Goal: Task Accomplishment & Management: Manage account settings

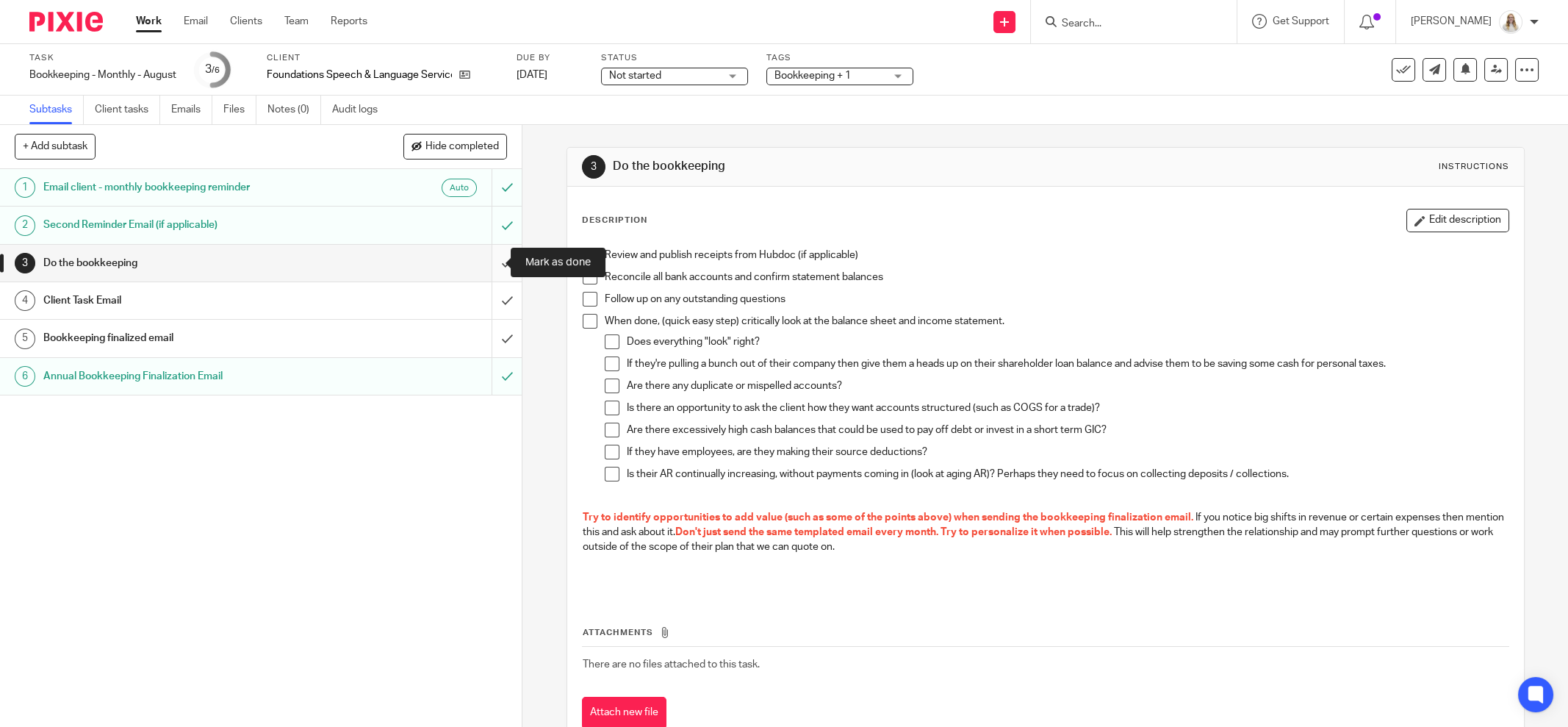
click at [493, 260] on input "submit" at bounding box center [261, 263] width 522 height 37
click at [392, 299] on div "Client Task Email" at bounding box center [260, 300] width 434 height 22
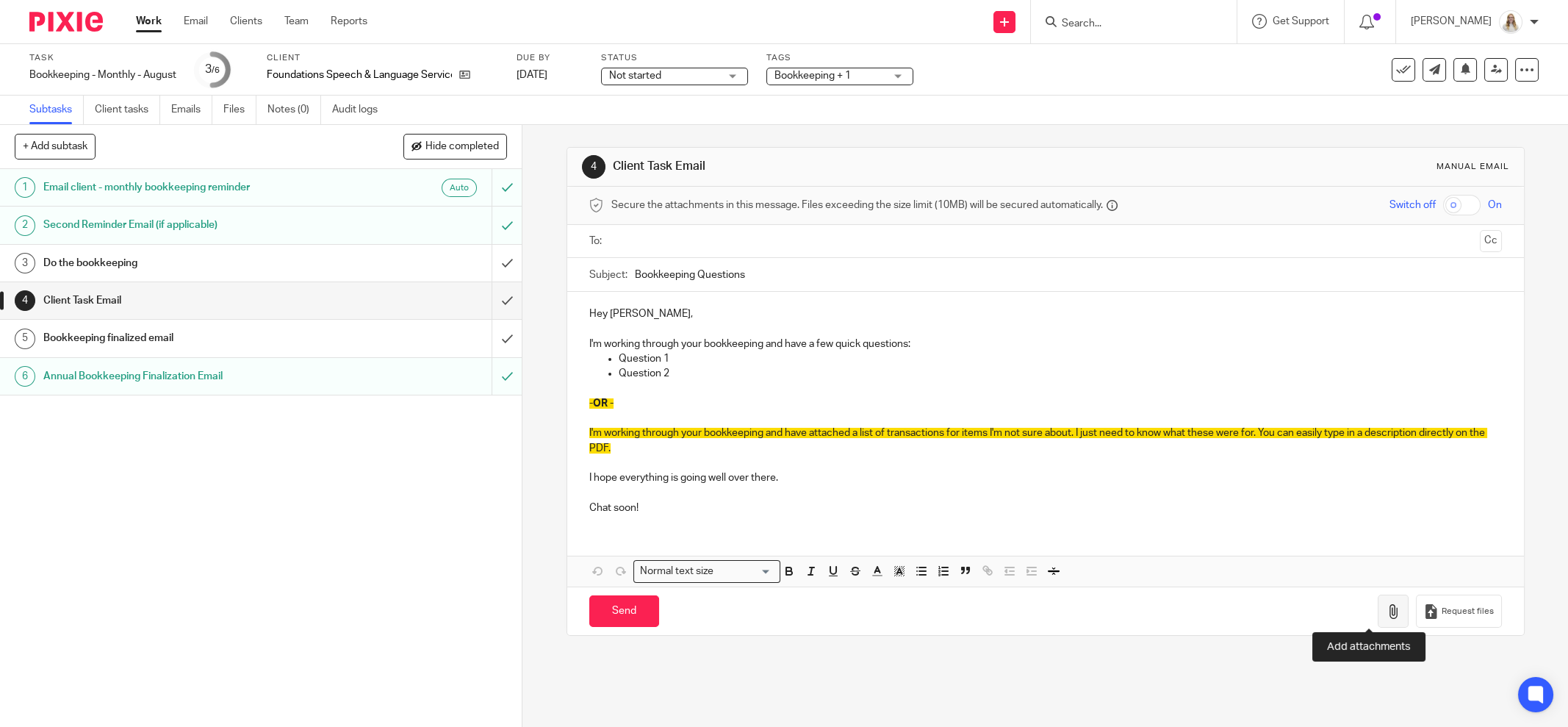
click at [1386, 610] on icon "button" at bounding box center [1393, 611] width 15 height 15
click at [1194, 116] on div "Subtasks Client tasks Emails Files Notes (0) Audit logs" at bounding box center [784, 110] width 1568 height 30
drag, startPoint x: 1071, startPoint y: 76, endPoint x: 1079, endPoint y: 94, distance: 19.7
click at [1072, 75] on div "Task Bookkeeping - Monthly - August Save Bookkeeping - Monthly - August 3 /6 Cl…" at bounding box center [658, 70] width 1258 height 35
click at [1386, 604] on icon "button" at bounding box center [1393, 611] width 15 height 15
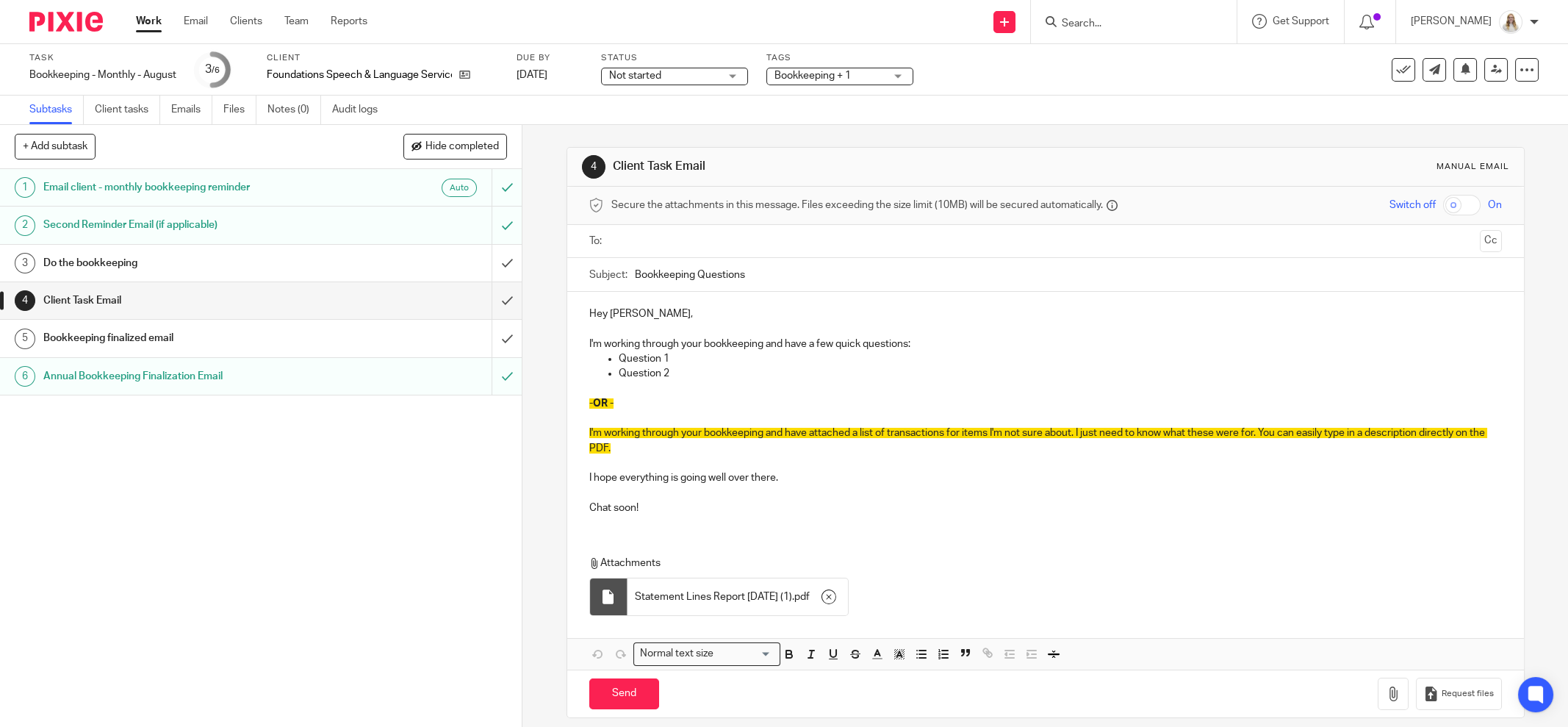
click at [627, 272] on div "Subject: Bookkeeping Questions" at bounding box center [1045, 274] width 912 height 33
click at [635, 271] on input "Bookkeeping Questions" at bounding box center [1068, 274] width 867 height 33
type input "Aug Bookkeeping Questions"
click at [674, 366] on p "Question 2" at bounding box center [1060, 373] width 884 height 15
click at [693, 461] on p at bounding box center [1045, 463] width 912 height 15
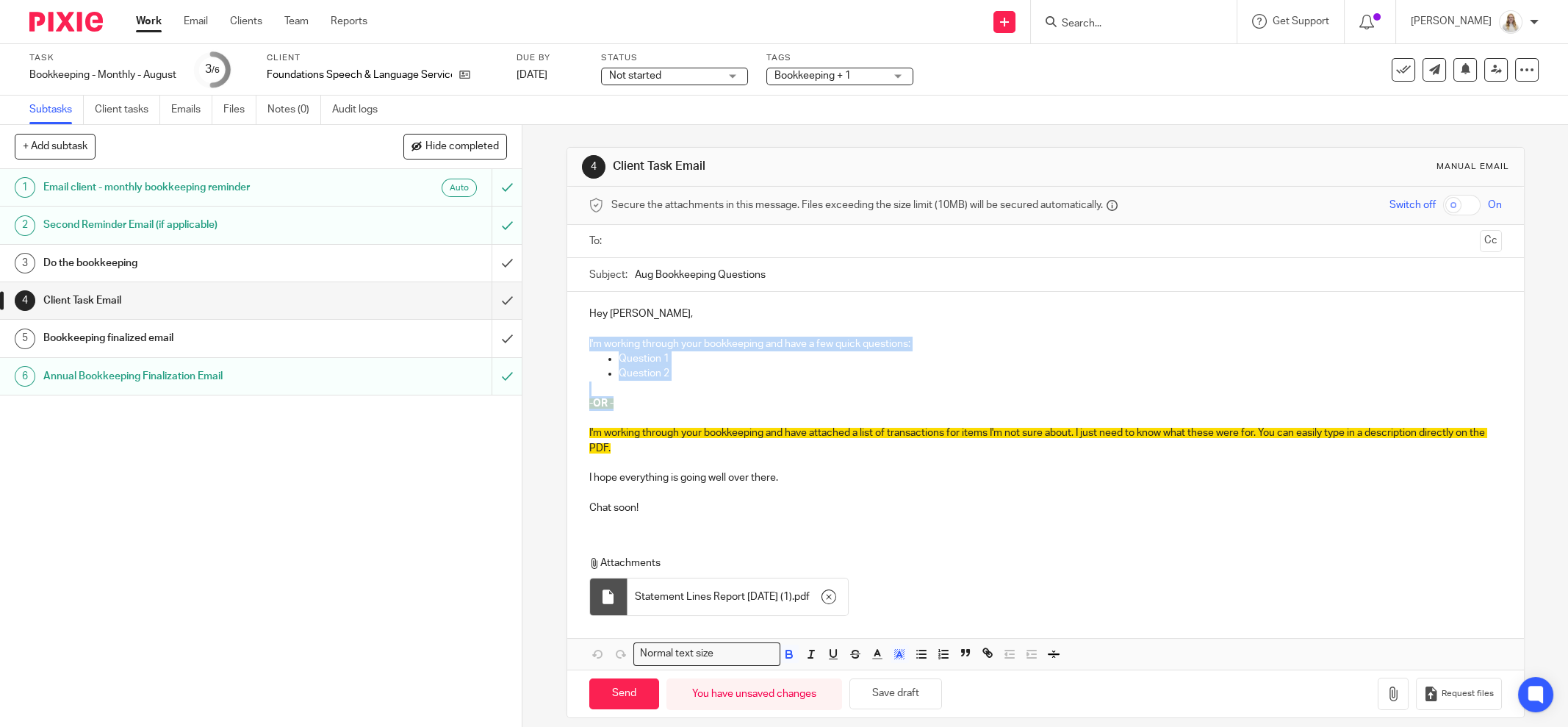
drag, startPoint x: 609, startPoint y: 405, endPoint x: 576, endPoint y: 343, distance: 70.2
click at [576, 343] on div "Hey Sarah, I'm working through your bookkeeping and have a few quick questions:…" at bounding box center [1045, 409] width 957 height 235
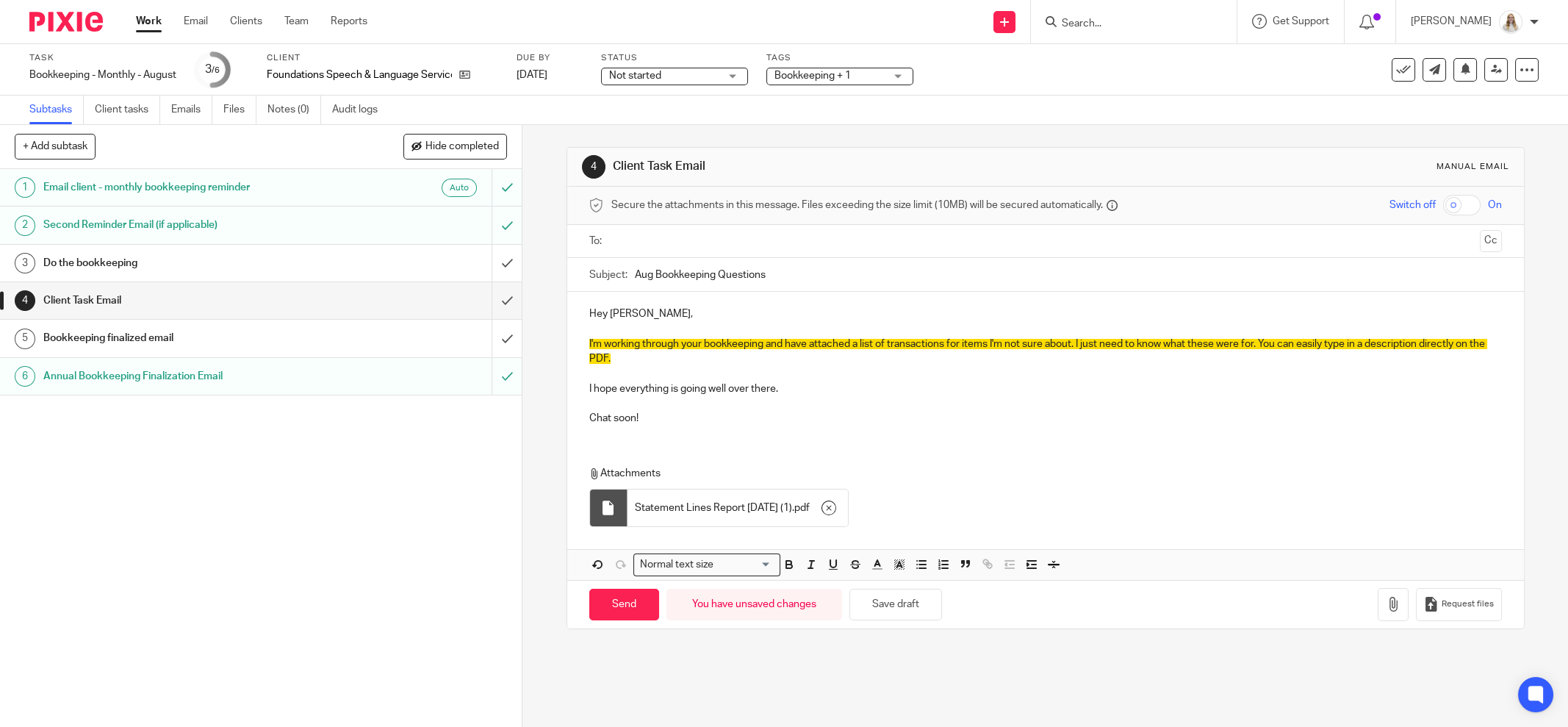
drag, startPoint x: 640, startPoint y: 345, endPoint x: 672, endPoint y: 345, distance: 32.0
click at [647, 345] on span "I'm working through your bookkeeping and have attached a list of transactions f…" at bounding box center [1038, 351] width 898 height 25
click at [716, 341] on span "I'm working through your bookkeeping and have attached a list of transactions f…" at bounding box center [1038, 351] width 898 height 25
click at [808, 339] on span "I'm working through your bookkeeping and have attached a list of transactions f…" at bounding box center [1038, 351] width 898 height 25
drag, startPoint x: 784, startPoint y: 342, endPoint x: 586, endPoint y: 345, distance: 198.0
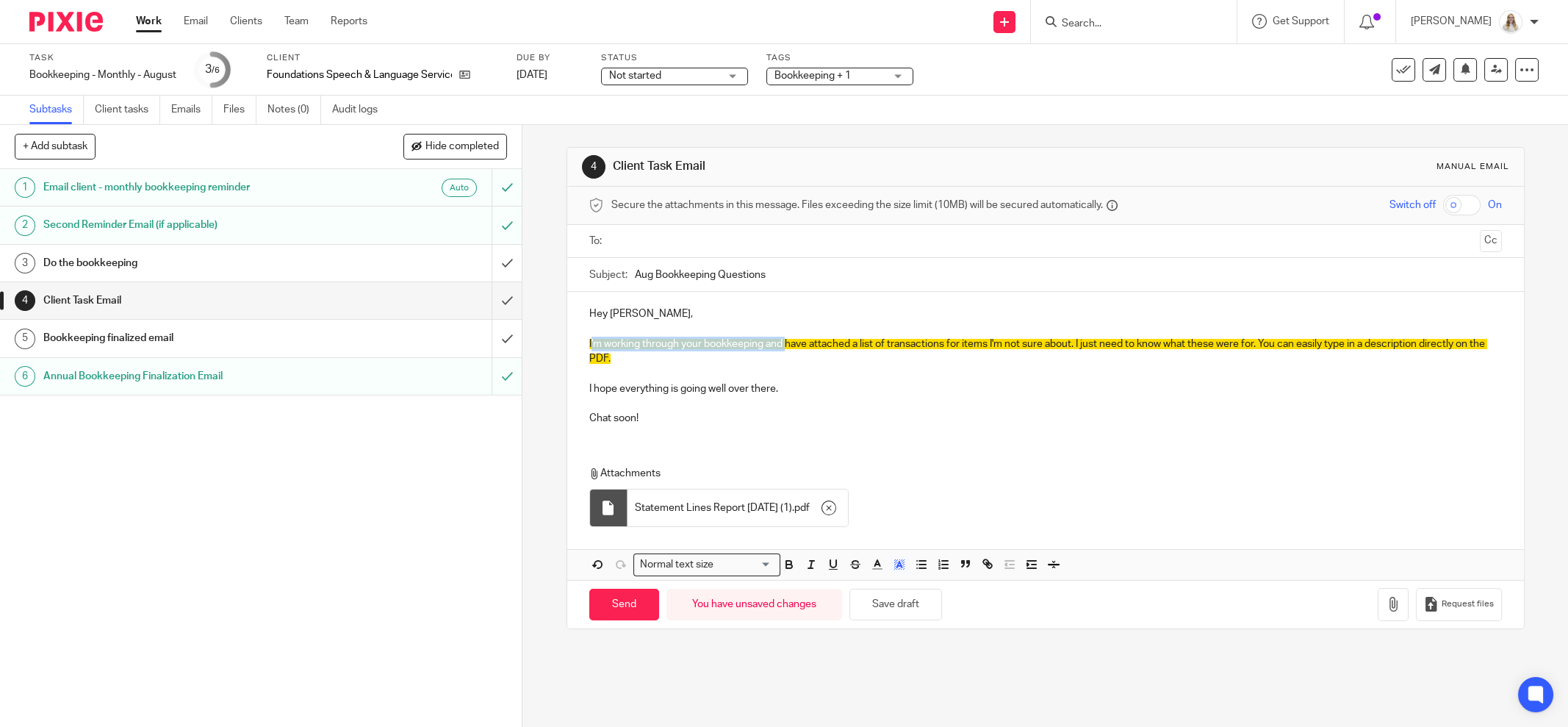
click at [589, 345] on span "I'm working through your bookkeeping and have attached a list of transactions f…" at bounding box center [1038, 351] width 898 height 25
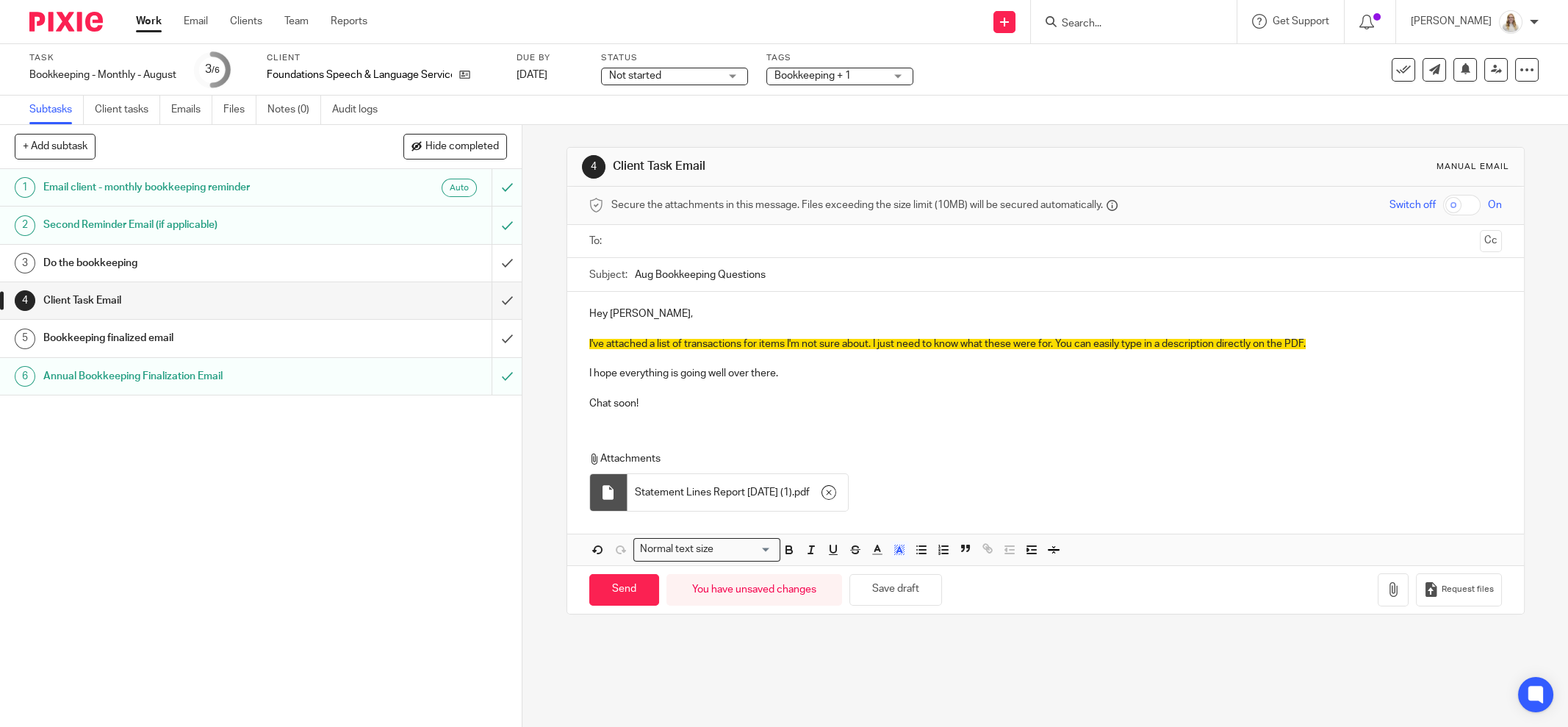
click at [747, 345] on span "I've attached a list of transactions for items I'm not sure about. I just need …" at bounding box center [947, 344] width 716 height 11
click at [730, 345] on span "I've attached a list of transactions for items I'm not sure about. I just need …" at bounding box center [947, 344] width 716 height 11
click at [750, 348] on p "I've attached a list of transactions for items I'm not sure about. I just need …" at bounding box center [1045, 344] width 912 height 15
drag, startPoint x: 865, startPoint y: 341, endPoint x: 741, endPoint y: 344, distance: 124.0
click at [741, 344] on span "I've attached a list of transactions for items I'm not sure about. I just need …" at bounding box center [947, 344] width 716 height 11
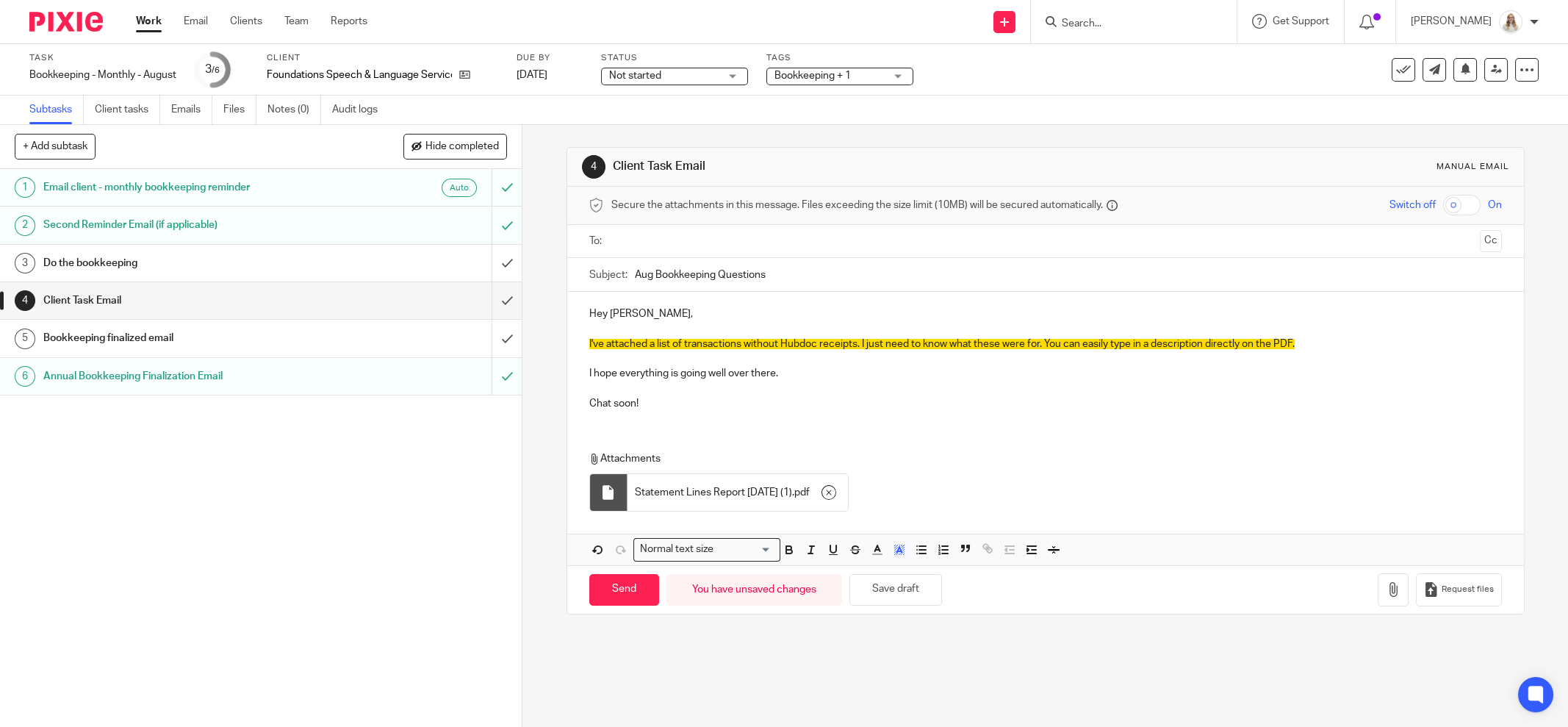
drag, startPoint x: 1232, startPoint y: 371, endPoint x: 1295, endPoint y: 345, distance: 68.2
click at [1233, 371] on p "I hope everything is going well over there." at bounding box center [1045, 373] width 912 height 15
drag, startPoint x: 1295, startPoint y: 341, endPoint x: 859, endPoint y: 345, distance: 436.0
click at [859, 345] on p "I've attached a list of transactions without Hubdoc receipts. I just need to kn…" at bounding box center [1045, 344] width 912 height 15
drag, startPoint x: 657, startPoint y: 396, endPoint x: 574, endPoint y: 372, distance: 86.4
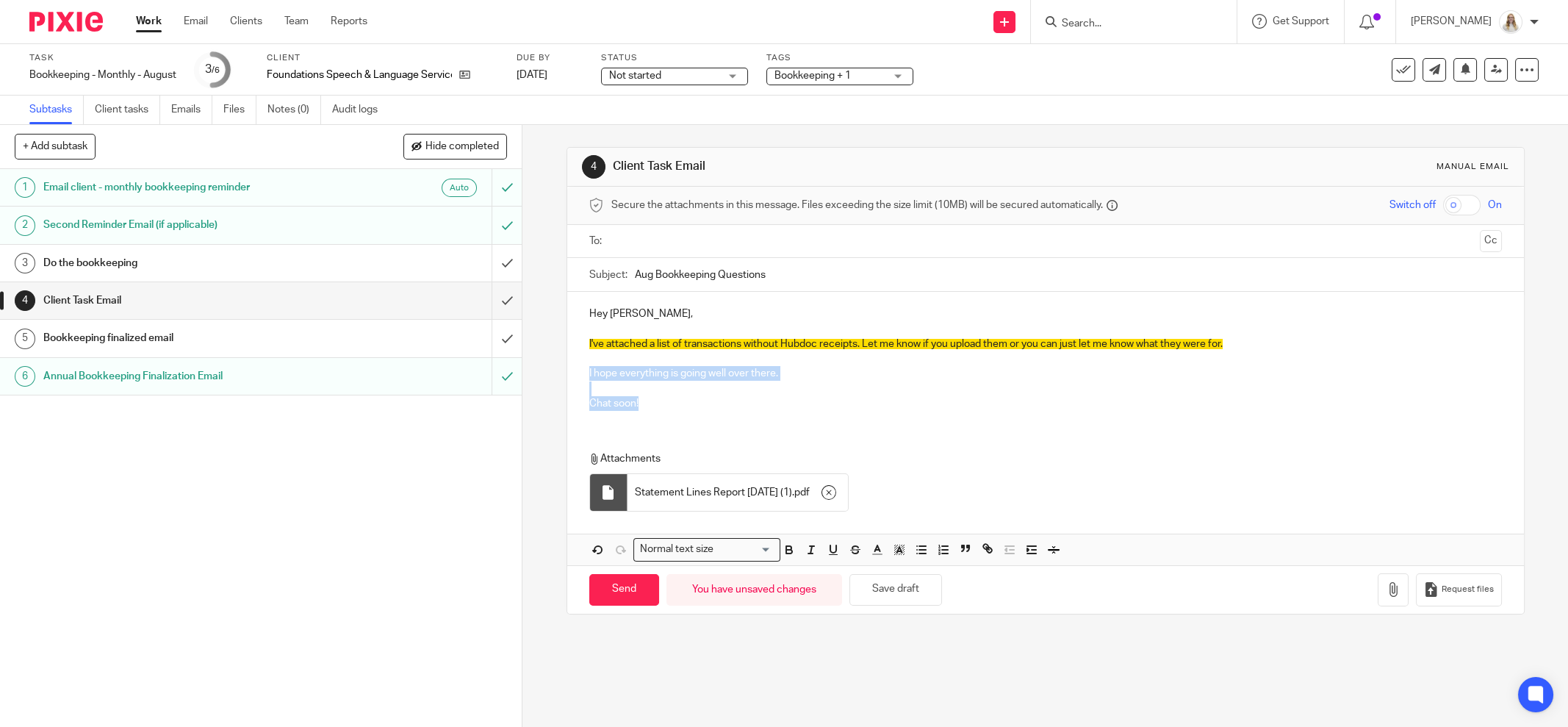
click at [574, 372] on div "Hey Sarah, I've attached a list of transactions without Hubdoc receipts. Let me…" at bounding box center [1045, 357] width 957 height 130
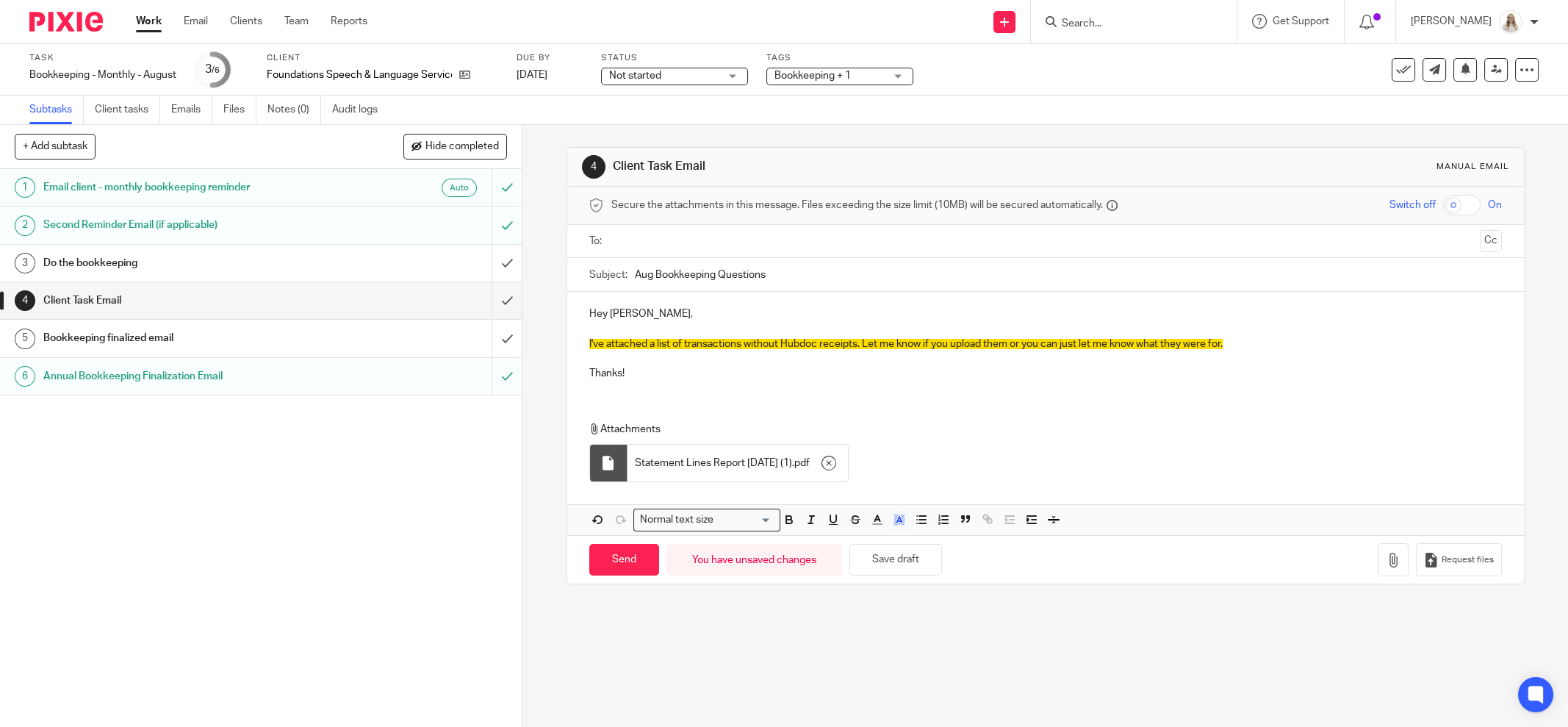
click at [697, 339] on span "I've attached a list of transactions without Hubdoc receipts. Let me know if yo…" at bounding box center [906, 344] width 633 height 11
drag, startPoint x: 1274, startPoint y: 348, endPoint x: 567, endPoint y: 344, distance: 707.0
click at [578, 343] on div "Hey Sarah, I've attached a list of transactions without Hubdoc receipts. Let me…" at bounding box center [1045, 342] width 957 height 100
click at [893, 518] on icon "button" at bounding box center [899, 519] width 13 height 13
click at [862, 534] on li "color:#FFFFFF" at bounding box center [867, 538] width 11 height 11
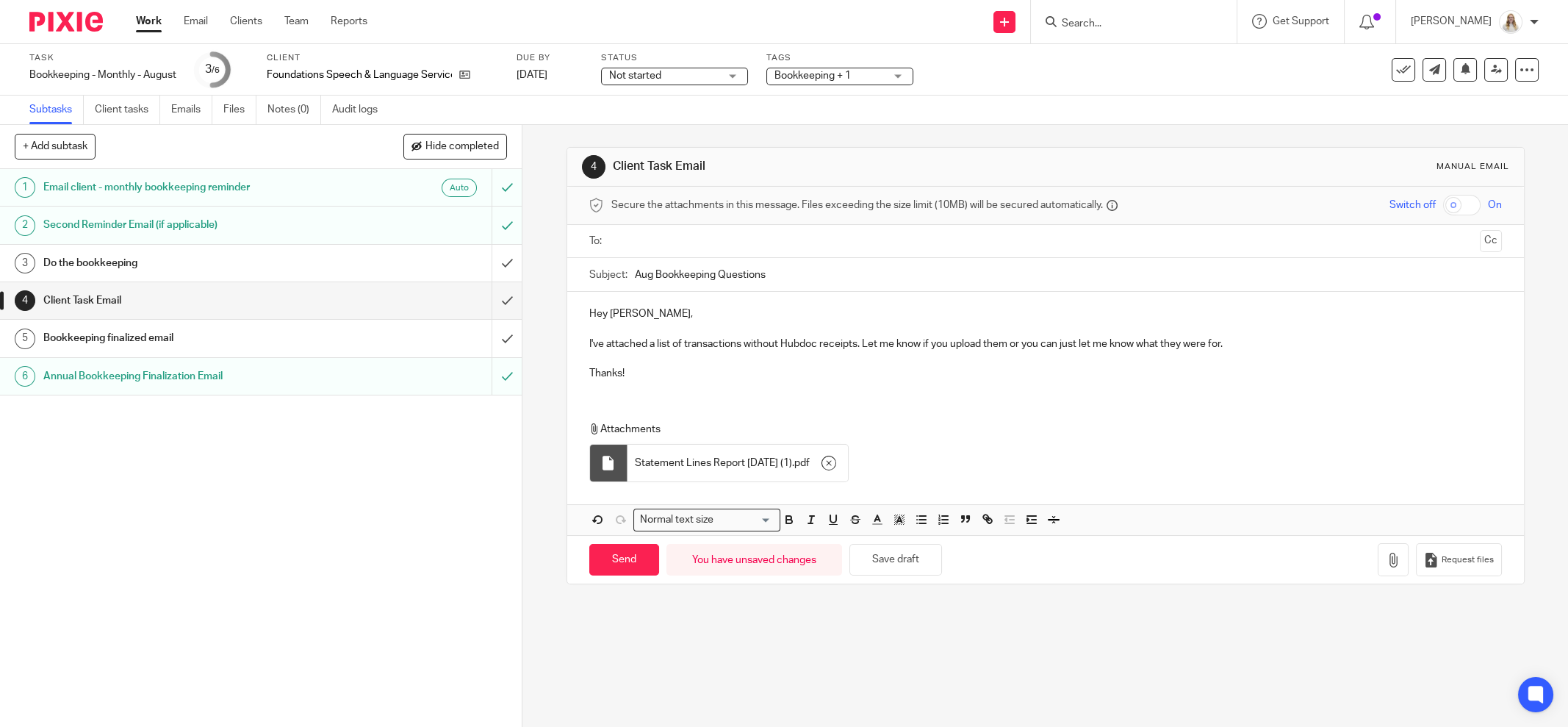
drag, startPoint x: 870, startPoint y: 382, endPoint x: 830, endPoint y: 368, distance: 42.4
click at [867, 382] on div "Hey Sarah, I've attached a list of transactions without Hubdoc receipts. Let me…" at bounding box center [1045, 342] width 957 height 100
click at [672, 343] on p "I've attached a list of transactions without Hubdoc receipts. Let me know if yo…" at bounding box center [1045, 344] width 912 height 15
click at [673, 337] on p "I've attached a list of transactions without Hubdoc receipts. Let me know if yo…" at bounding box center [1045, 344] width 912 height 15
click at [686, 345] on p "I've attached a list of transactions without Hubdoc receipts. Let me know if yo…" at bounding box center [1045, 344] width 912 height 15
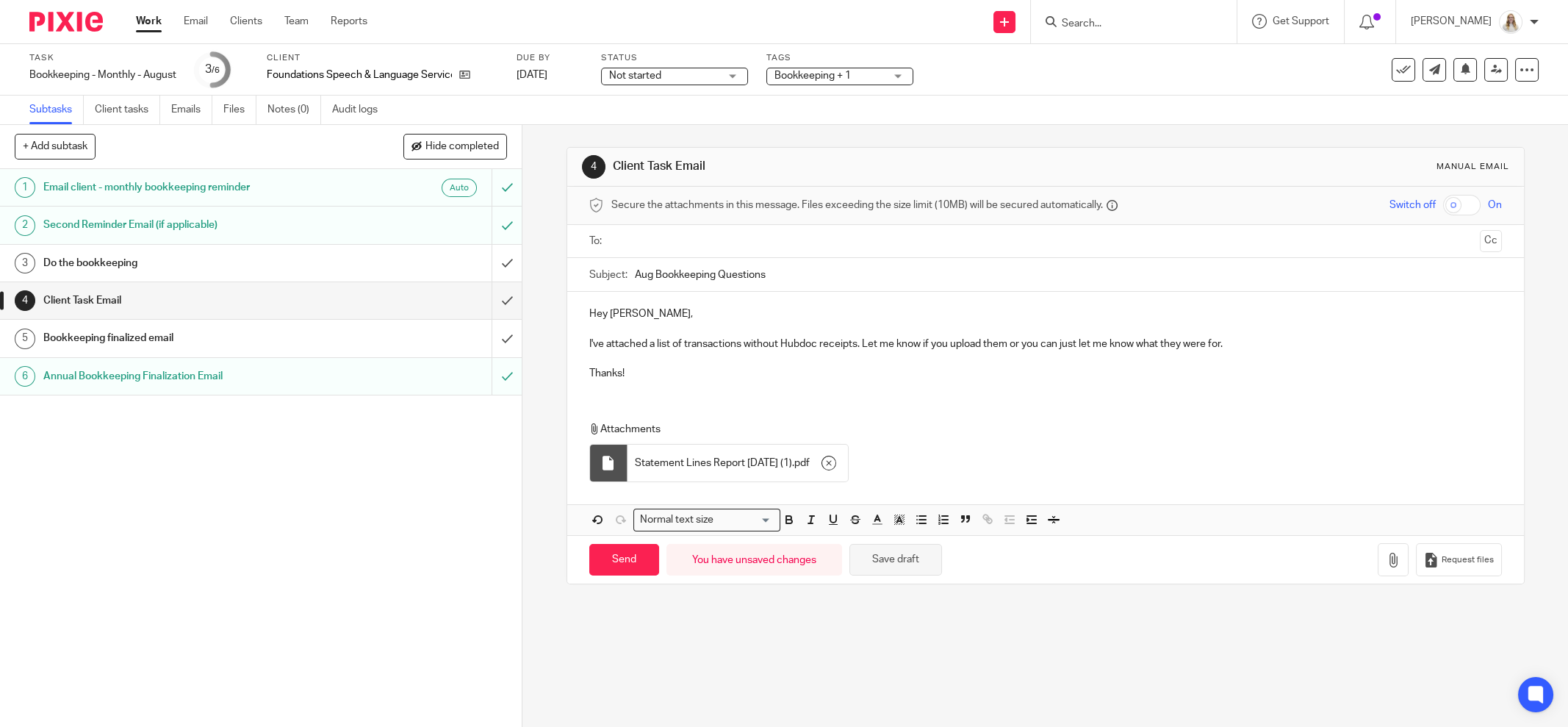
click at [890, 556] on button "Save draft" at bounding box center [895, 560] width 93 height 32
click at [1030, 330] on p at bounding box center [1045, 328] width 912 height 15
drag, startPoint x: 1166, startPoint y: 336, endPoint x: 1177, endPoint y: 337, distance: 11.0
click at [1167, 336] on p "I've attached a list of transactions without Hubdoc receipts. Let me know if yo…" at bounding box center [1045, 344] width 912 height 15
click at [646, 270] on input "Aug Bookkeeping Questions" at bounding box center [1068, 274] width 867 height 33
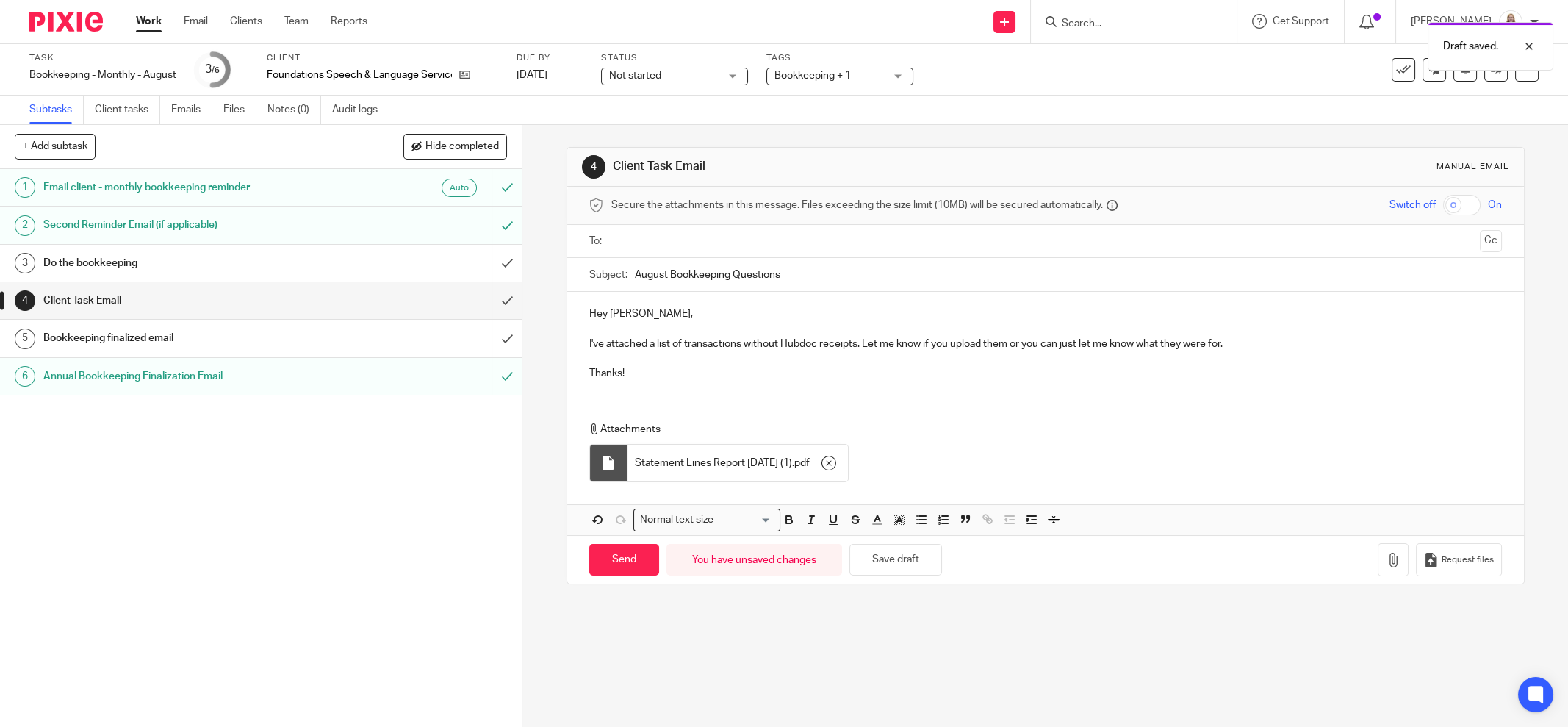
type input "August Bookkeeping Questions"
click at [674, 237] on input "text" at bounding box center [1045, 241] width 857 height 17
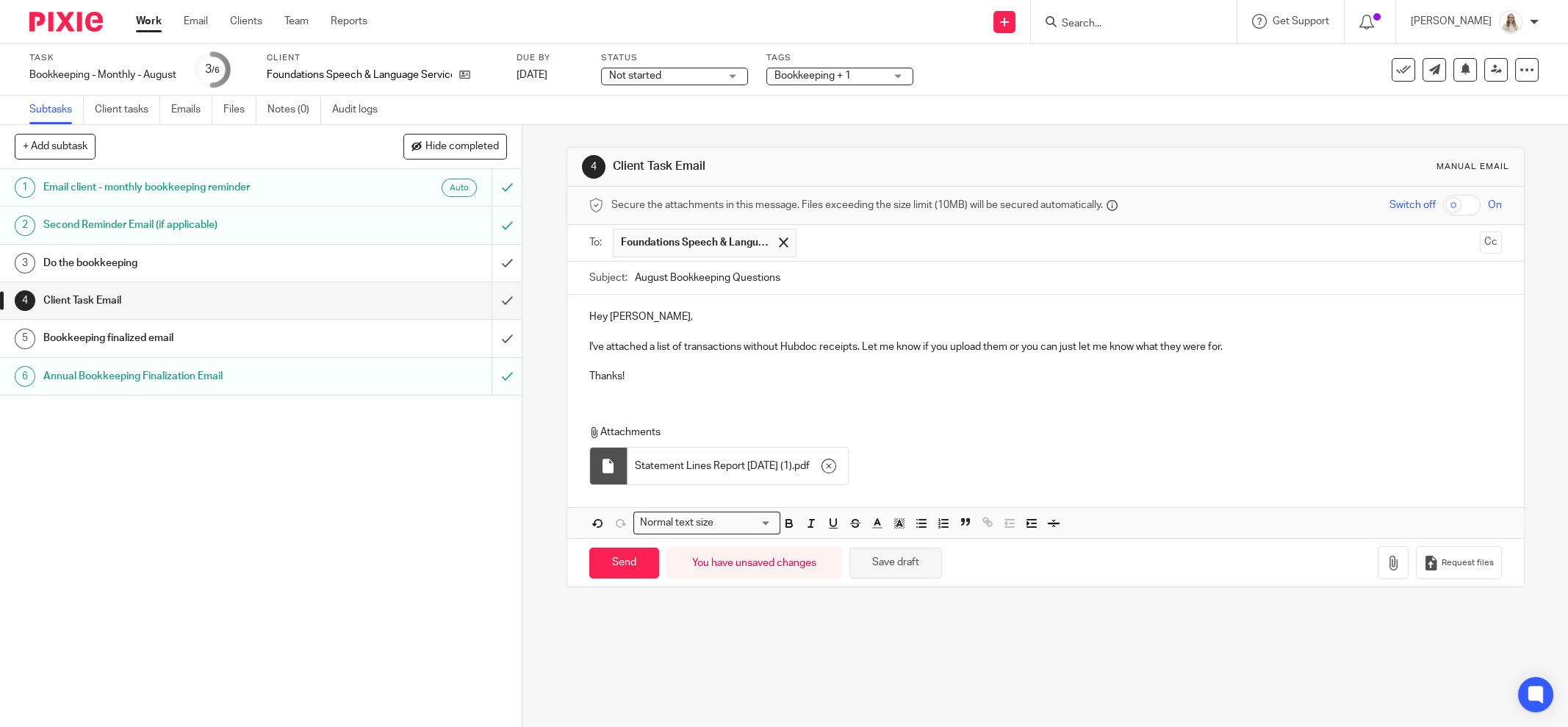
drag, startPoint x: 905, startPoint y: 572, endPoint x: 905, endPoint y: 560, distance: 12.0
click at [906, 572] on button "Save draft" at bounding box center [895, 563] width 93 height 32
click at [1063, 363] on p at bounding box center [1045, 362] width 912 height 15
click at [887, 556] on button "Save draft" at bounding box center [895, 563] width 93 height 32
click at [608, 562] on input "Send" at bounding box center [624, 563] width 70 height 32
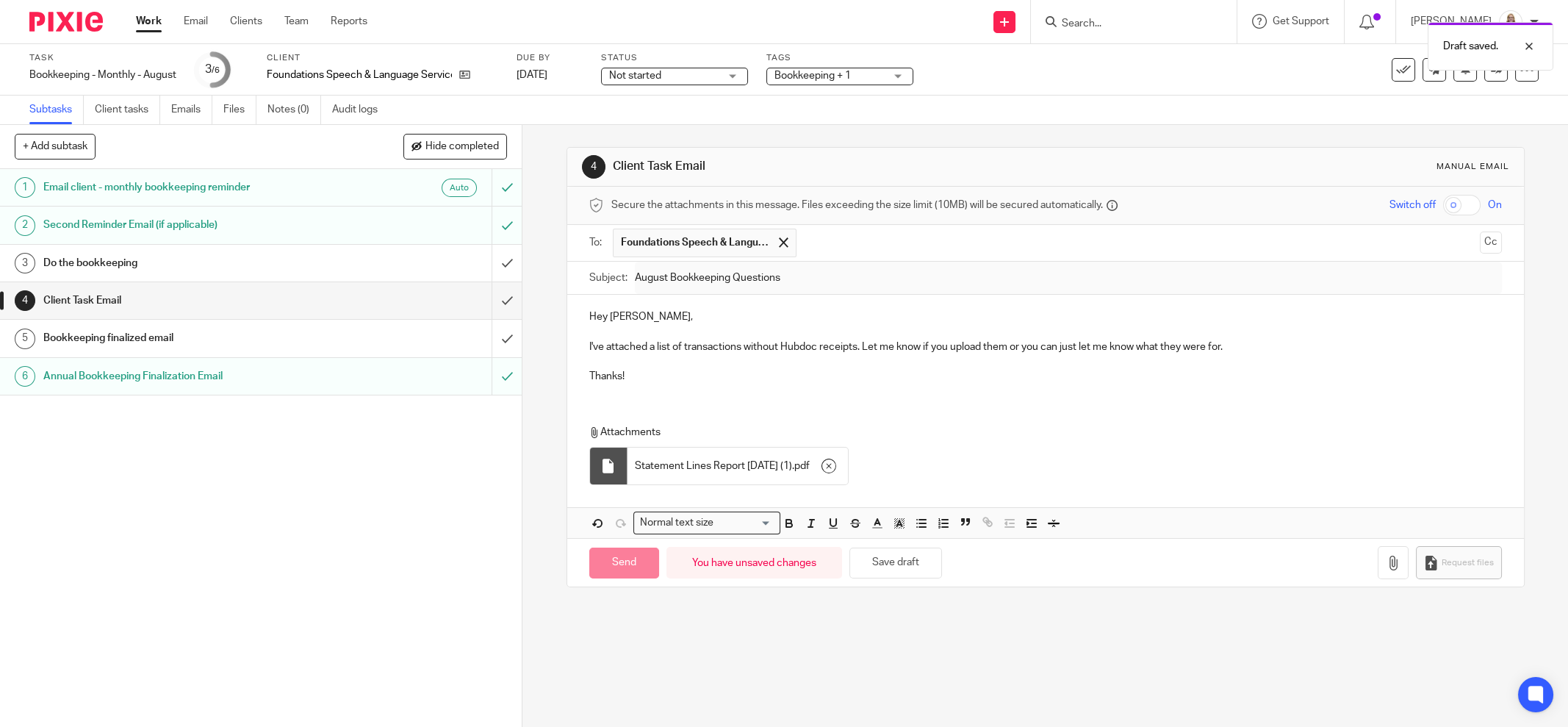
type input "Sent"
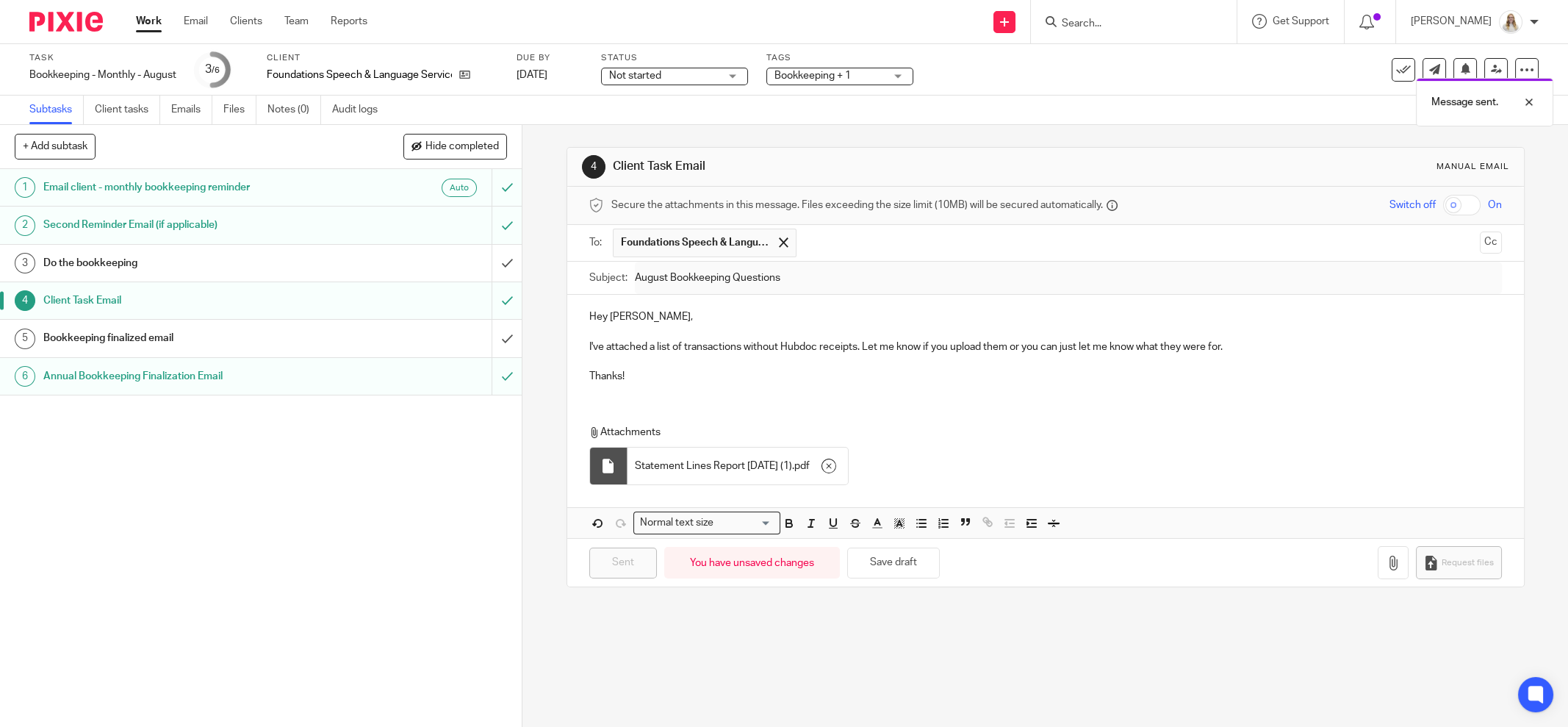
drag, startPoint x: 316, startPoint y: 252, endPoint x: 363, endPoint y: 249, distance: 47.1
click at [316, 252] on h1 "Do the bookkeeping" at bounding box center [188, 263] width 290 height 22
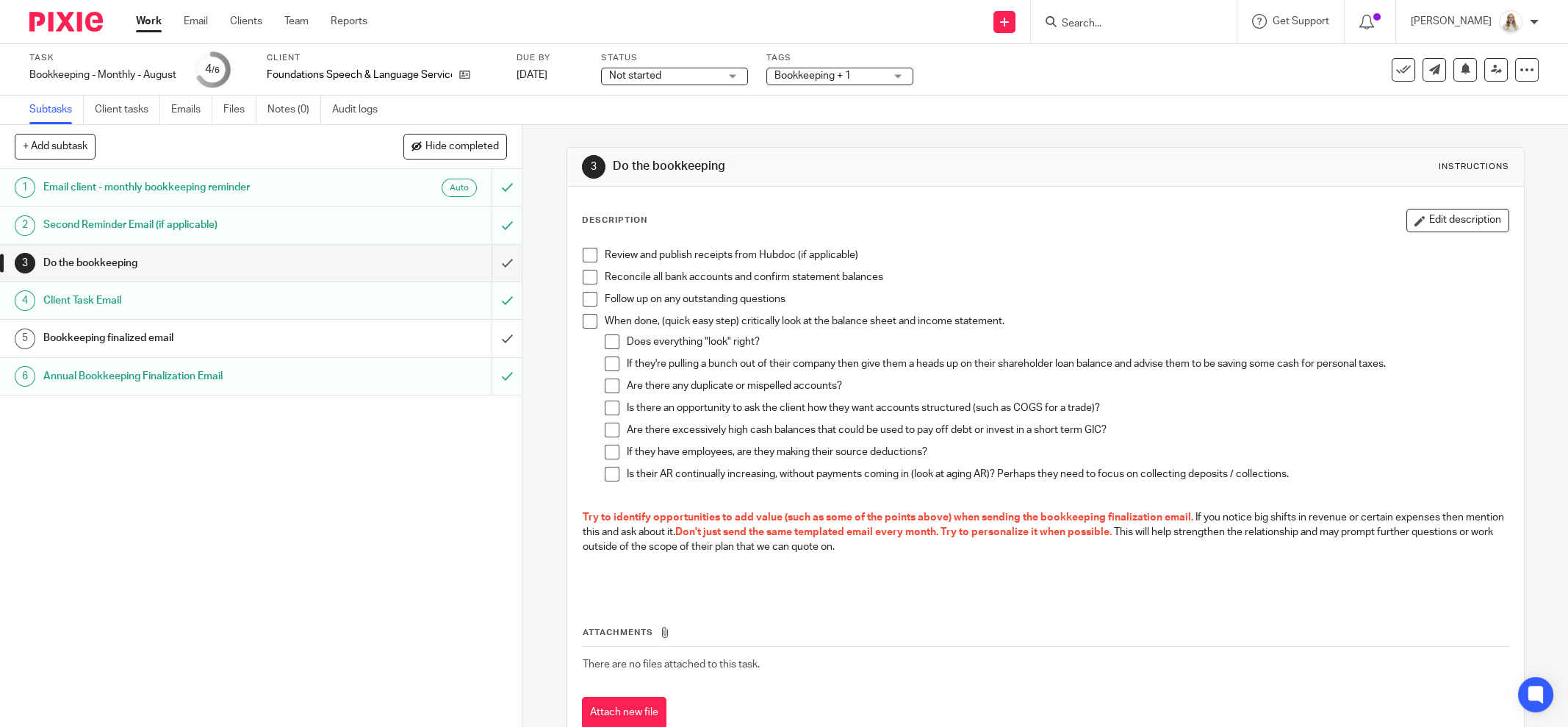
click at [586, 250] on span at bounding box center [590, 255] width 15 height 15
click at [585, 272] on span at bounding box center [590, 277] width 15 height 15
click at [1415, 217] on icon "button" at bounding box center [1419, 220] width 11 height 11
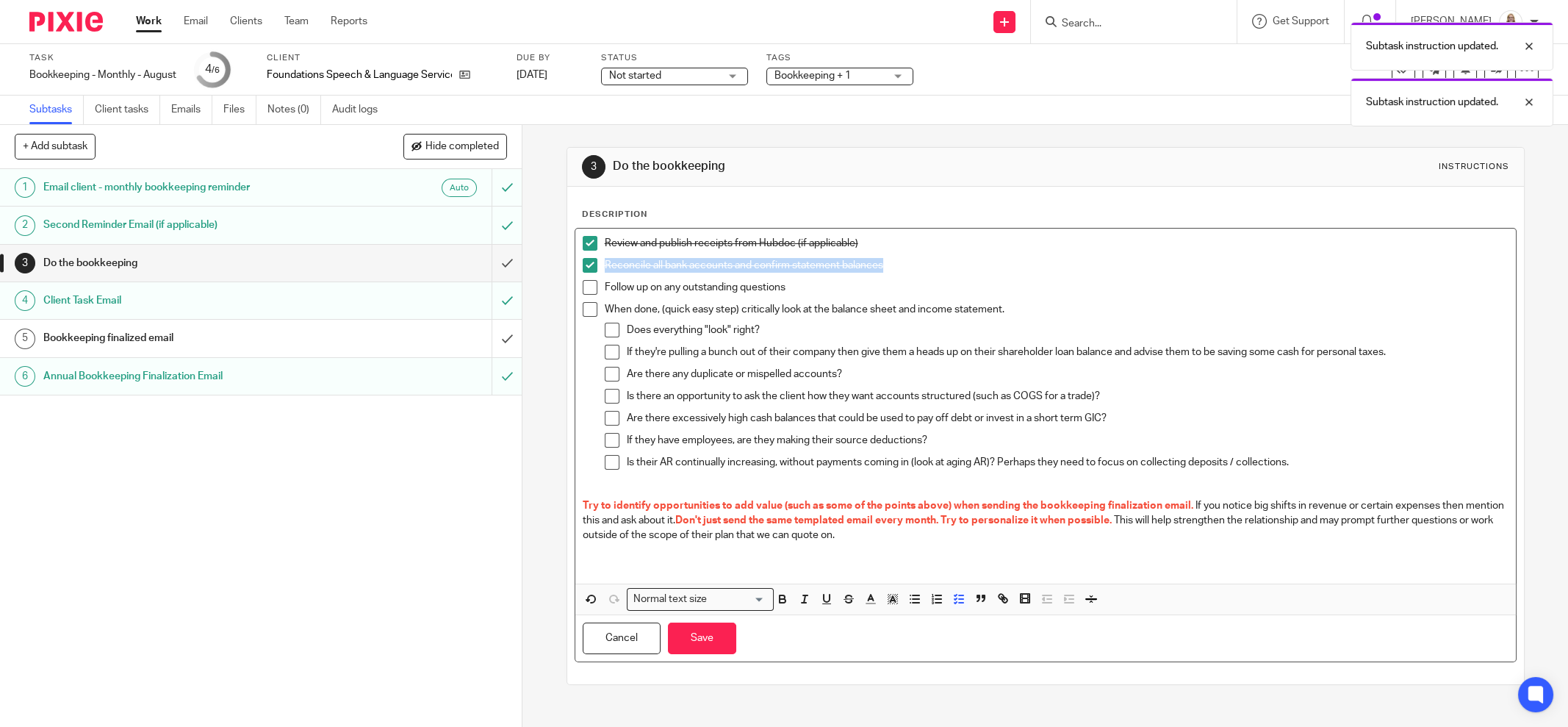
click at [1021, 292] on p "Follow up on any outstanding questions" at bounding box center [1057, 287] width 904 height 15
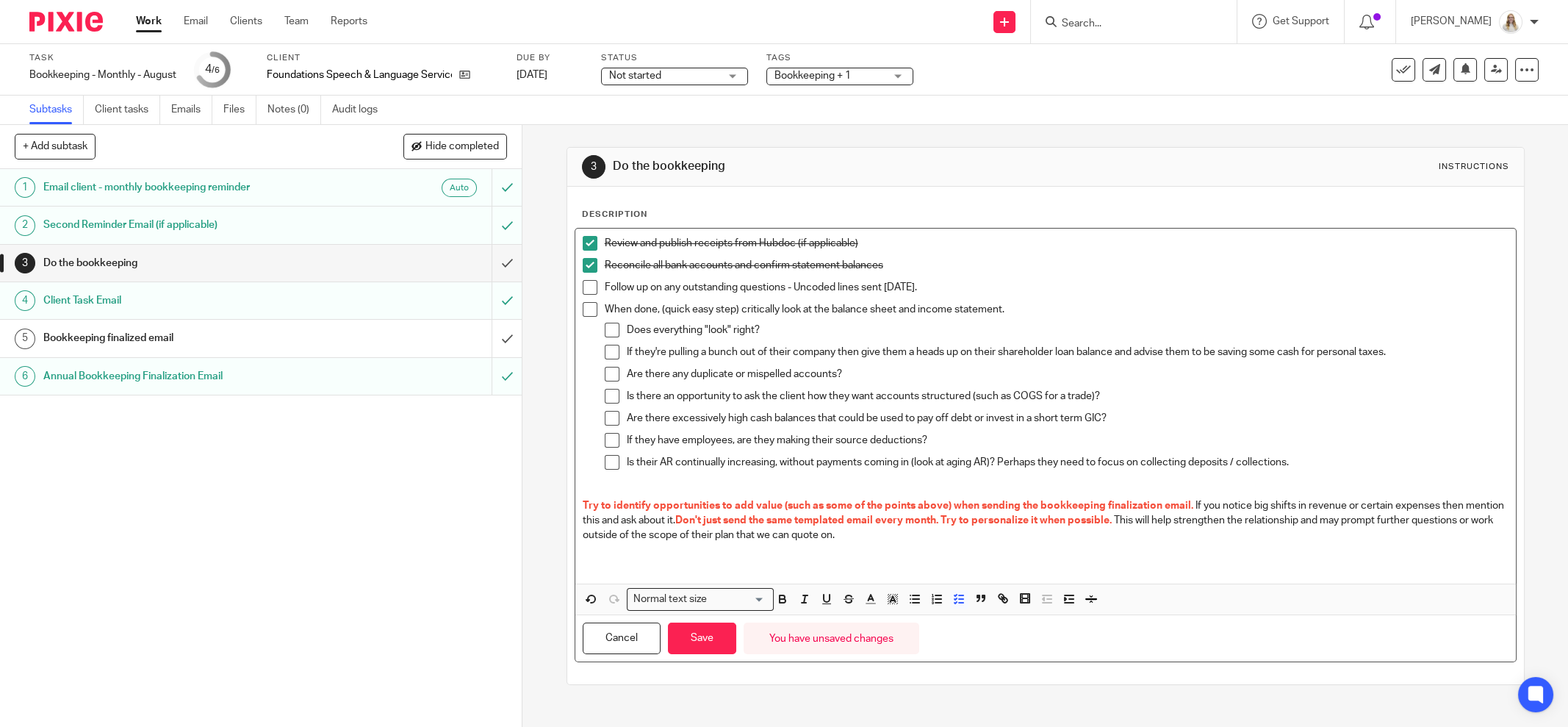
drag, startPoint x: 940, startPoint y: 290, endPoint x: 789, endPoint y: 289, distance: 151.0
click at [789, 289] on p "Follow up on any outstanding questions - Uncoded lines sent [DATE]." at bounding box center [1057, 287] width 904 height 15
click at [864, 599] on icon "button" at bounding box center [871, 599] width 13 height 13
click at [989, 647] on li "color:#AB149E" at bounding box center [993, 647] width 11 height 11
click at [875, 350] on p "If they're pulling a bunch out of their company then give them a heads up on th…" at bounding box center [1067, 352] width 882 height 15
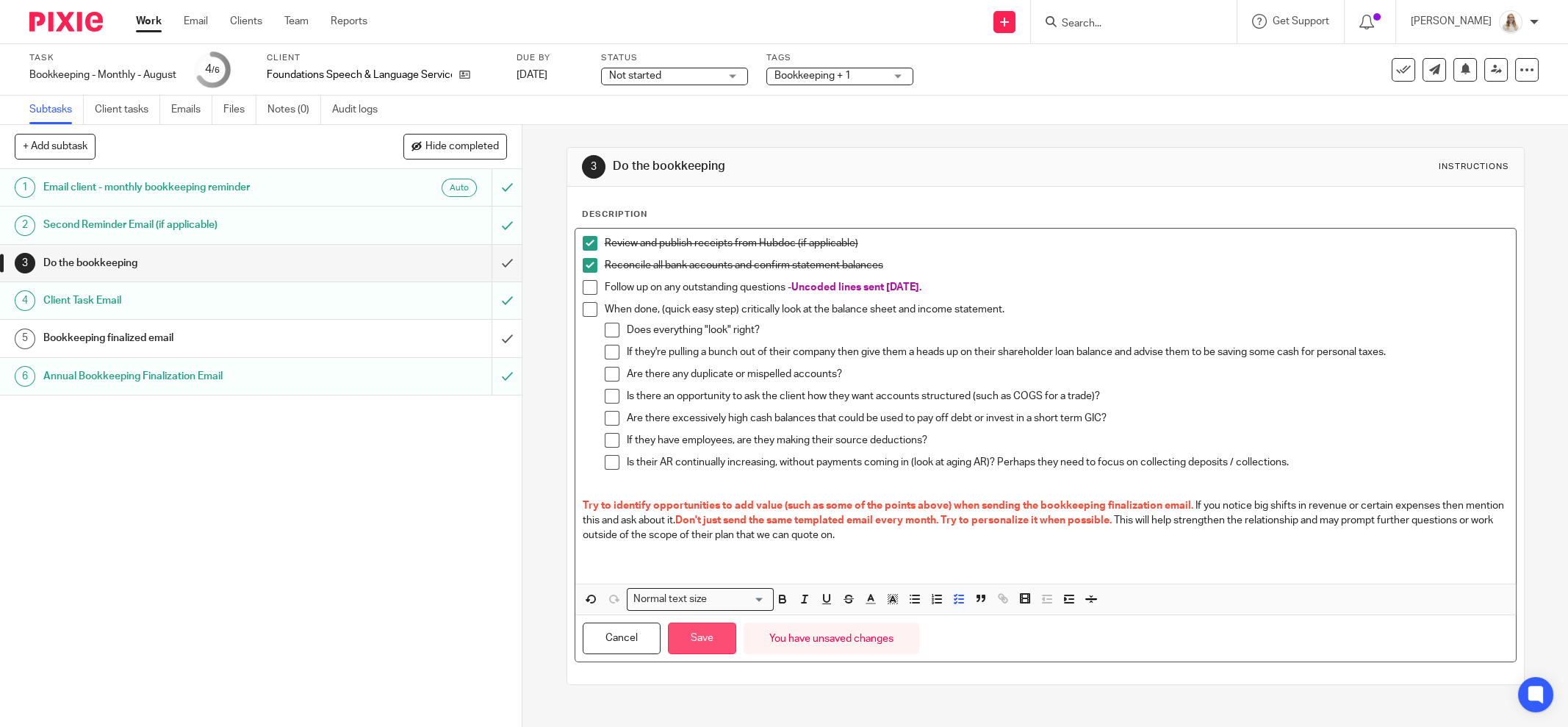
click at [719, 642] on button "Save" at bounding box center [702, 638] width 68 height 32
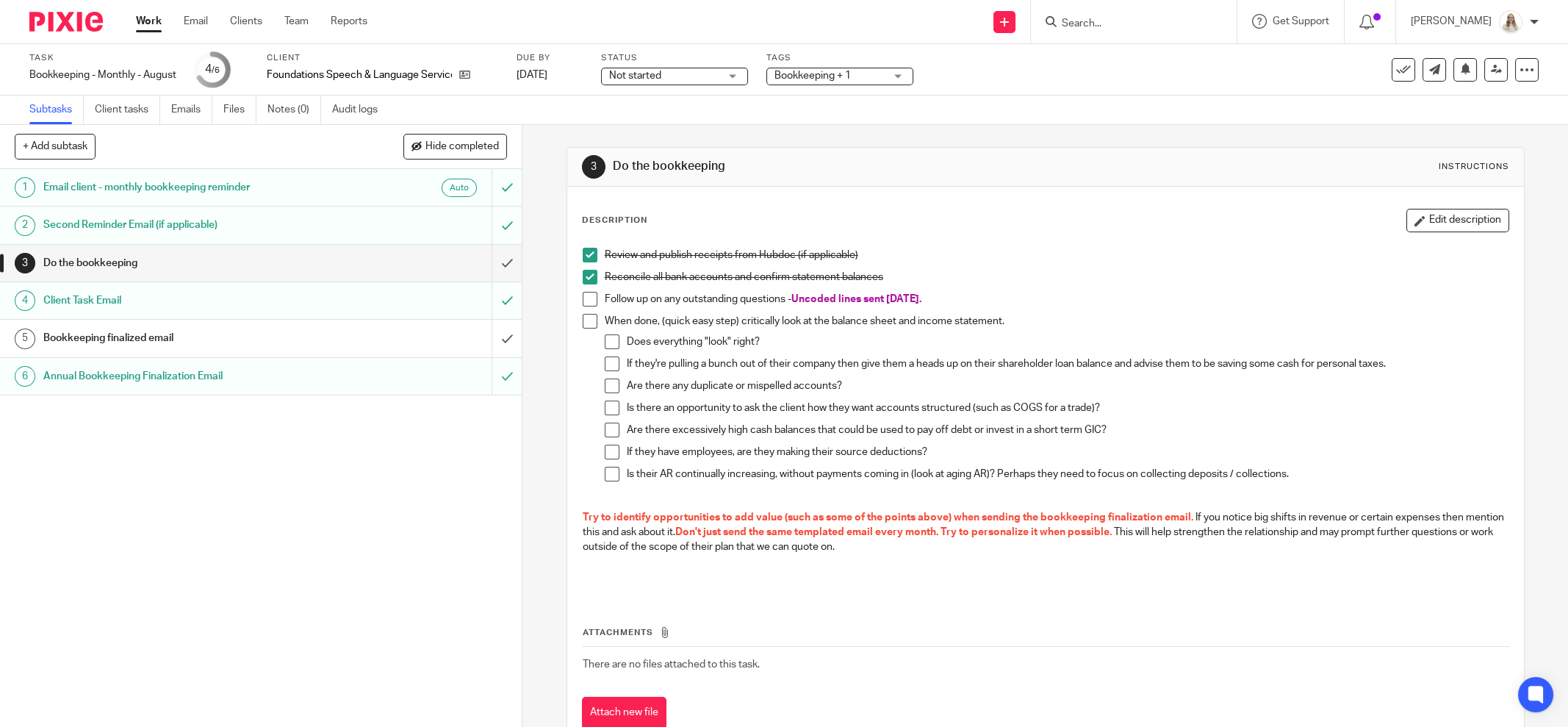
click at [835, 67] on div "Bookkeeping + 1" at bounding box center [839, 75] width 147 height 17
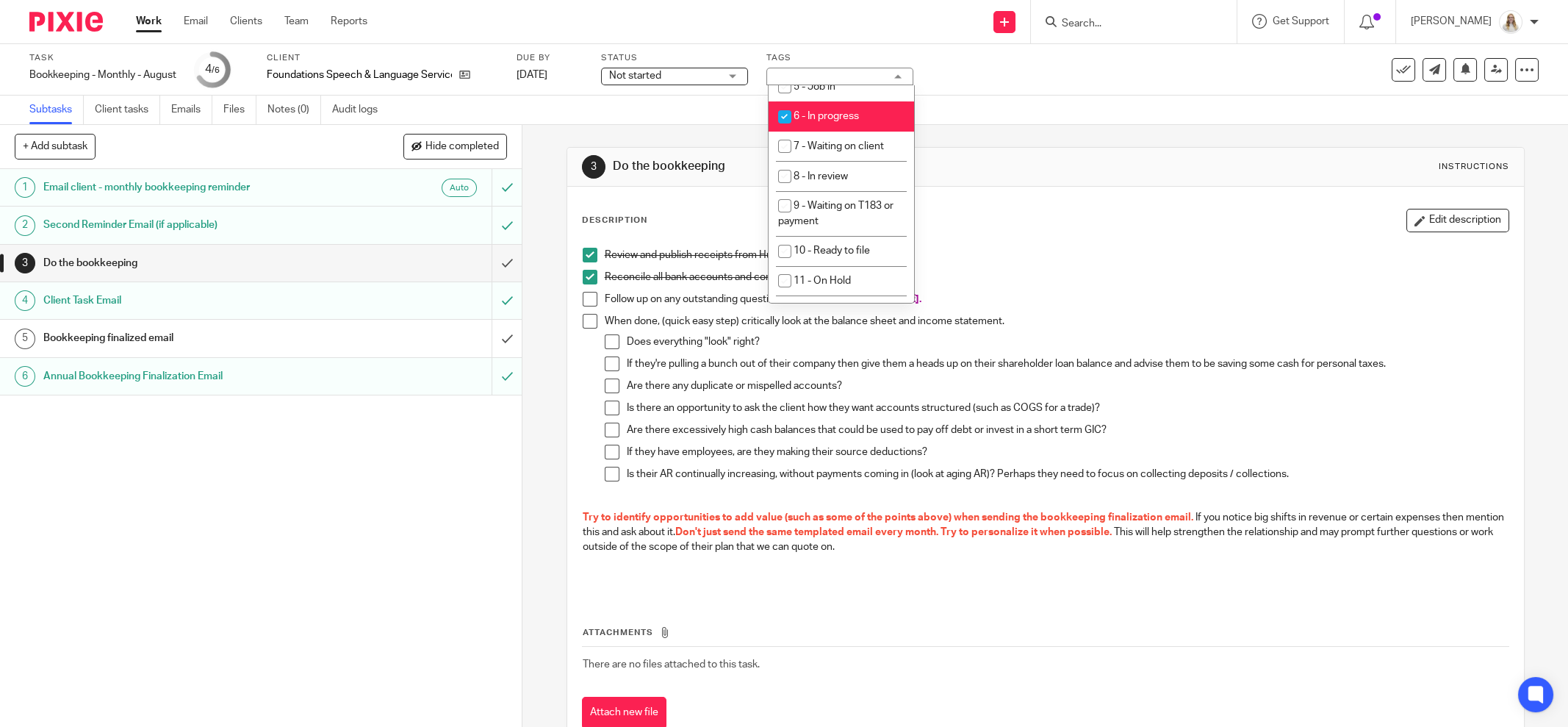
scroll to position [551, 0]
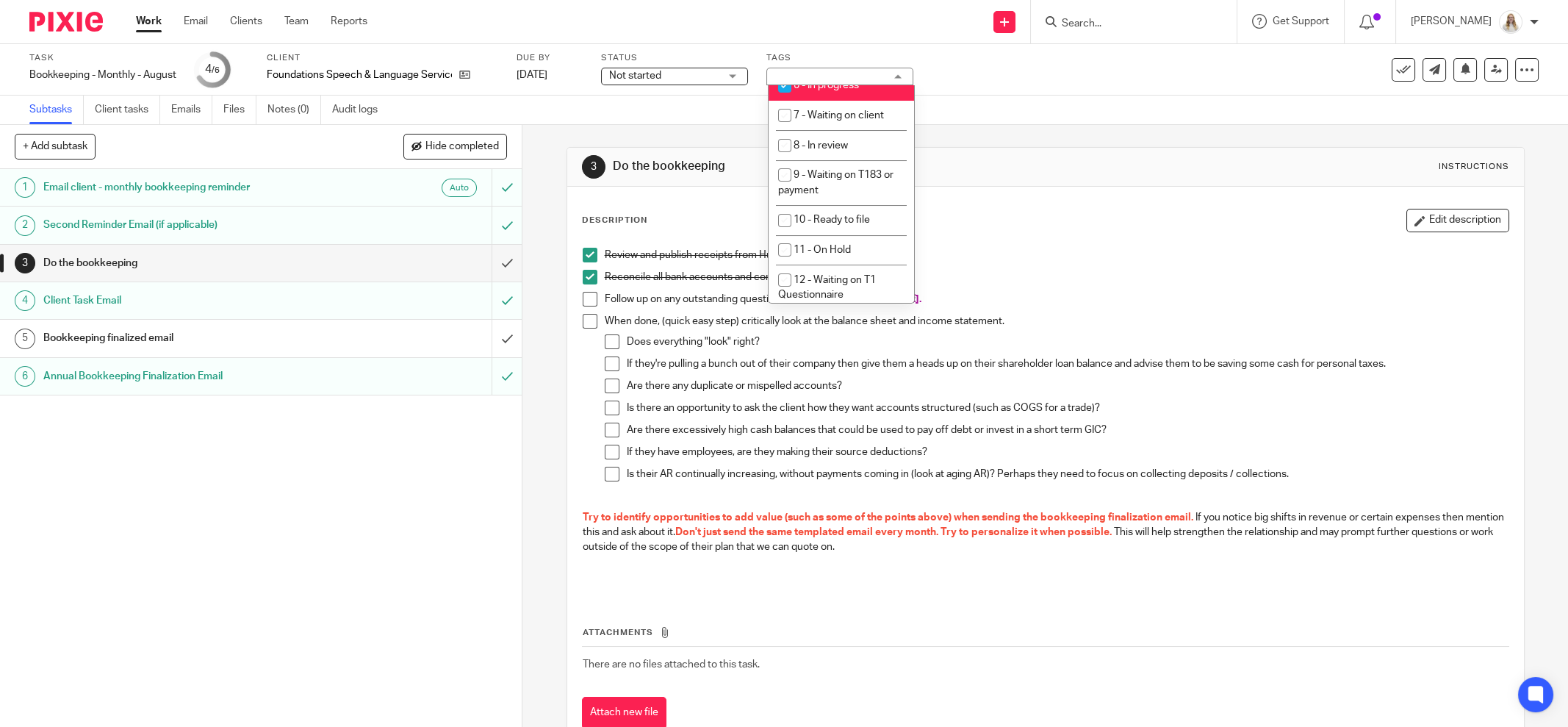
drag, startPoint x: 833, startPoint y: 123, endPoint x: 834, endPoint y: 135, distance: 12.0
click at [833, 90] on span "6 - In progress" at bounding box center [826, 85] width 66 height 11
checkbox input "false"
drag, startPoint x: 837, startPoint y: 165, endPoint x: 1034, endPoint y: 97, distance: 208.4
click at [838, 130] on li "7 - Waiting on client" at bounding box center [841, 116] width 145 height 30
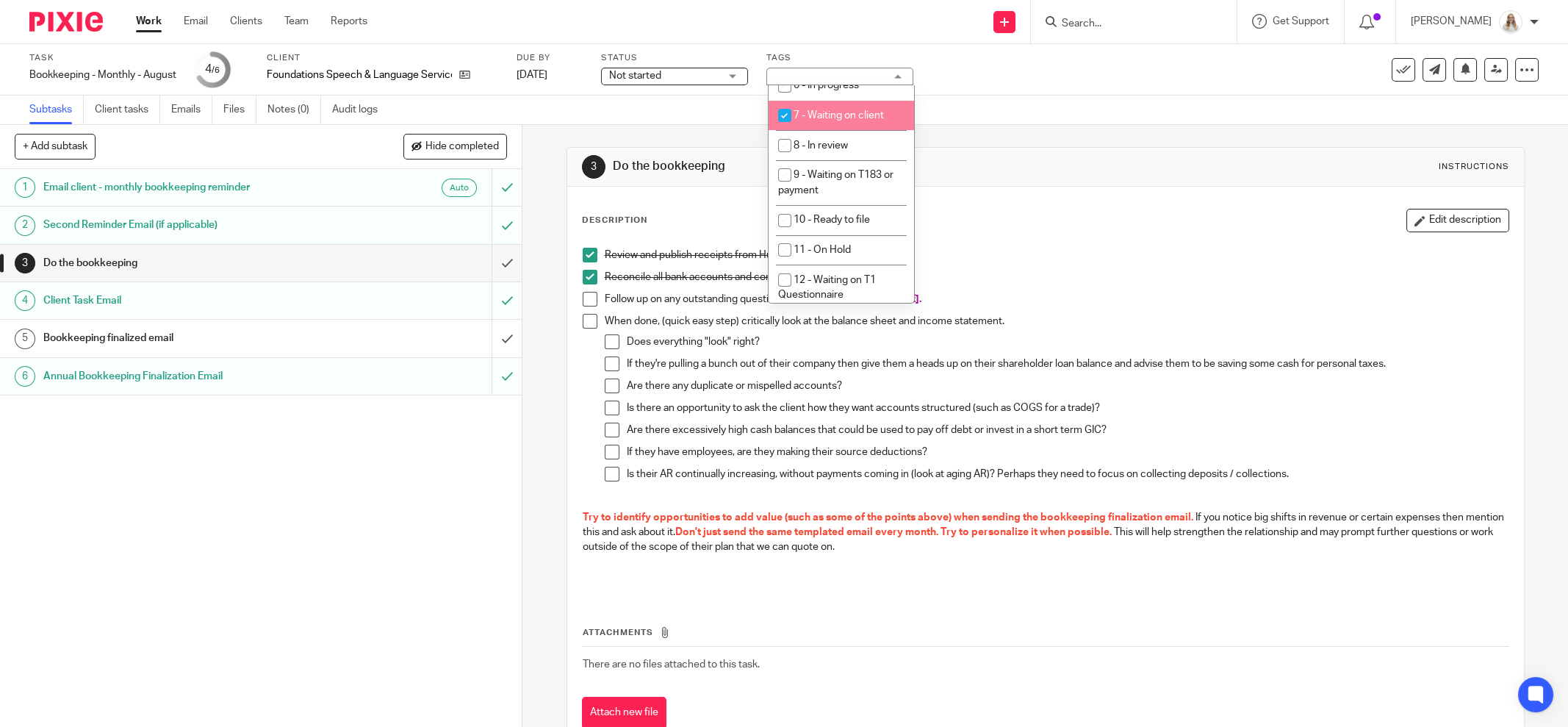
checkbox input "true"
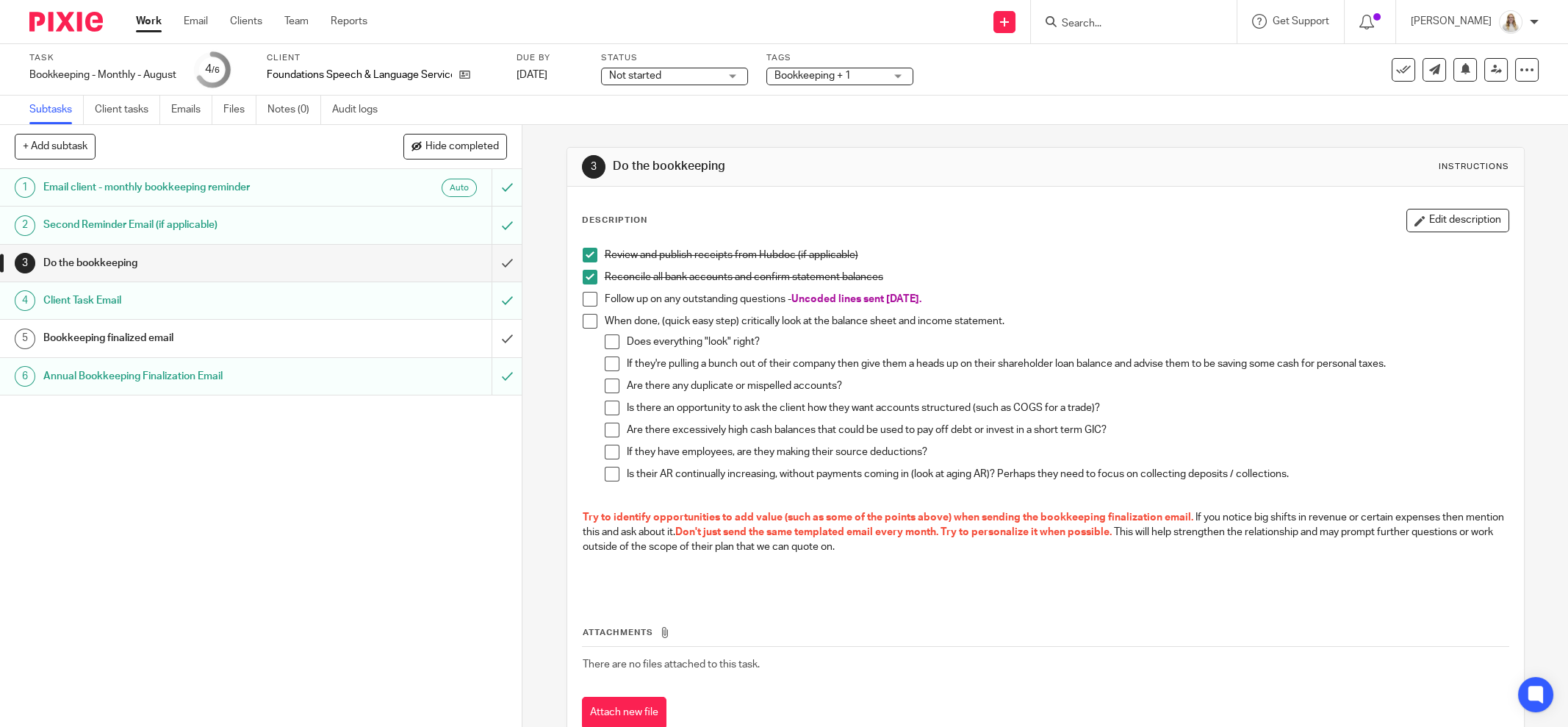
drag, startPoint x: 1054, startPoint y: 95, endPoint x: 1090, endPoint y: 44, distance: 62.4
click at [1058, 94] on div "Task Bookkeeping - Monthly - August Save Bookkeeping - Monthly - August 4 /6 Cl…" at bounding box center [784, 85] width 1568 height 81
click at [1128, 12] on form at bounding box center [1138, 21] width 157 height 18
click at [1136, 24] on input "Search" at bounding box center [1126, 24] width 132 height 13
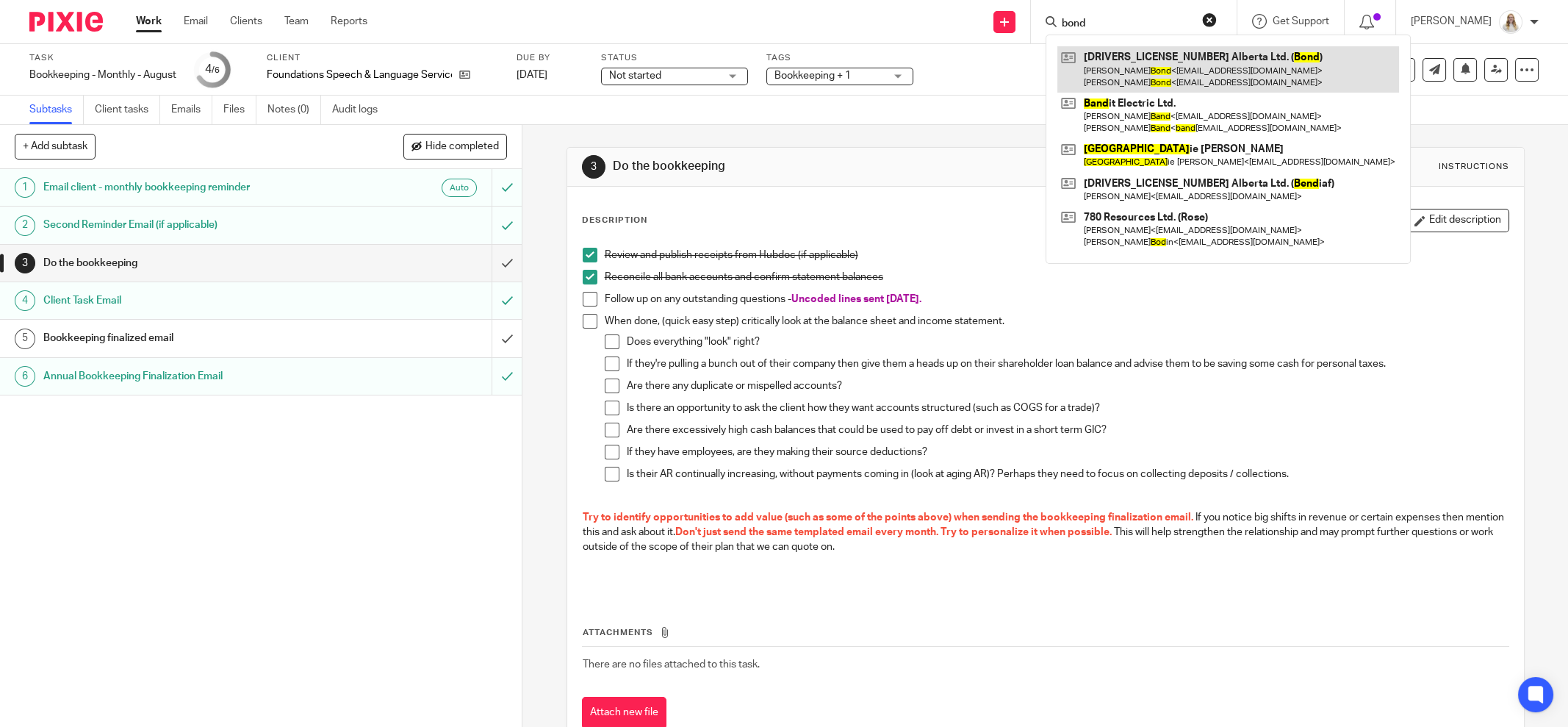
type input "bond"
click at [1131, 62] on link at bounding box center [1228, 69] width 341 height 46
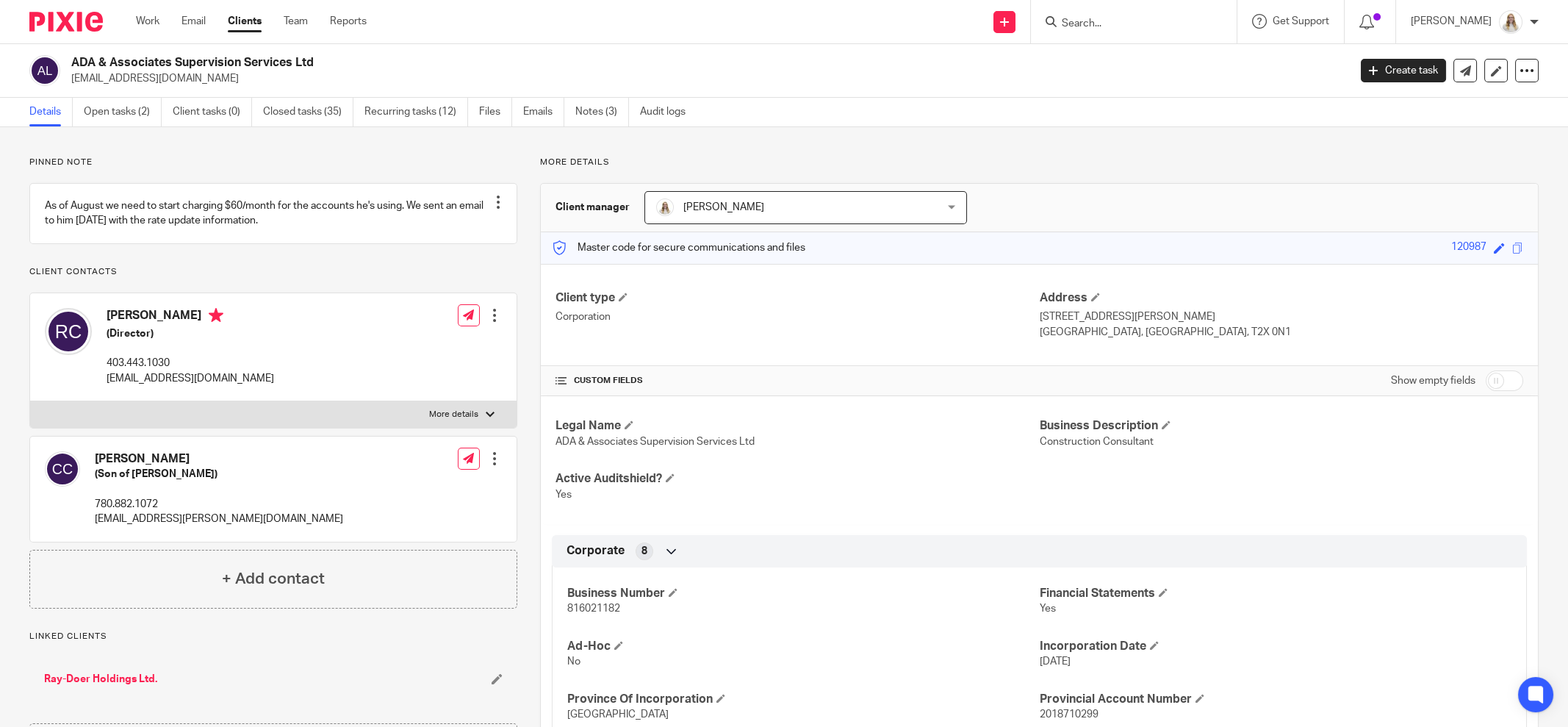
click at [904, 106] on div "Details Open tasks (2) Client tasks (0) Closed tasks (35) Recurring tasks (12) …" at bounding box center [784, 112] width 1568 height 30
click at [125, 109] on link "Open tasks (2)" at bounding box center [122, 112] width 78 height 29
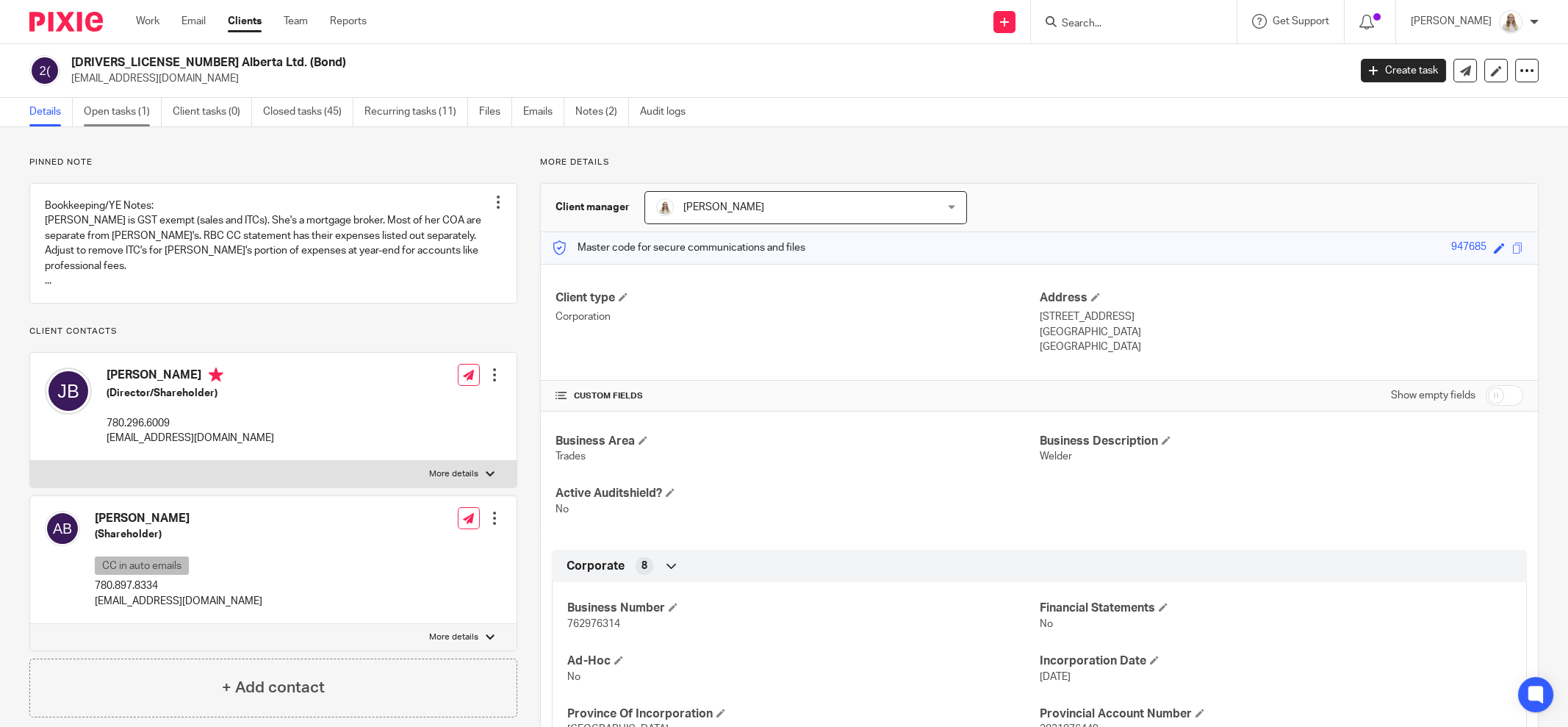
click at [117, 117] on link "Open tasks (1)" at bounding box center [122, 112] width 78 height 29
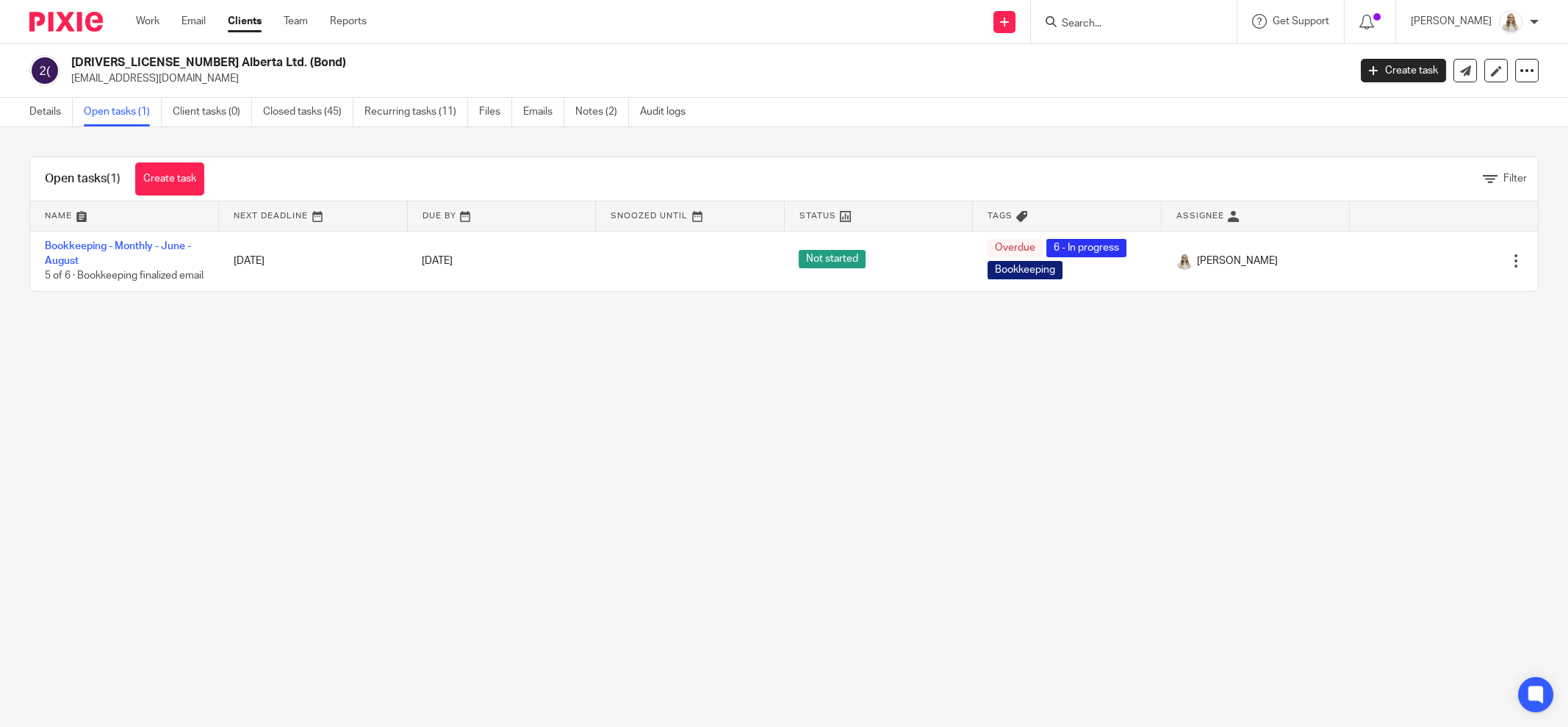
click at [563, 457] on main "2107644 Alberta Ltd. (Bond) justinbond85@outlook.com Create task Update from Co…" at bounding box center [784, 364] width 1568 height 727
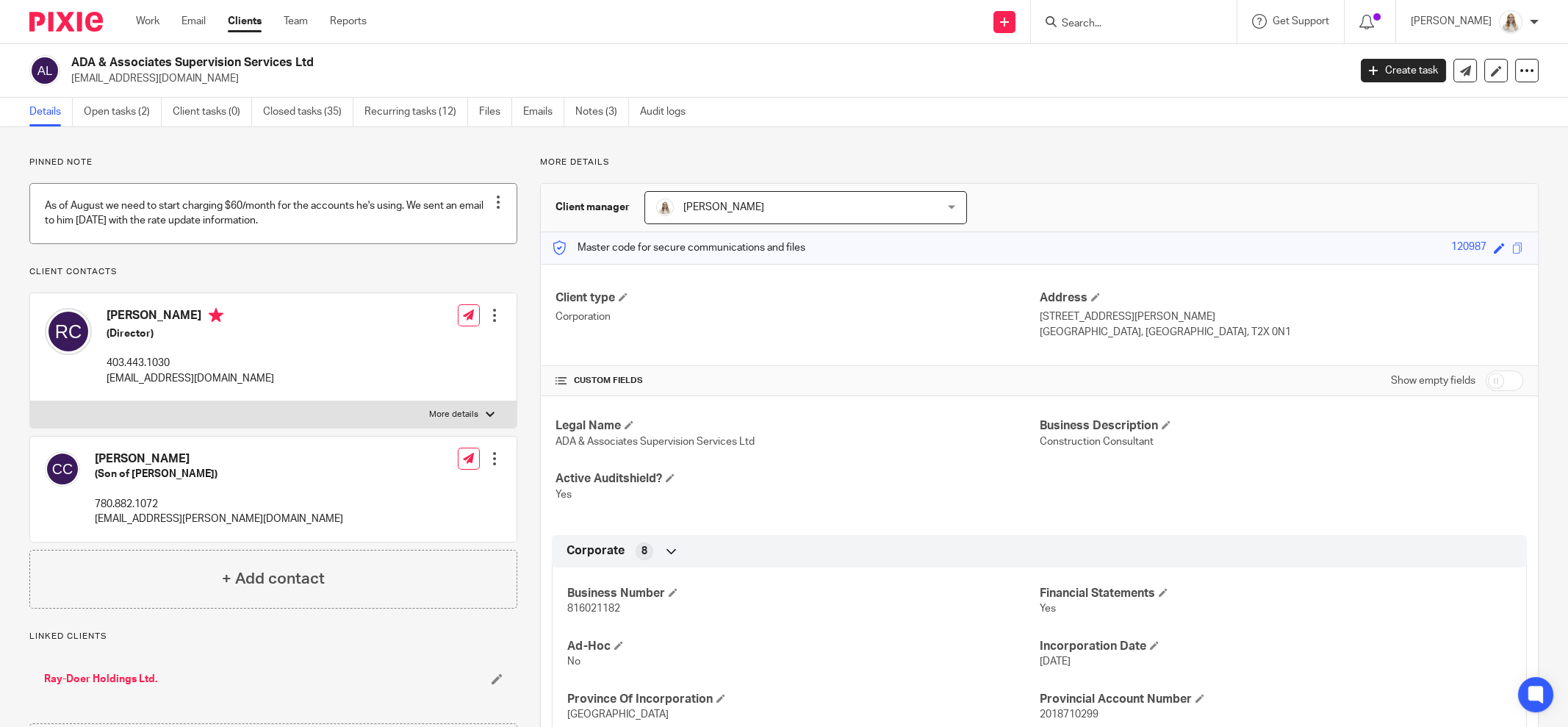
click at [496, 199] on div at bounding box center [498, 202] width 15 height 15
click at [368, 164] on p "Pinned note" at bounding box center [273, 162] width 488 height 11
click at [618, 113] on link "Notes (3)" at bounding box center [601, 112] width 53 height 29
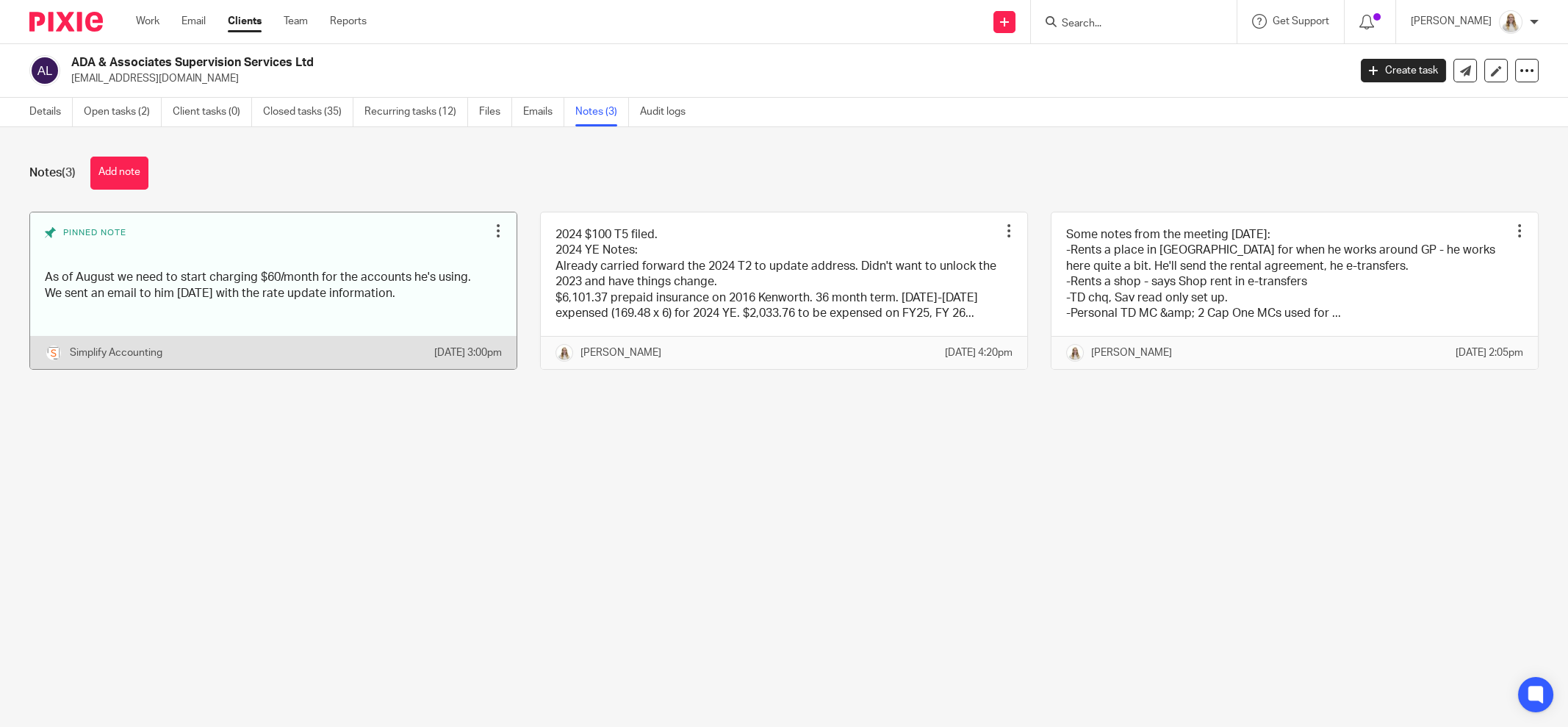
click at [427, 286] on link at bounding box center [273, 291] width 487 height 158
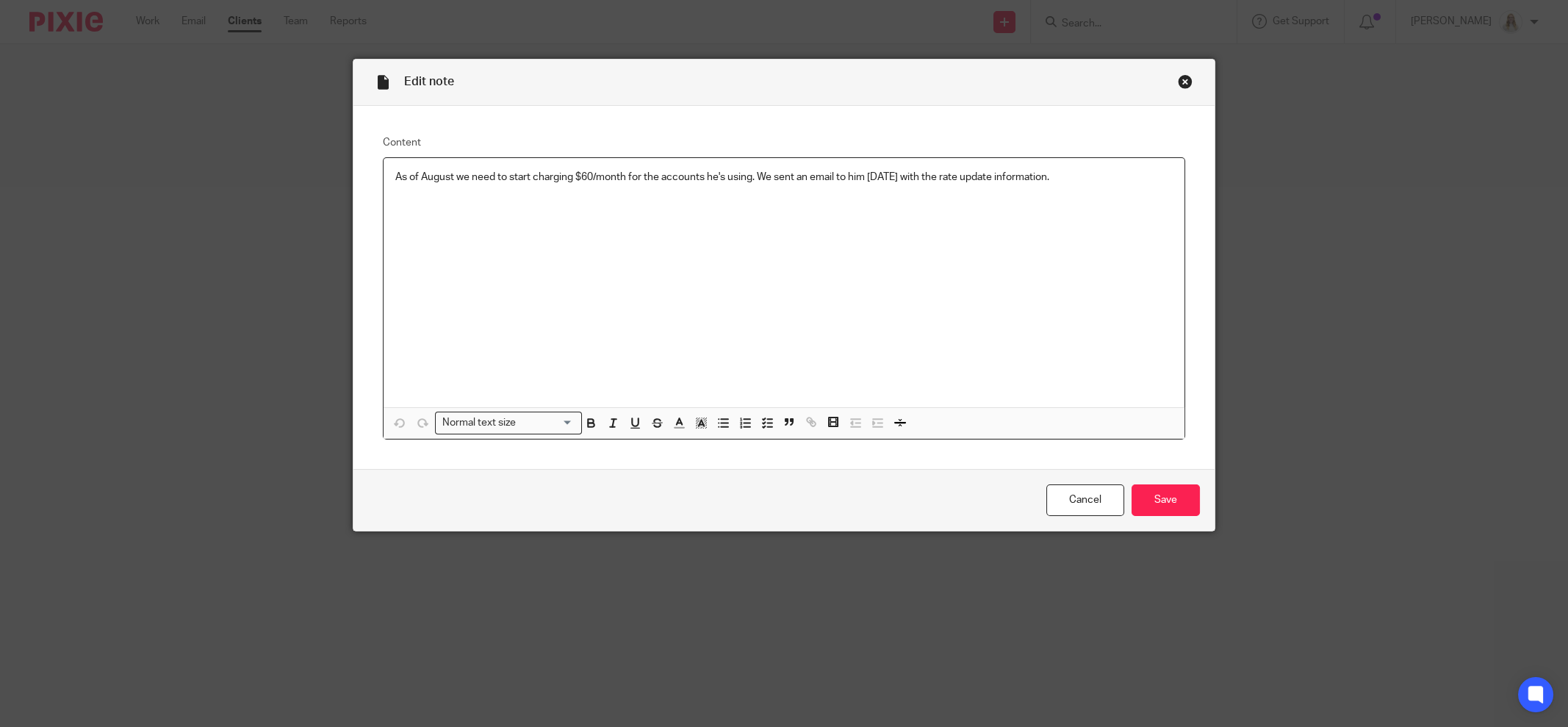
click at [567, 182] on p "As of August we need to start charging $60/month for the accounts he's using. W…" at bounding box center [784, 177] width 778 height 15
drag, startPoint x: 1067, startPoint y: 175, endPoint x: 370, endPoint y: 166, distance: 697.1
click at [370, 166] on div "Content As of August we need to start charging $60/month for the accounts he's …" at bounding box center [784, 287] width 862 height 364
click at [1178, 81] on div "Close this dialog window" at bounding box center [1186, 81] width 15 height 15
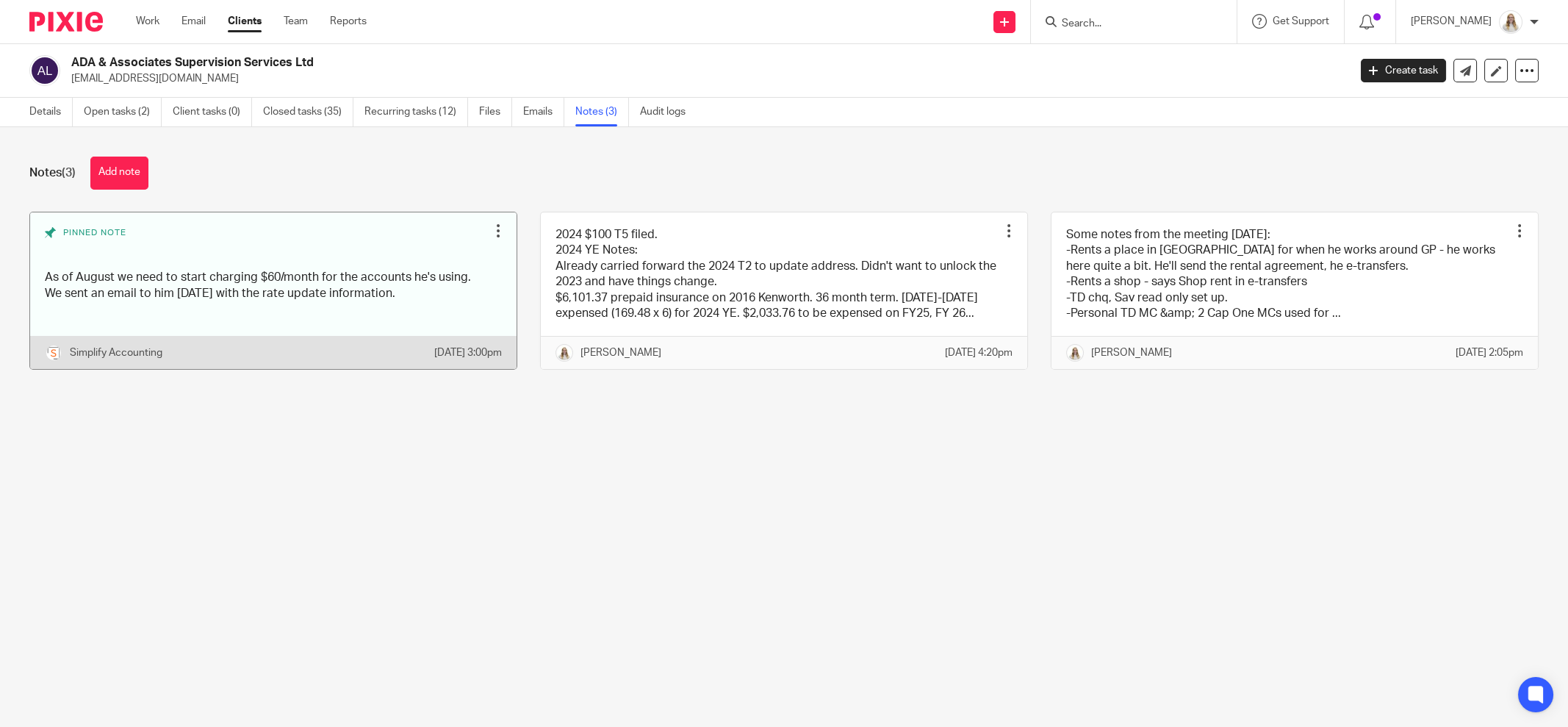
click at [491, 231] on div at bounding box center [498, 231] width 15 height 15
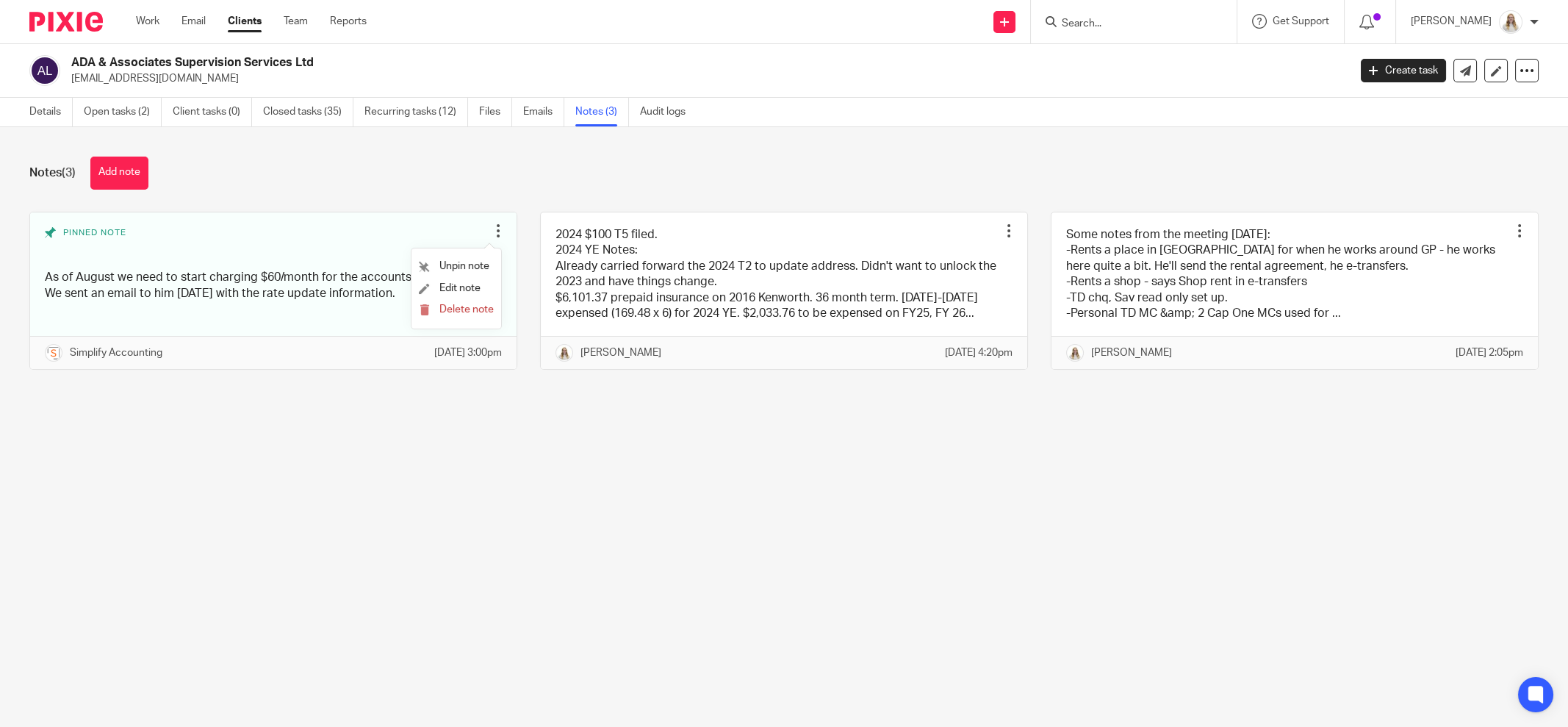
click at [482, 316] on form "Delete note" at bounding box center [456, 309] width 75 height 14
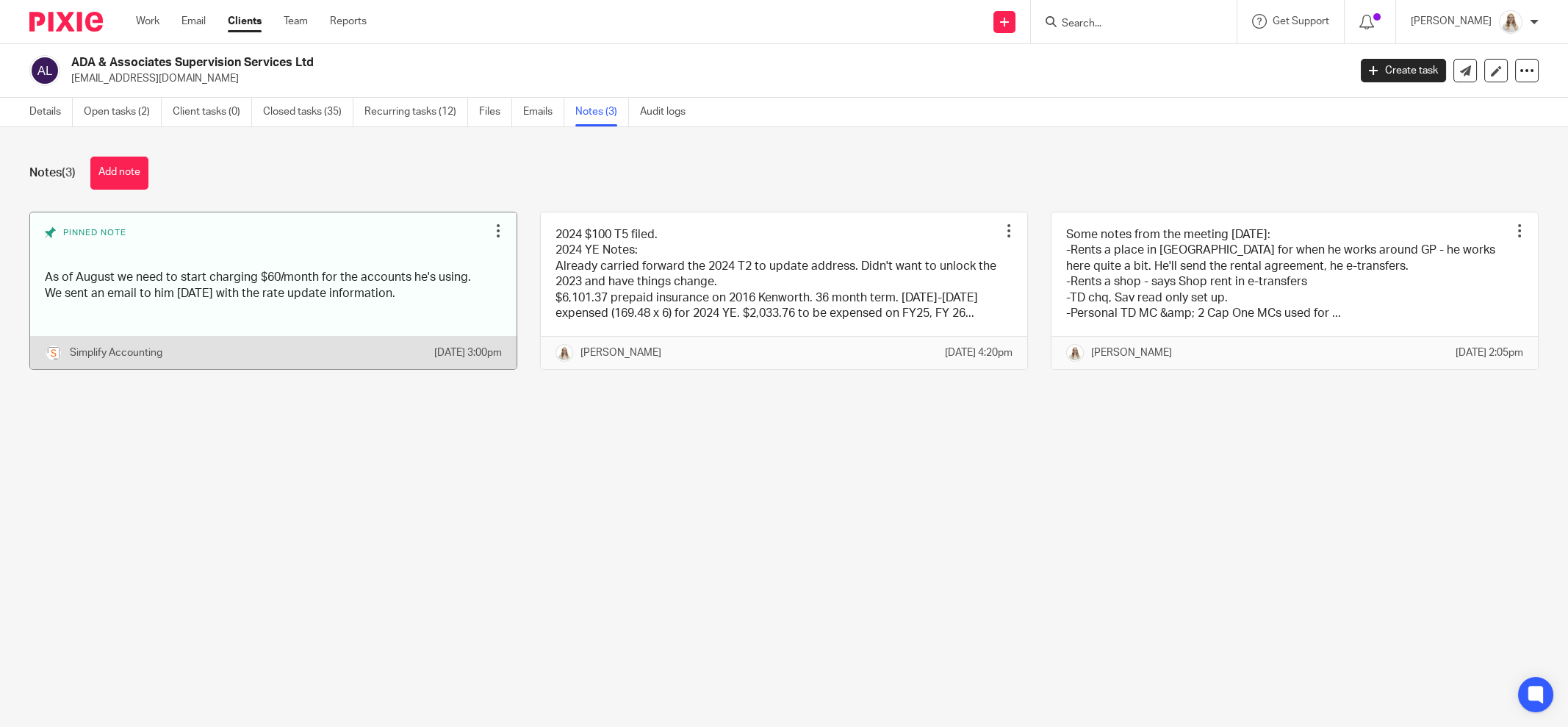
click at [491, 226] on div at bounding box center [498, 231] width 15 height 15
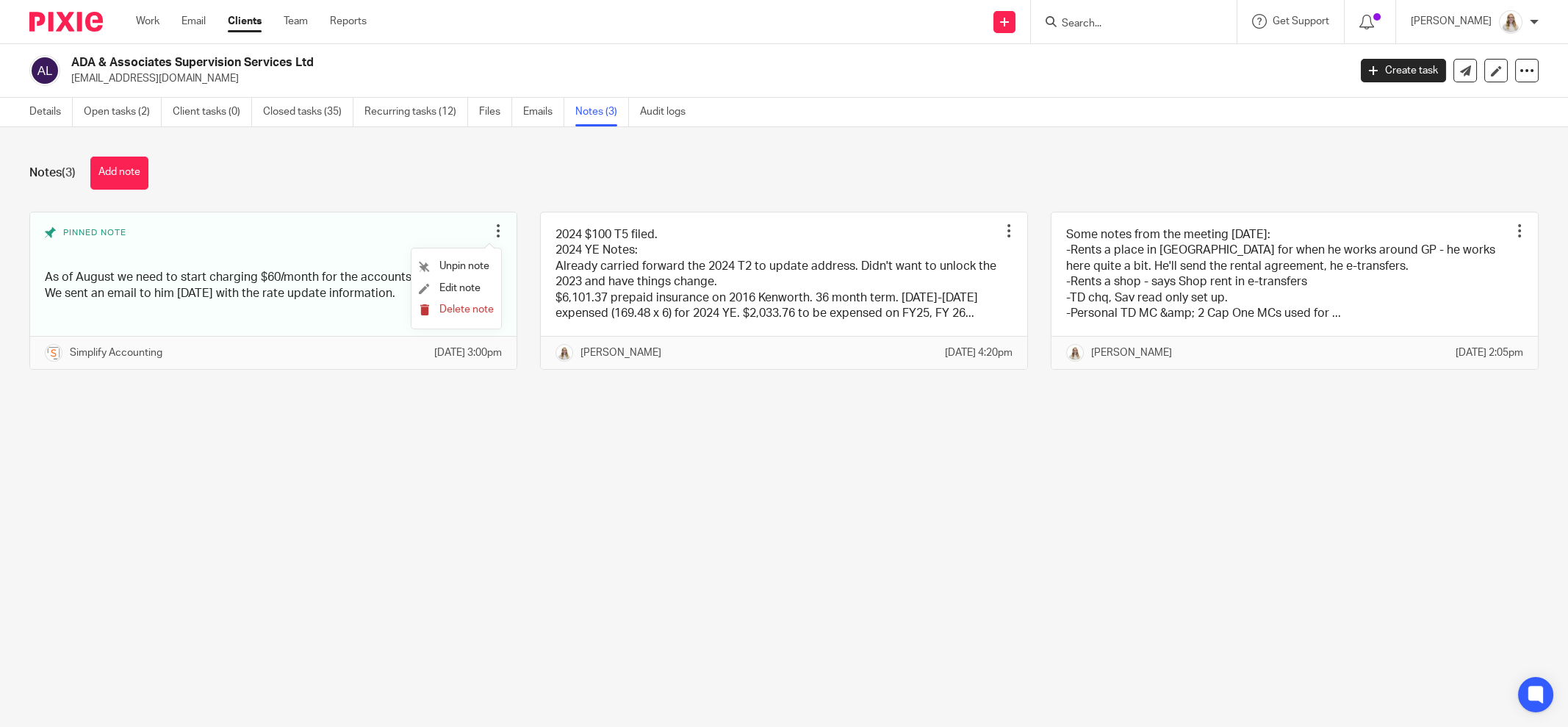
click at [443, 307] on span "Delete note" at bounding box center [467, 309] width 54 height 11
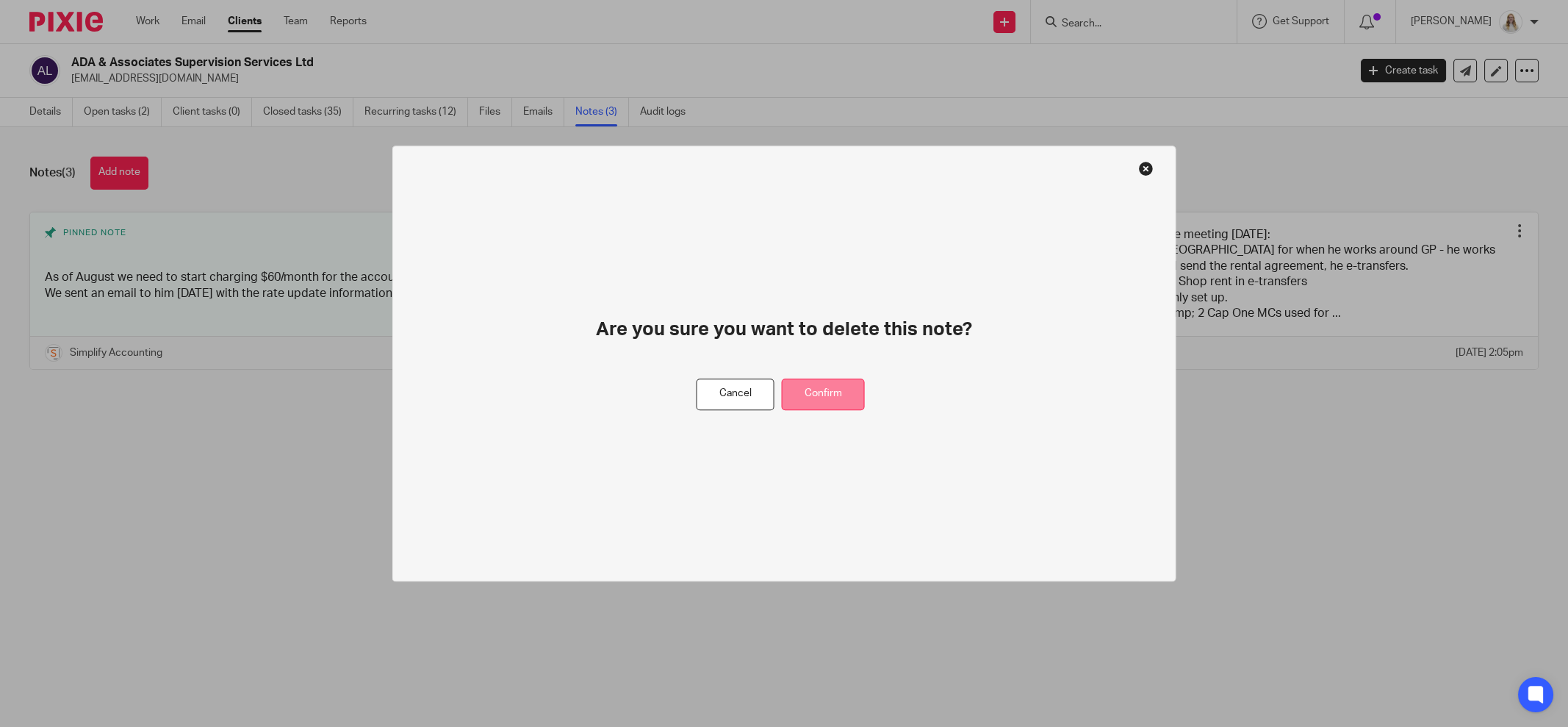
click at [817, 384] on button "Confirm" at bounding box center [823, 394] width 83 height 32
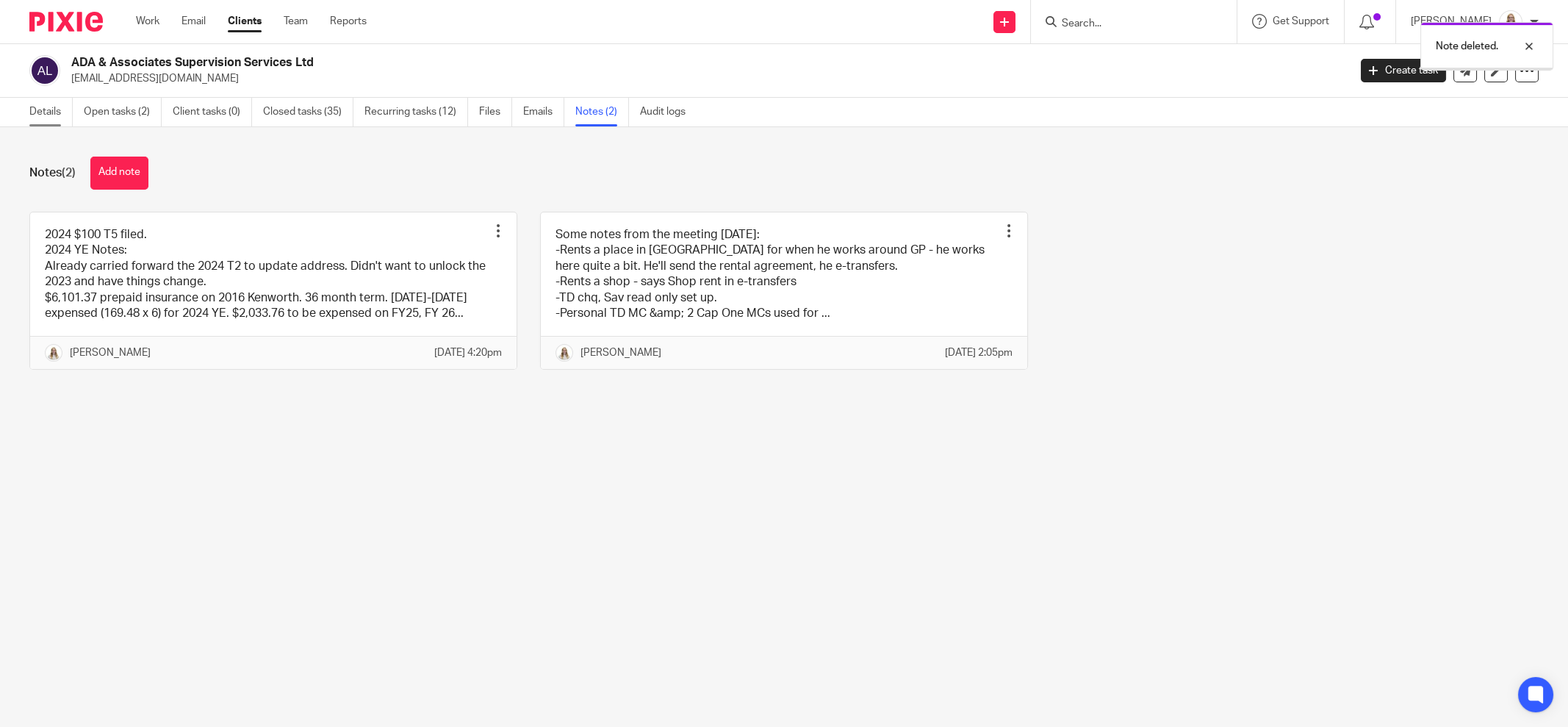
click at [43, 120] on link "Details" at bounding box center [51, 112] width 43 height 29
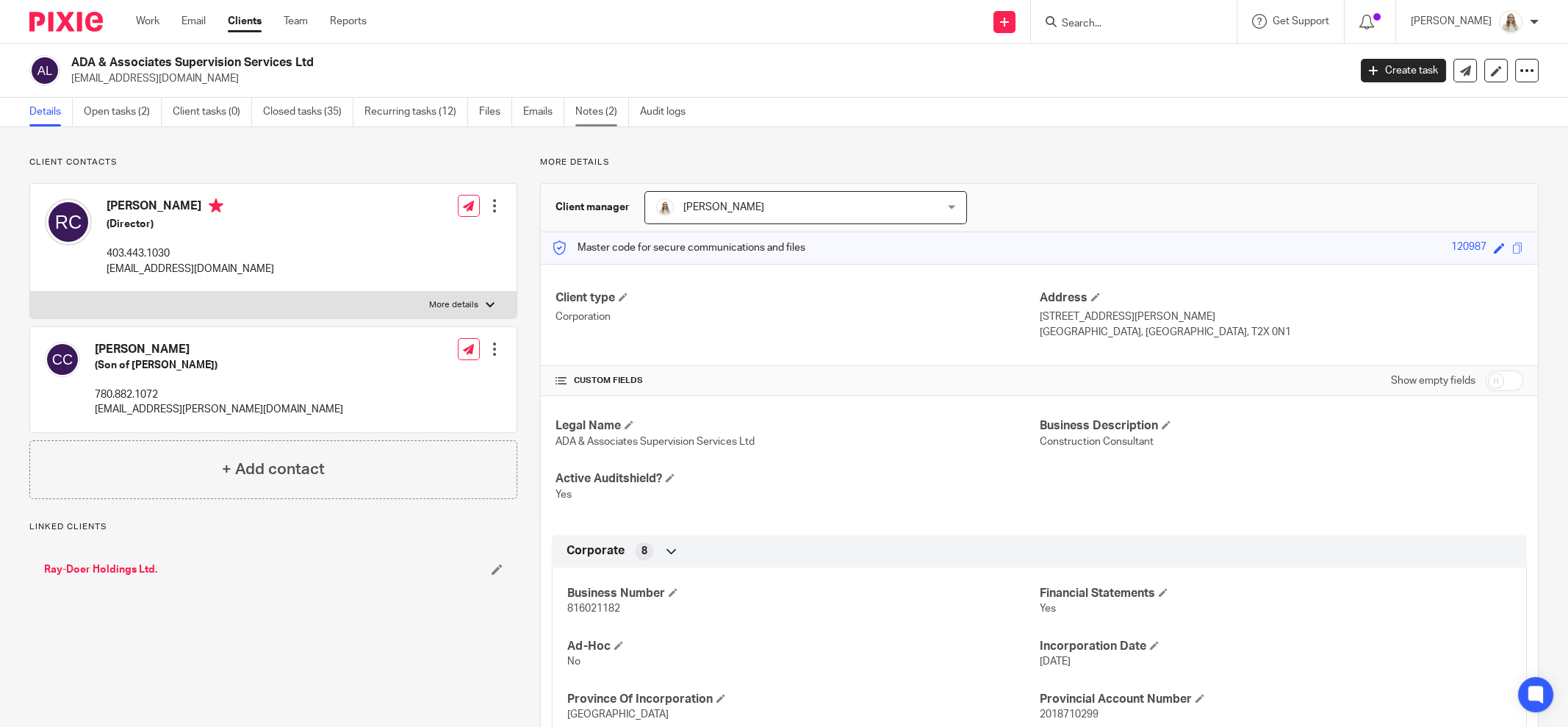
click at [595, 109] on link "Notes (2)" at bounding box center [601, 112] width 53 height 29
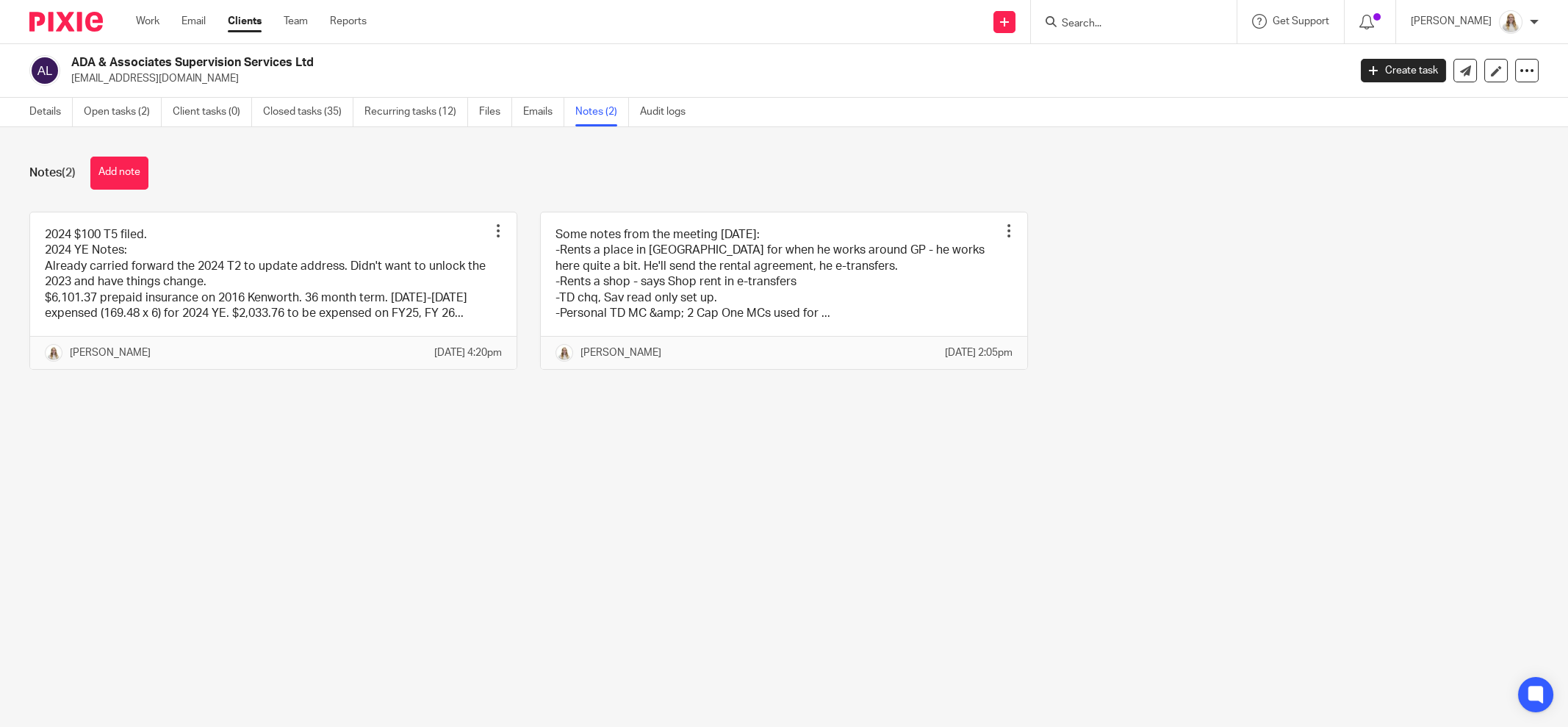
click at [701, 178] on div "Notes (2) Add note" at bounding box center [784, 173] width 1510 height 33
click at [1131, 29] on input "Search" at bounding box center [1126, 24] width 132 height 13
click at [1131, 27] on input "Search" at bounding box center [1126, 24] width 132 height 13
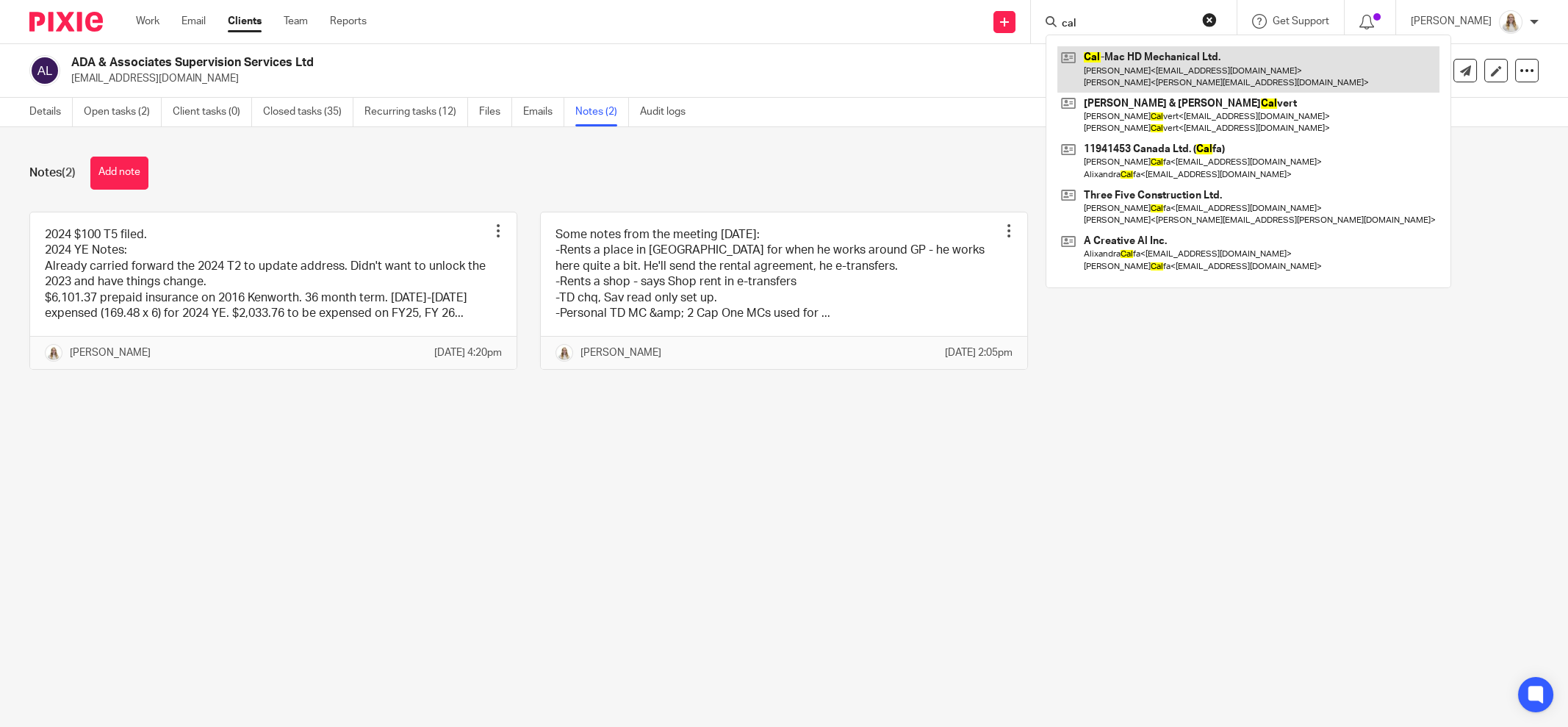
type input "cal"
click at [1136, 67] on link at bounding box center [1249, 69] width 382 height 46
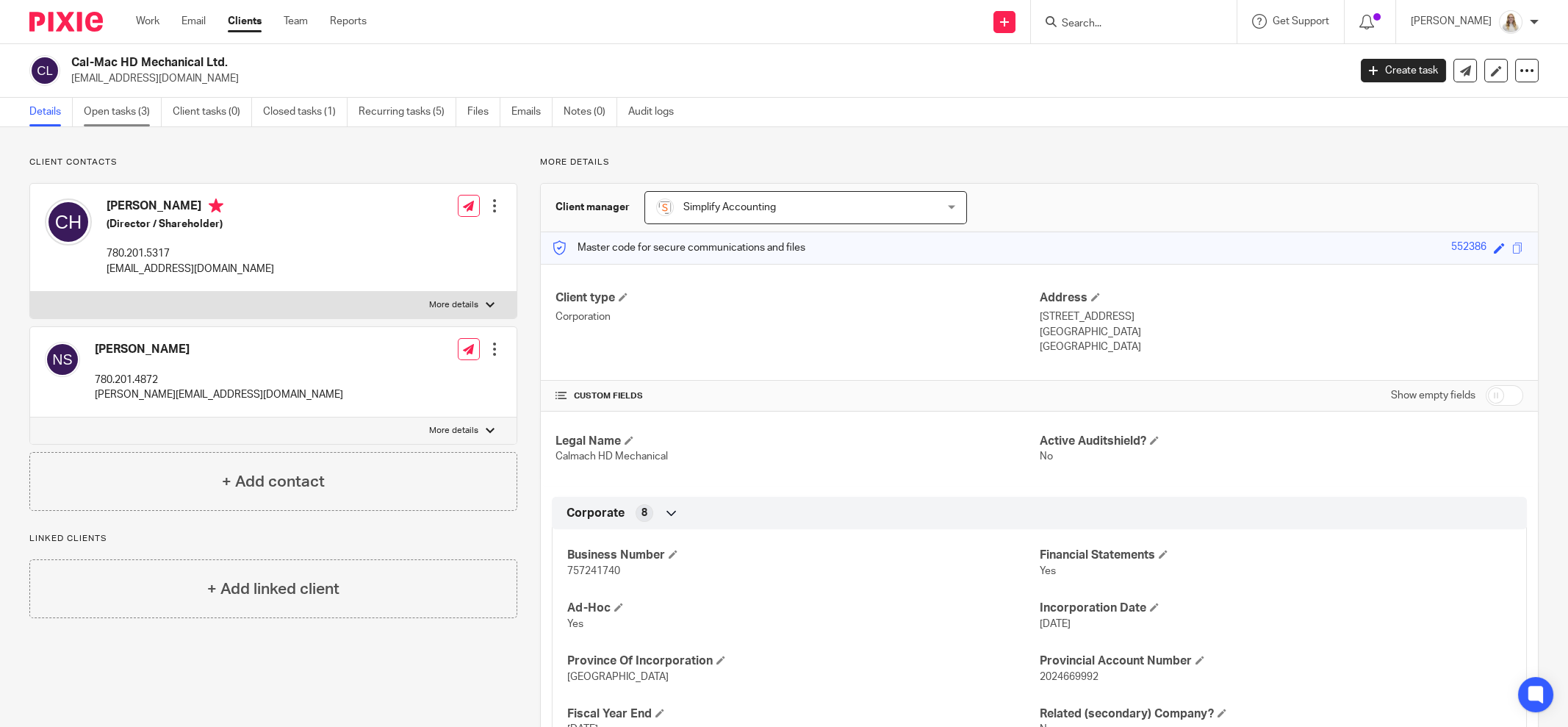
click at [116, 114] on link "Open tasks (3)" at bounding box center [122, 112] width 78 height 29
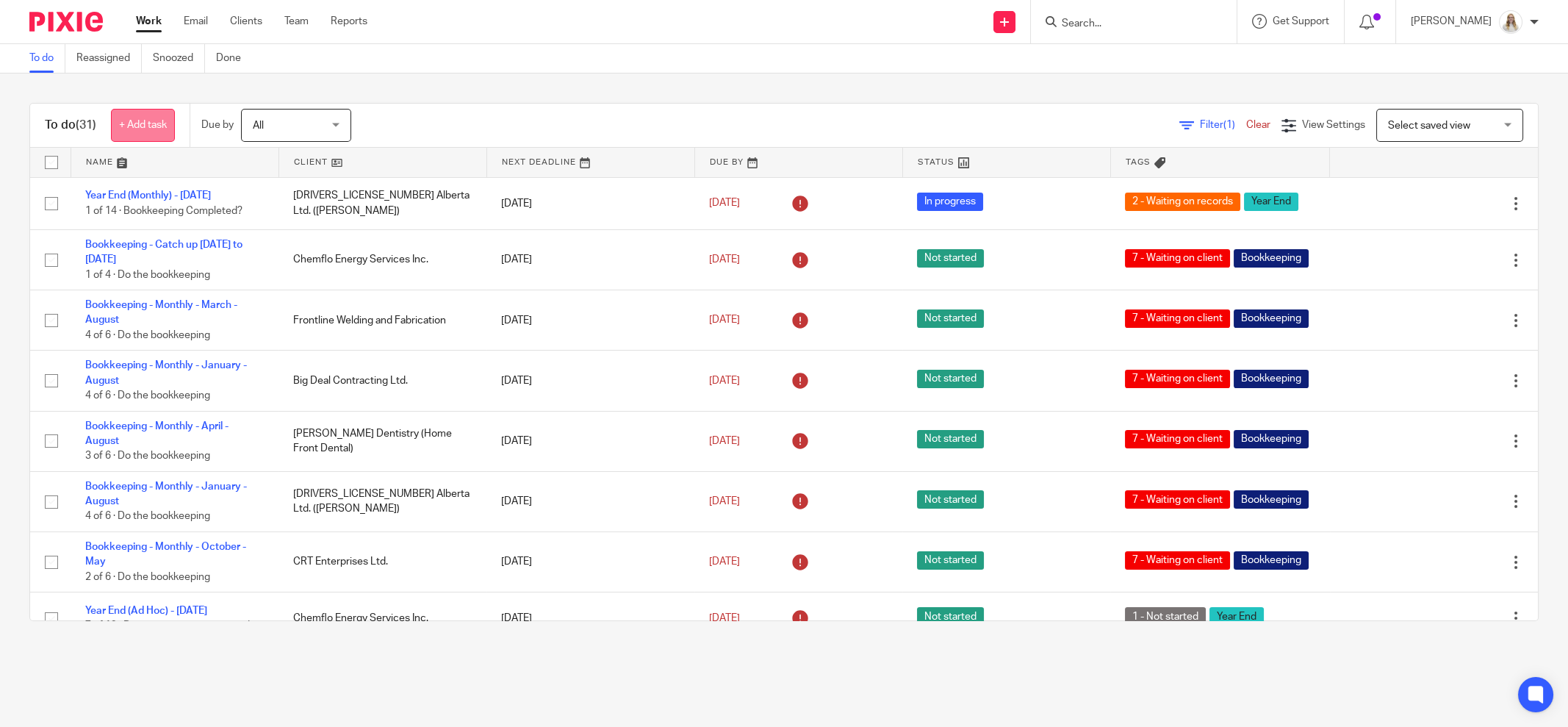
drag, startPoint x: 126, startPoint y: 164, endPoint x: 161, endPoint y: 113, distance: 61.9
click at [125, 164] on link at bounding box center [175, 162] width 208 height 30
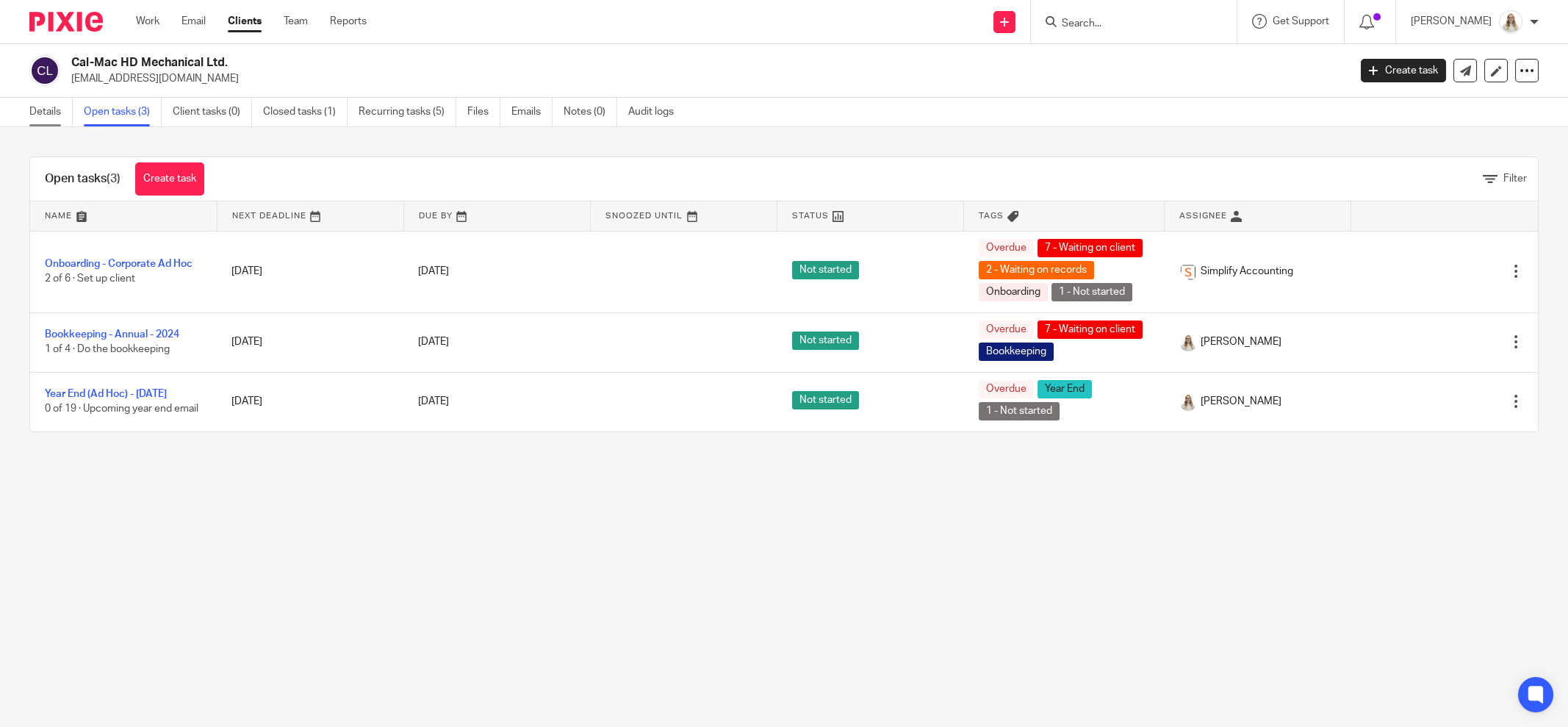
click at [49, 113] on link "Details" at bounding box center [51, 112] width 43 height 29
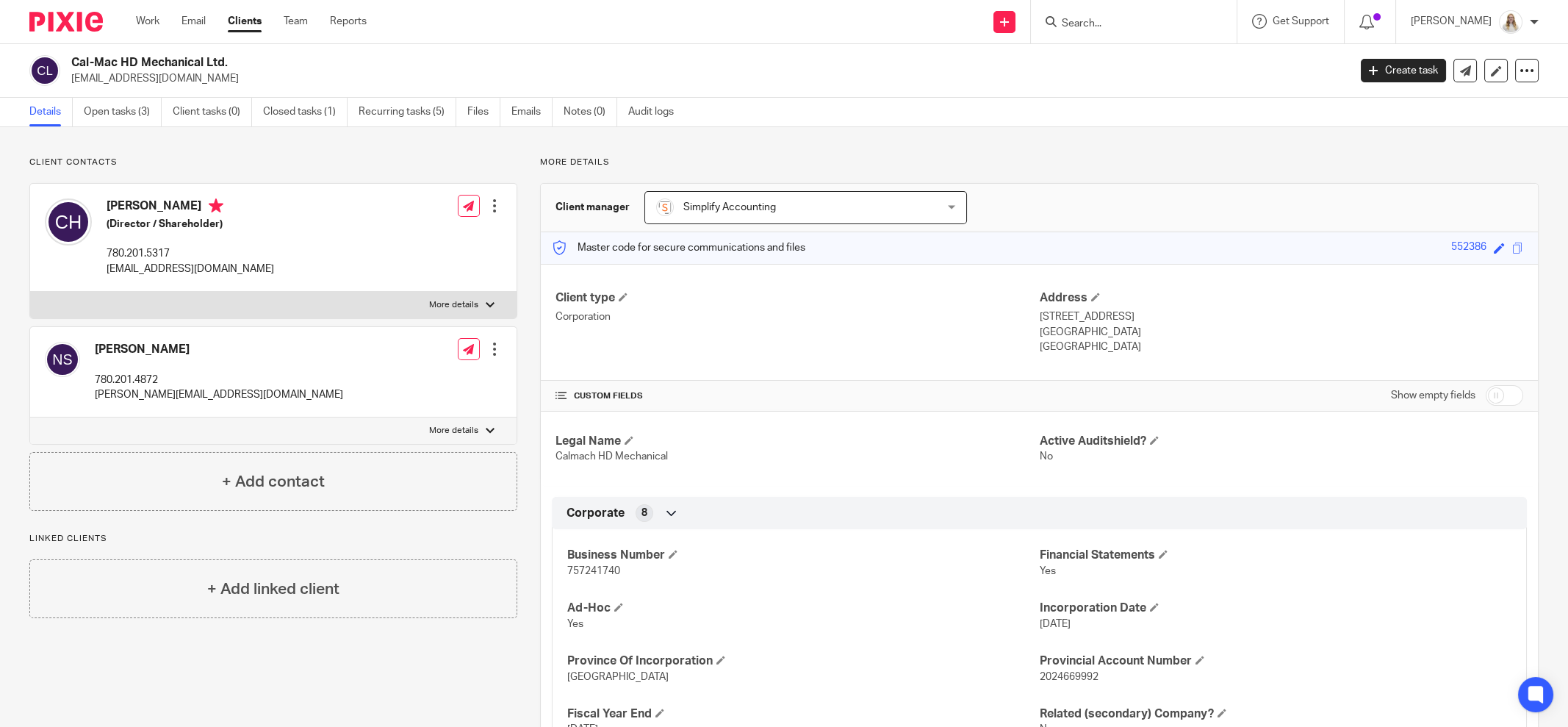
scroll to position [91, 0]
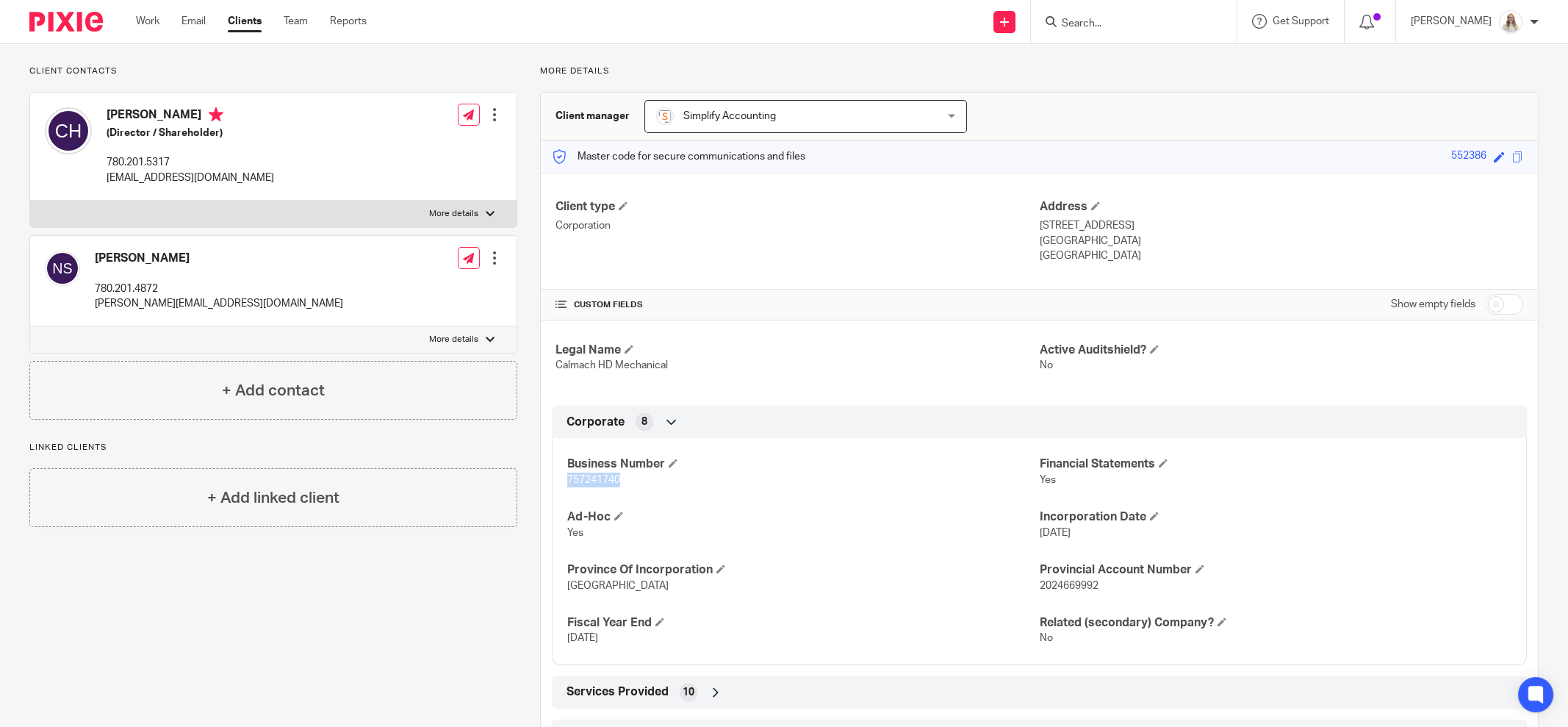
drag, startPoint x: 622, startPoint y: 476, endPoint x: 560, endPoint y: 474, distance: 62.0
click at [560, 474] on div "Business Number 757241740 Financial Statements Yes Ad-Hoc Yes Incorporation Dat…" at bounding box center [1040, 545] width 976 height 237
copy span "757241740"
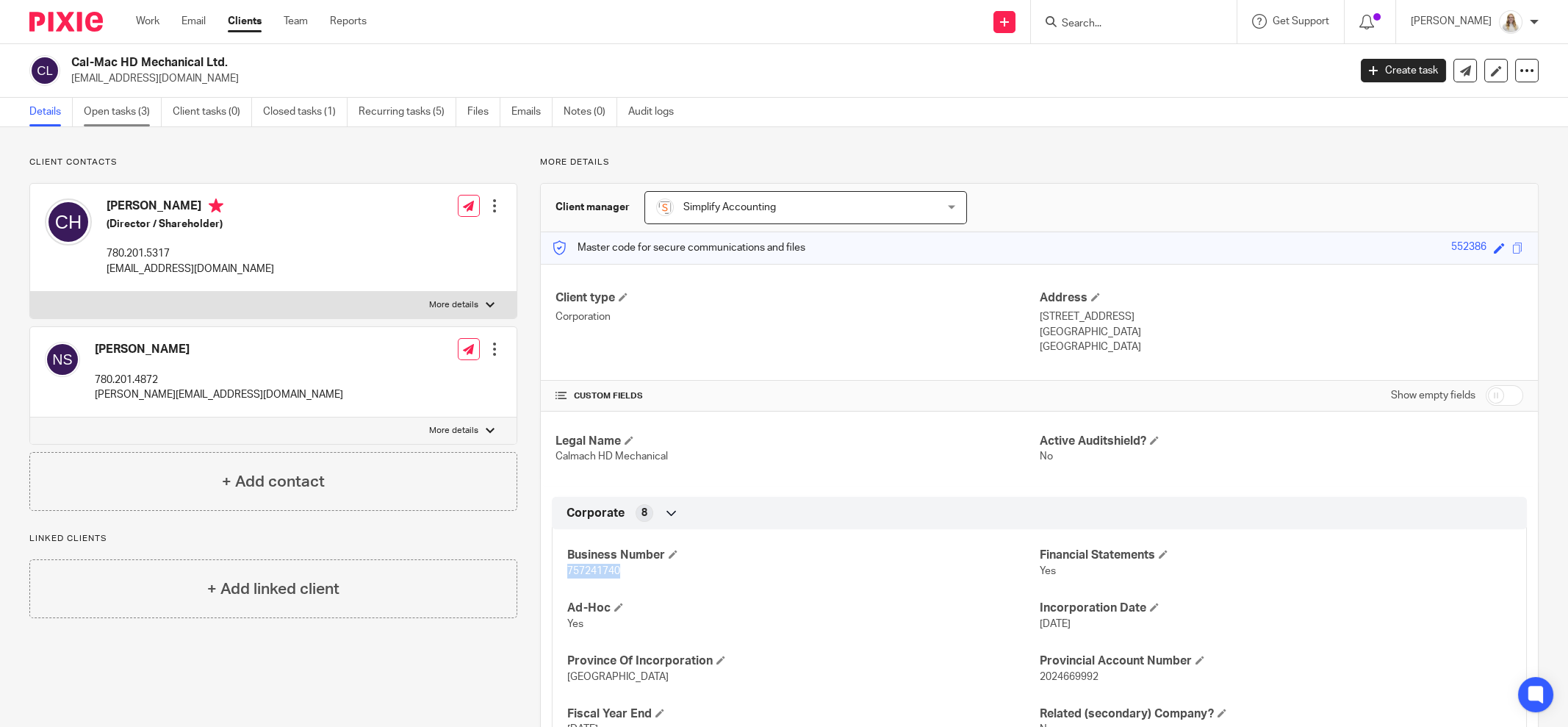
click at [127, 112] on link "Open tasks (3)" at bounding box center [122, 112] width 78 height 29
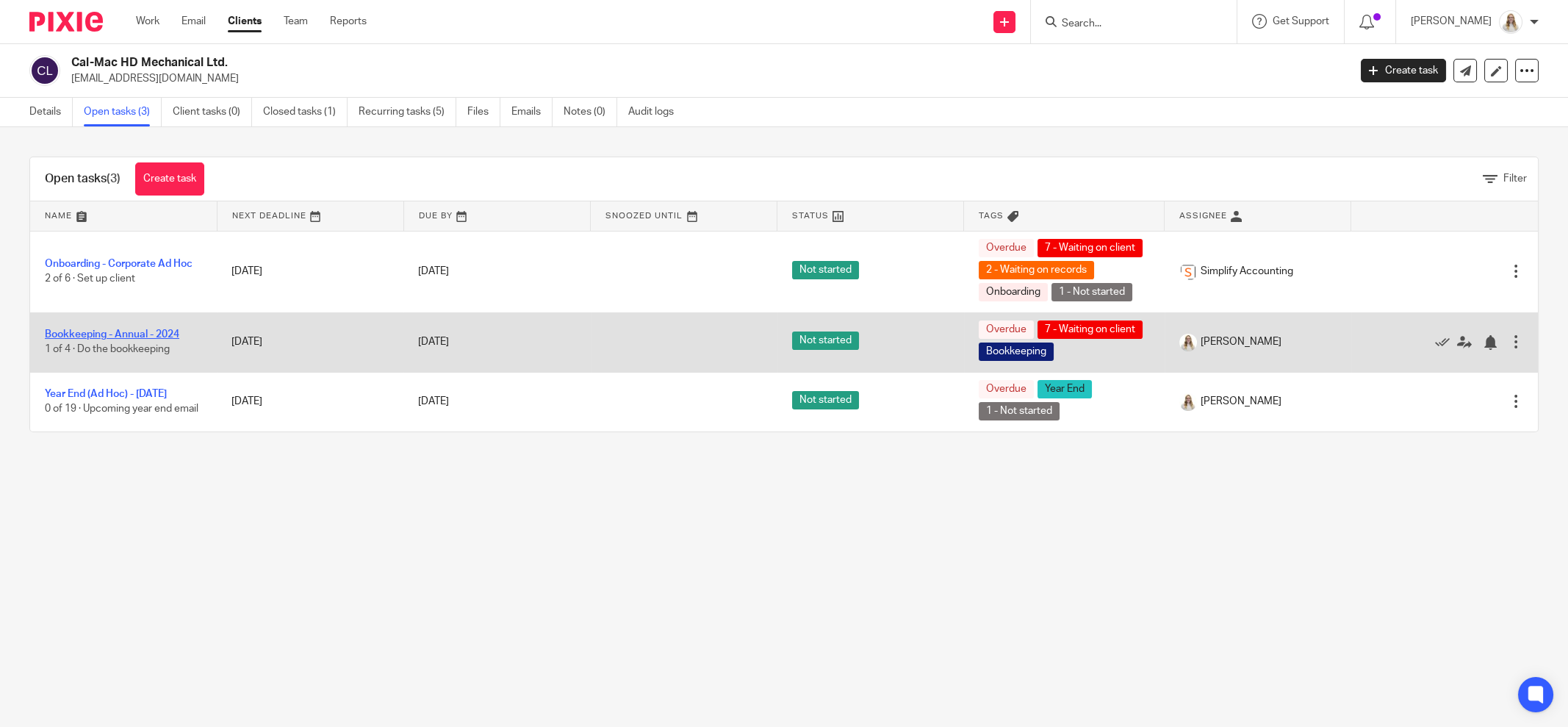
drag, startPoint x: 100, startPoint y: 335, endPoint x: 121, endPoint y: 335, distance: 21.0
click at [100, 335] on link "Bookkeeping - Annual - 2024" at bounding box center [112, 334] width 135 height 11
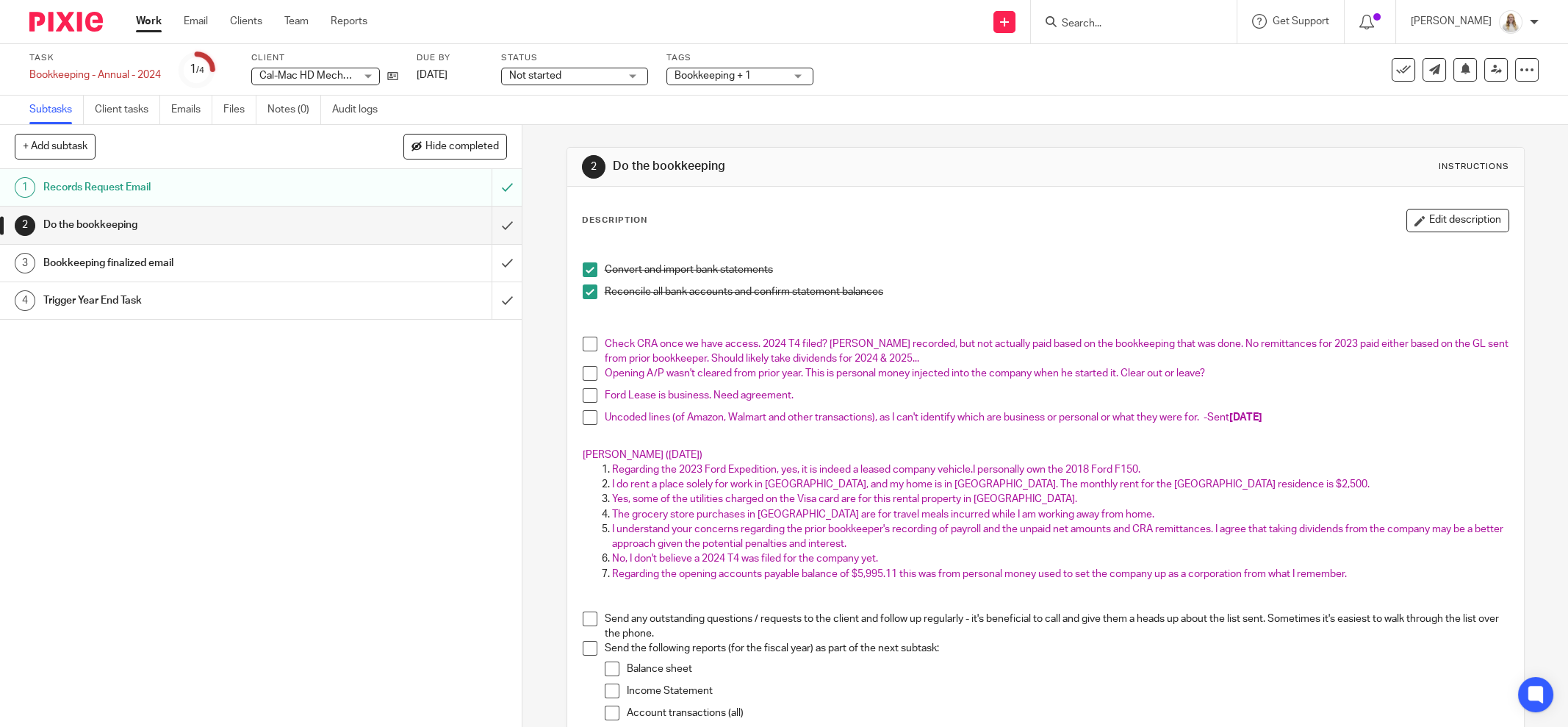
drag, startPoint x: 1444, startPoint y: 215, endPoint x: 1263, endPoint y: 231, distance: 181.7
click at [1444, 215] on button "Edit description" at bounding box center [1457, 220] width 103 height 24
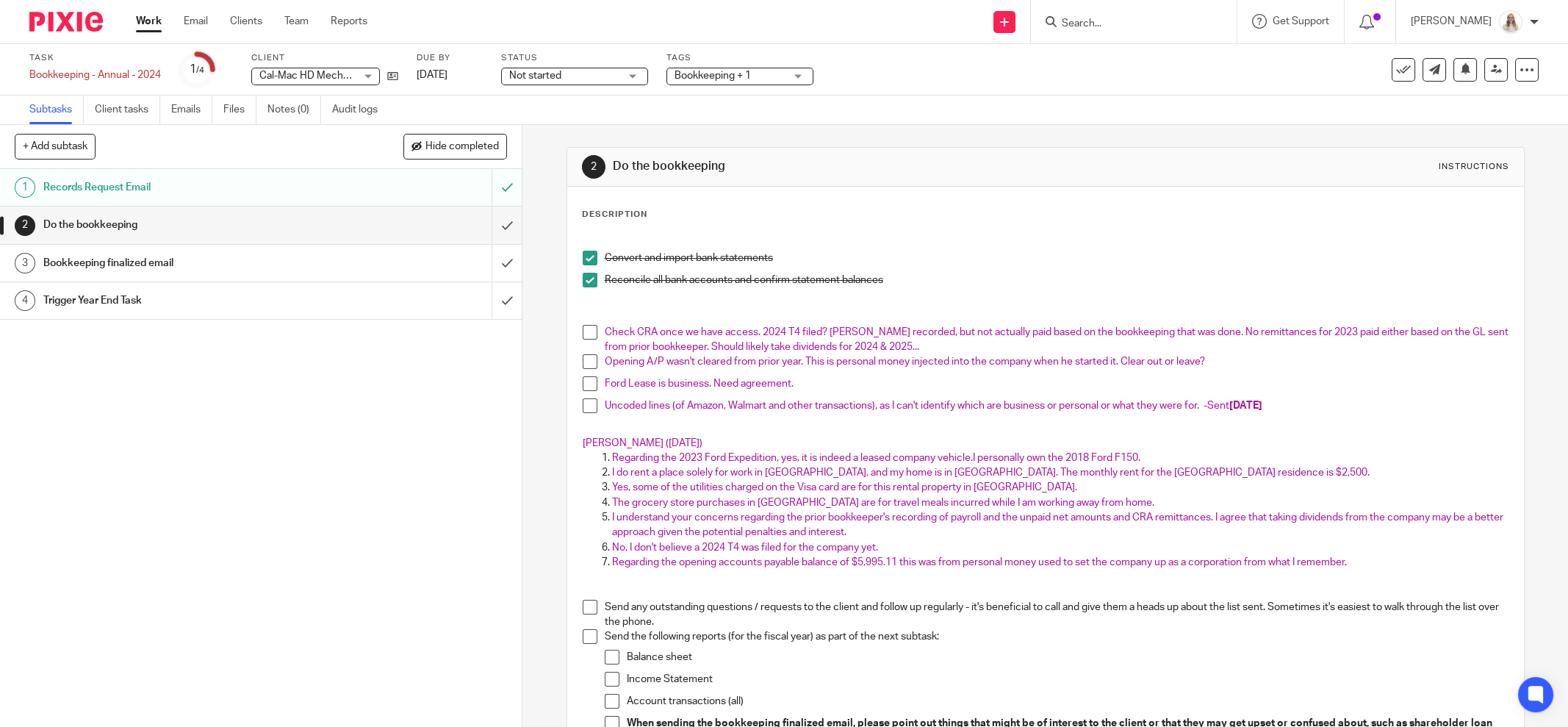
click at [834, 330] on span "Check CRA once we have access. 2024 T4 filed? Payroll recorded, but not actuall…" at bounding box center [1058, 340] width 906 height 25
click at [875, 327] on span "Check CRA once we have access. 2024 T4 filed? Payroll recorded, but not actuall…" at bounding box center [1058, 340] width 906 height 25
click at [907, 329] on span "Check CRA once we have access. 2024 T4 filed? Payroll recorded, but not actuall…" at bounding box center [1058, 340] width 906 height 25
click at [941, 345] on p "Check CRA once we have access. 2024 T4 filed? Payroll recorded, but not actuall…" at bounding box center [1057, 340] width 904 height 30
drag, startPoint x: 947, startPoint y: 346, endPoint x: 708, endPoint y: 343, distance: 239.0
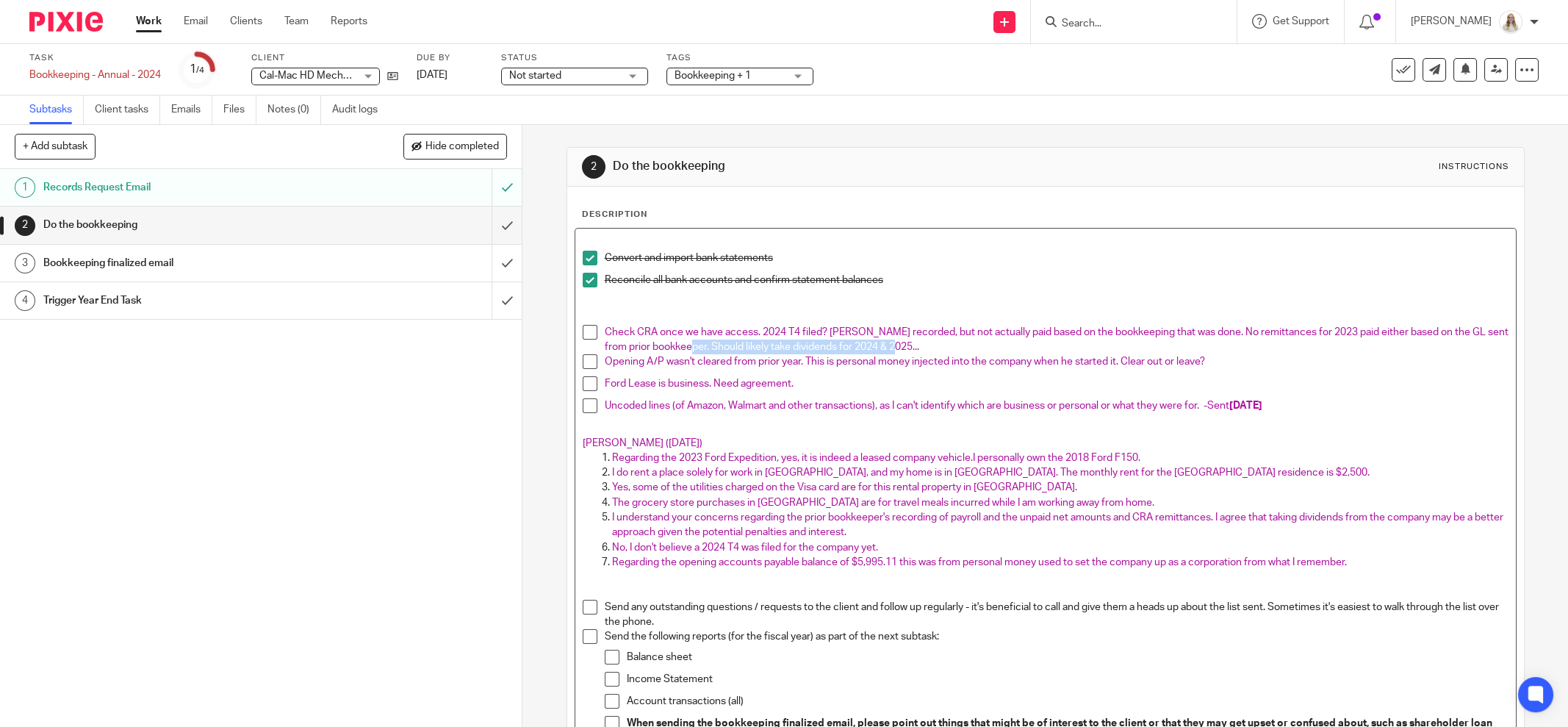
click at [708, 343] on p "Check CRA once we have access. 2024 T4 filed? Payroll recorded, but not actuall…" at bounding box center [1057, 340] width 904 height 30
drag, startPoint x: 1152, startPoint y: 347, endPoint x: 1088, endPoint y: 348, distance: 64.0
click at [1088, 348] on p "Check CRA once we have access. 2024 T4 filed? Payroll recorded, but not actuall…" at bounding box center [1057, 340] width 904 height 30
click at [1138, 347] on span "Check CRA once we have access. 2024 T4 filed? Payroll recorded, but not actuall…" at bounding box center [1058, 340] width 906 height 25
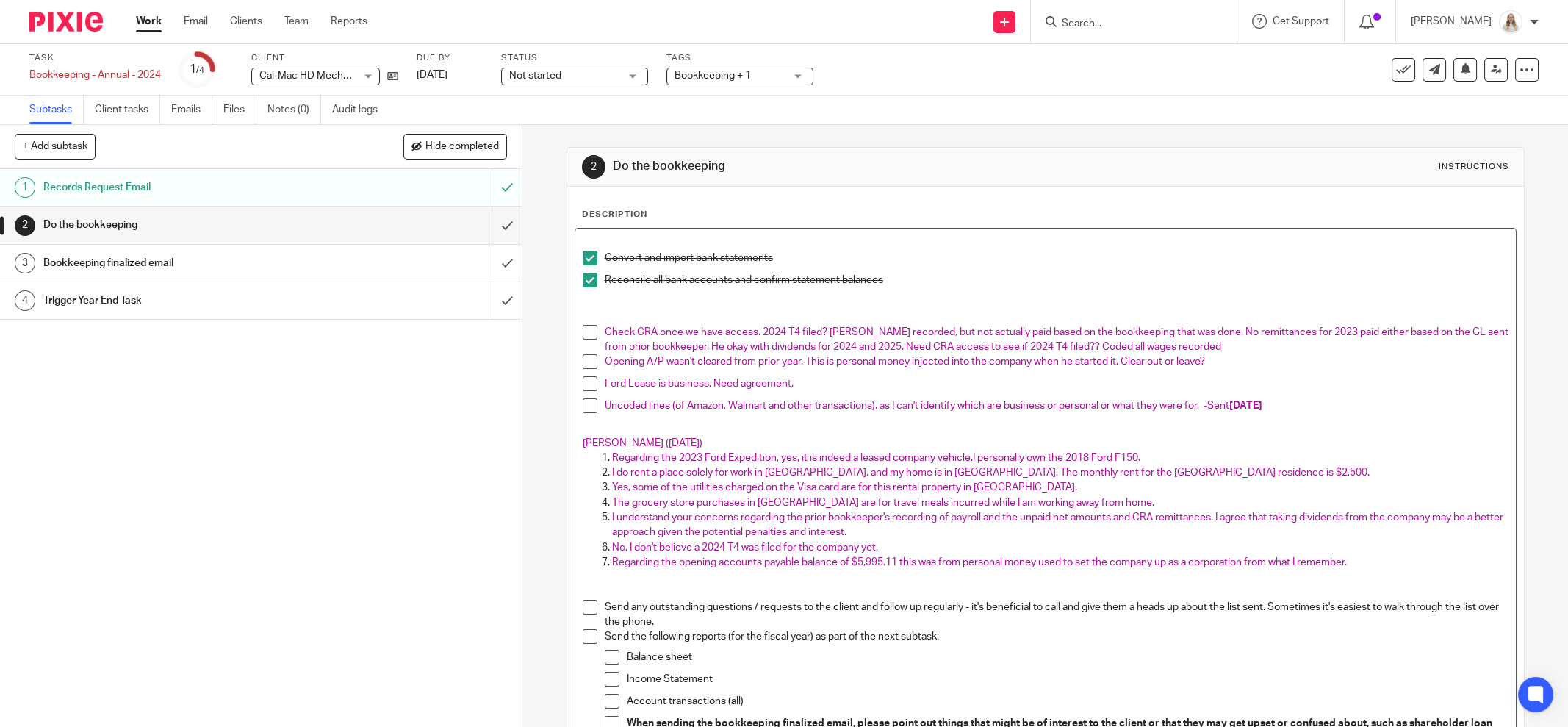
click at [1237, 348] on p "Check CRA once we have access. 2024 T4 filed? Payroll recorded, but not actuall…" at bounding box center [1057, 340] width 904 height 30
click at [1111, 132] on div "2 Do the bookkeeping Instructions Description Convert and import bank statement…" at bounding box center [1046, 505] width 958 height 761
click at [807, 364] on span "Opening A/P wasn't cleared from prior year. This is personal money injected int…" at bounding box center [905, 361] width 601 height 11
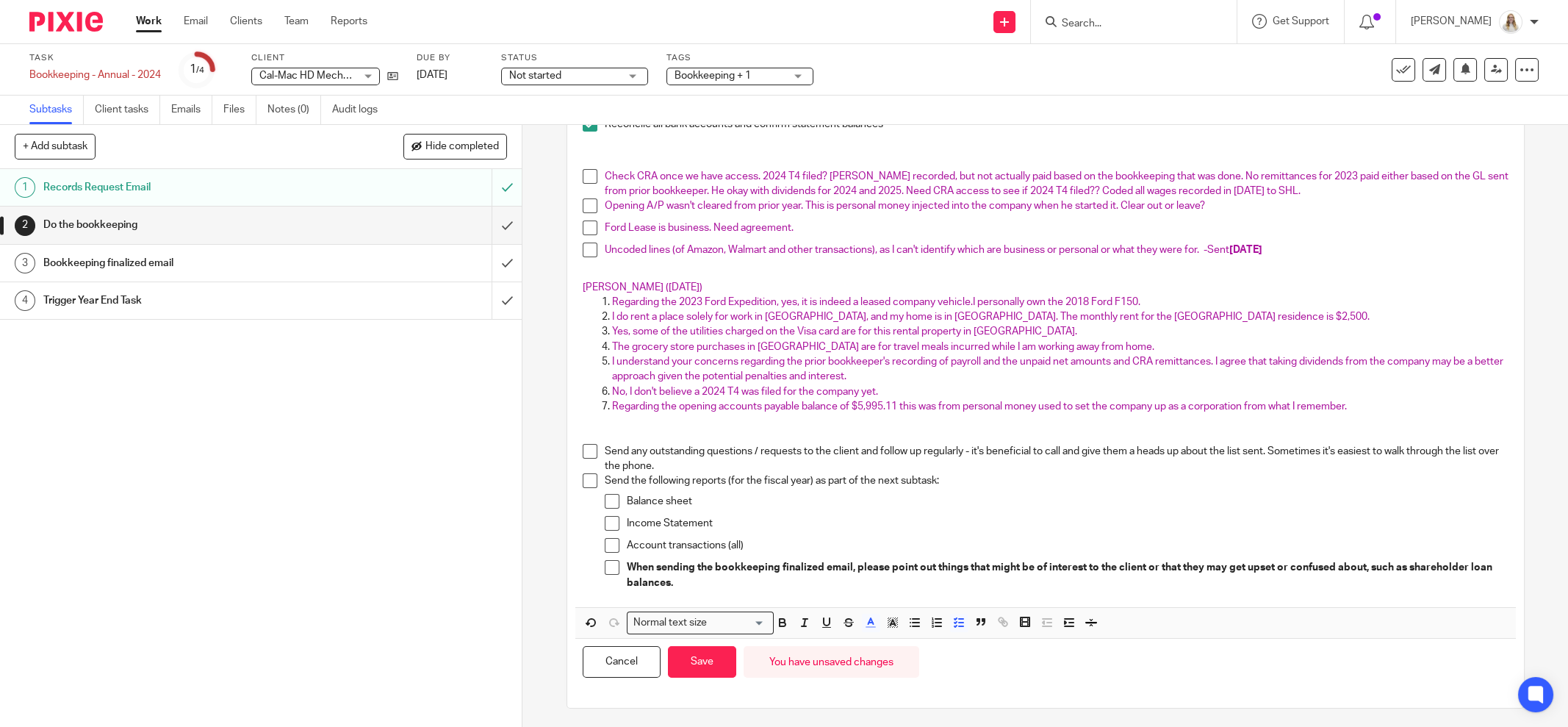
click at [681, 312] on span "I do rent a place solely for work in Grande Prairie, and my home is in Cold Lak…" at bounding box center [990, 317] width 757 height 11
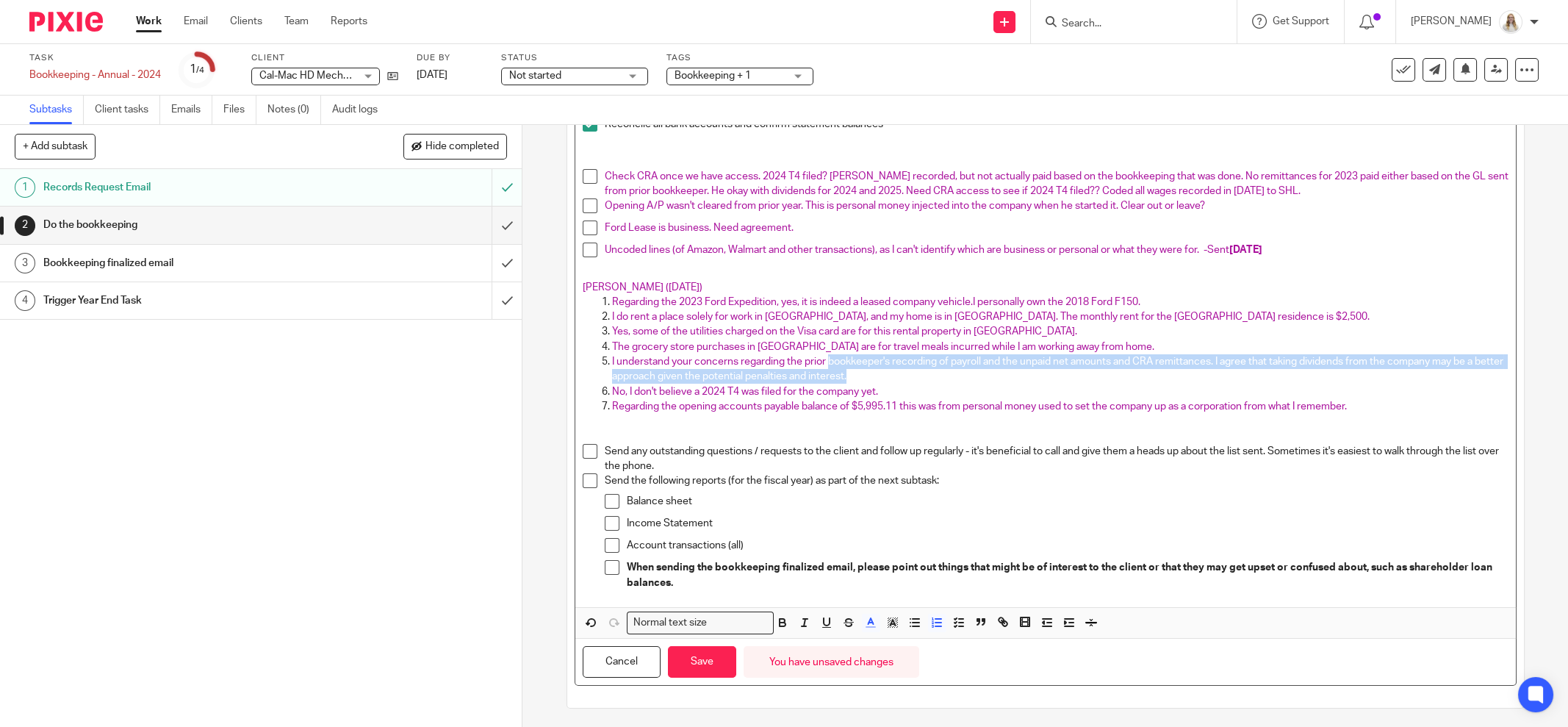
drag, startPoint x: 907, startPoint y: 376, endPoint x: 825, endPoint y: 362, distance: 83.2
click at [825, 362] on p "I understand your concerns regarding the prior bookkeeper's recording of payrol…" at bounding box center [1060, 369] width 897 height 30
click at [928, 364] on span "I understand your concerns regarding the prior bookkeeper's recording of payrol…" at bounding box center [1058, 368] width 894 height 25
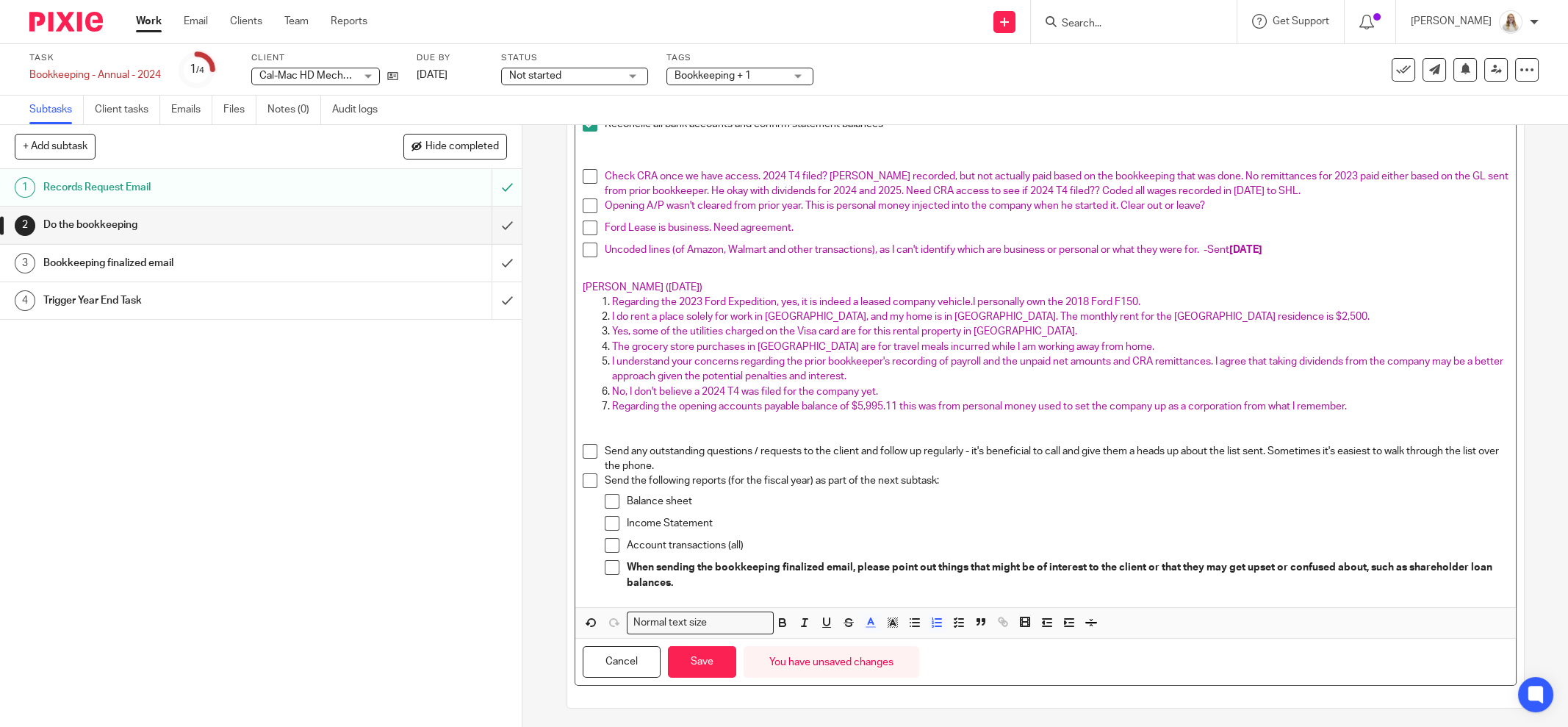
click at [656, 370] on span "I understand your concerns regarding the prior bookkeeper's recording of payrol…" at bounding box center [1058, 368] width 894 height 25
click at [647, 381] on p "I understand your concerns regarding the prior bookkeeper's recording of payrol…" at bounding box center [1060, 369] width 897 height 30
click at [743, 391] on span "No, I don't believe a 2024 T4 was filed for the company yet." at bounding box center [745, 391] width 266 height 11
click at [874, 396] on p "No, I don't believe a 2024 T4 was filed for the company yet." at bounding box center [1060, 391] width 897 height 15
drag, startPoint x: 960, startPoint y: 408, endPoint x: 977, endPoint y: 409, distance: 17.0
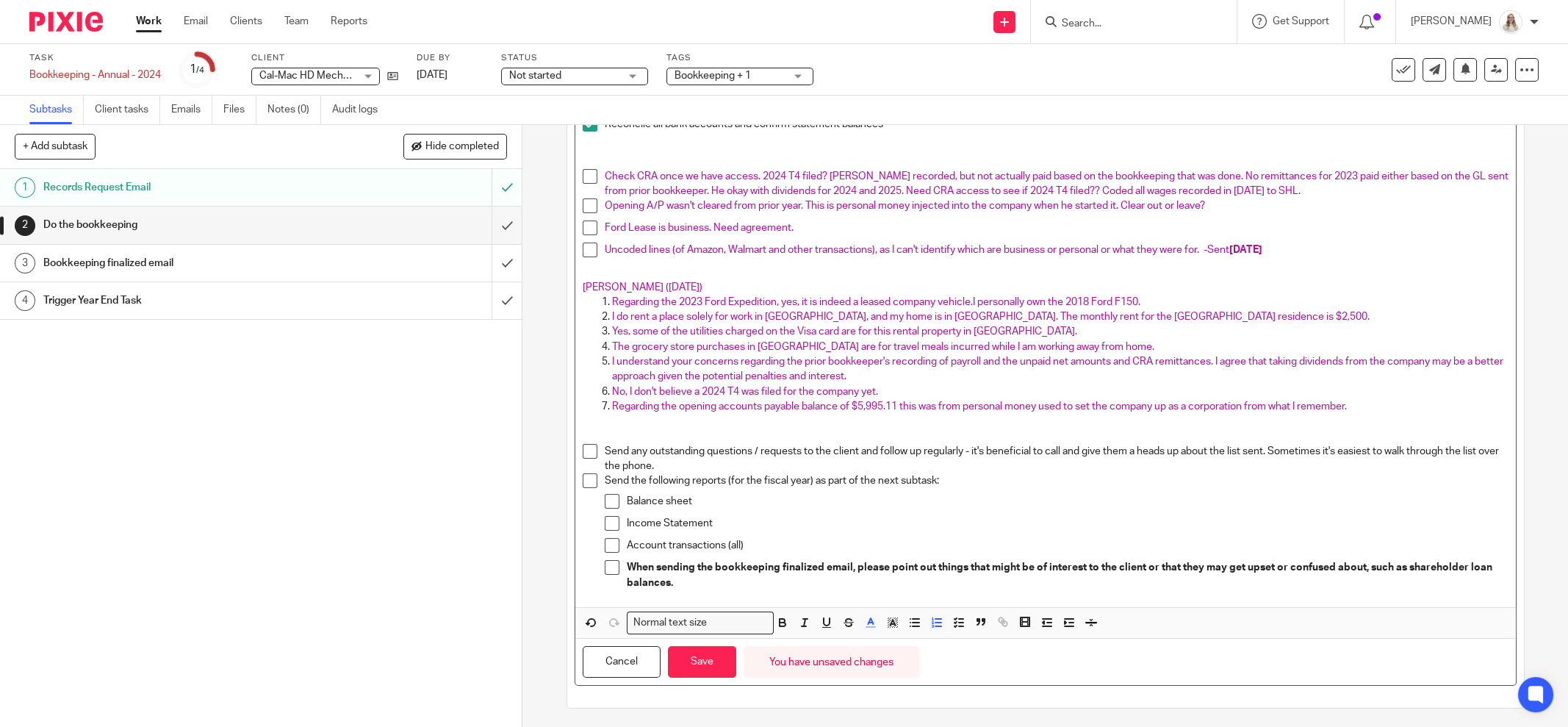
click at [960, 409] on span "Regarding the opening accounts payable balance of $5,995.11 this was from perso…" at bounding box center [980, 406] width 735 height 11
click at [1092, 407] on span "Regarding the opening accounts payable balance of $5,995.11 this was from perso…" at bounding box center [980, 406] width 735 height 11
click at [692, 331] on span "Yes, some of the utilities charged on the Visa card are for this rental propert…" at bounding box center [844, 331] width 465 height 11
click at [1248, 313] on p "I do rent a place solely for work in Grande Prairie, and my home is in Cold Lak…" at bounding box center [1060, 317] width 897 height 15
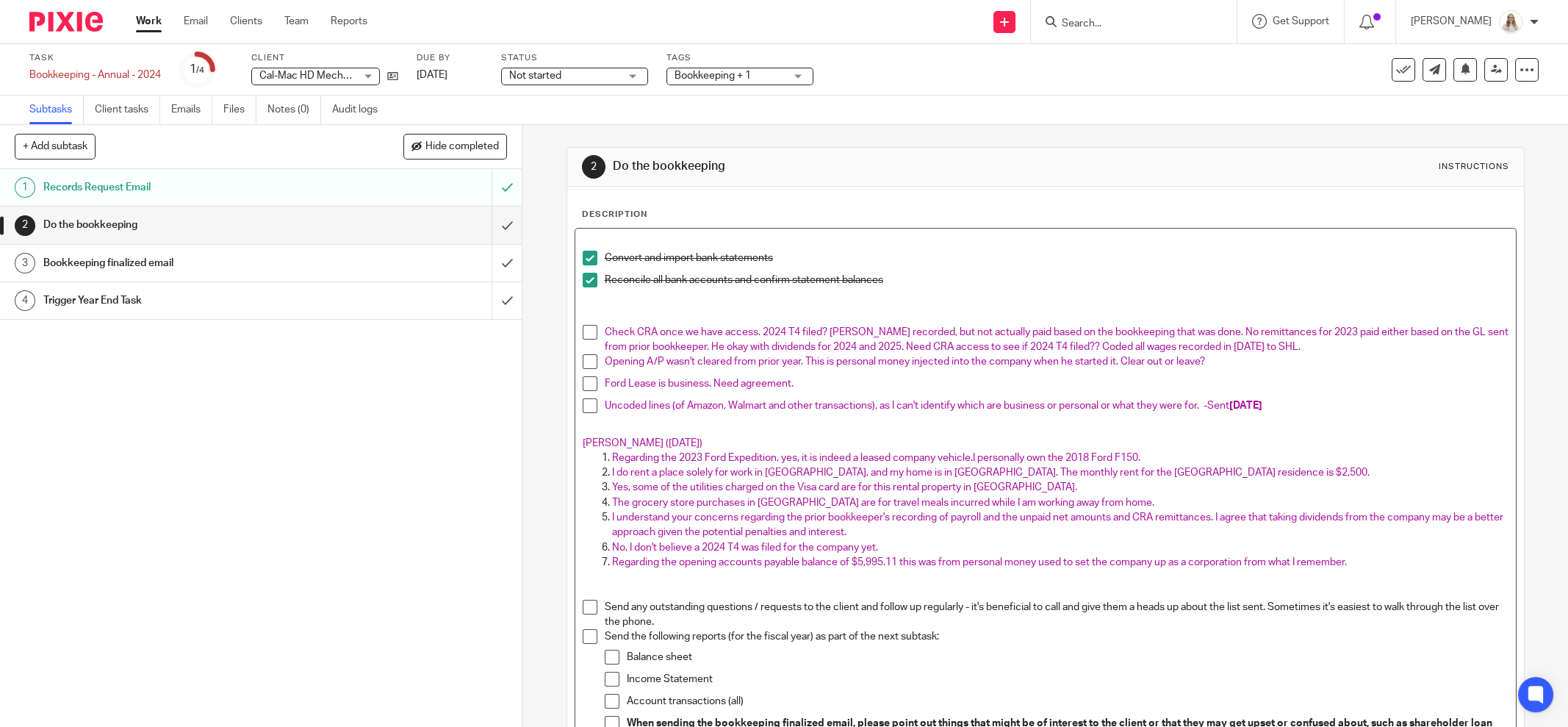
click at [1321, 345] on p "Check CRA once we have access. 2024 T4 filed? Payroll recorded, but not actuall…" at bounding box center [1057, 340] width 904 height 30
drag, startPoint x: 1322, startPoint y: 345, endPoint x: 905, endPoint y: 353, distance: 417.1
click at [905, 353] on p "Check CRA once we have access. 2024 T4 filed? Payroll recorded, but not actuall…" at bounding box center [1057, 340] width 904 height 30
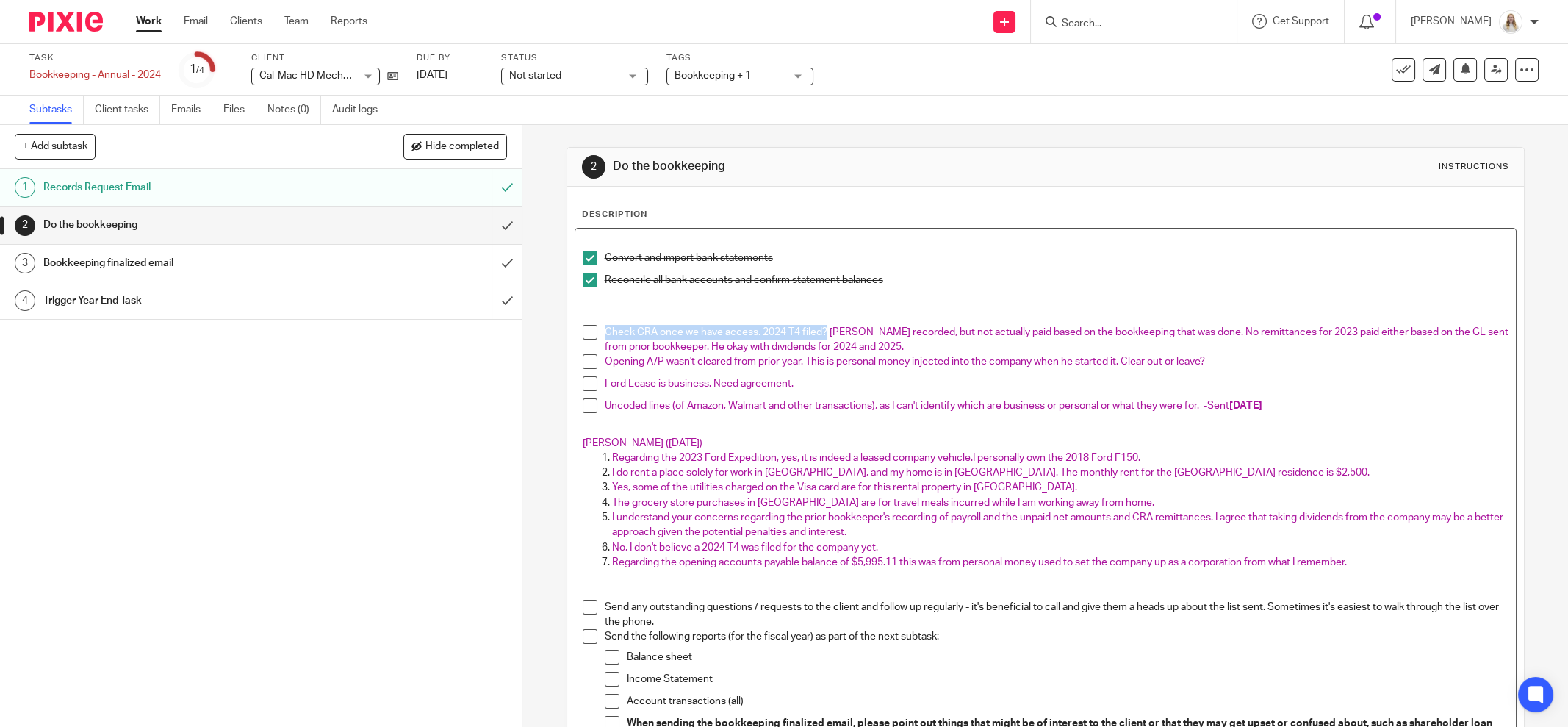
drag, startPoint x: 821, startPoint y: 329, endPoint x: 601, endPoint y: 325, distance: 220.0
click at [605, 325] on p "Check CRA once we have access. 2024 T4 filed? Payroll recorded, but not actuall…" at bounding box center [1057, 340] width 904 height 30
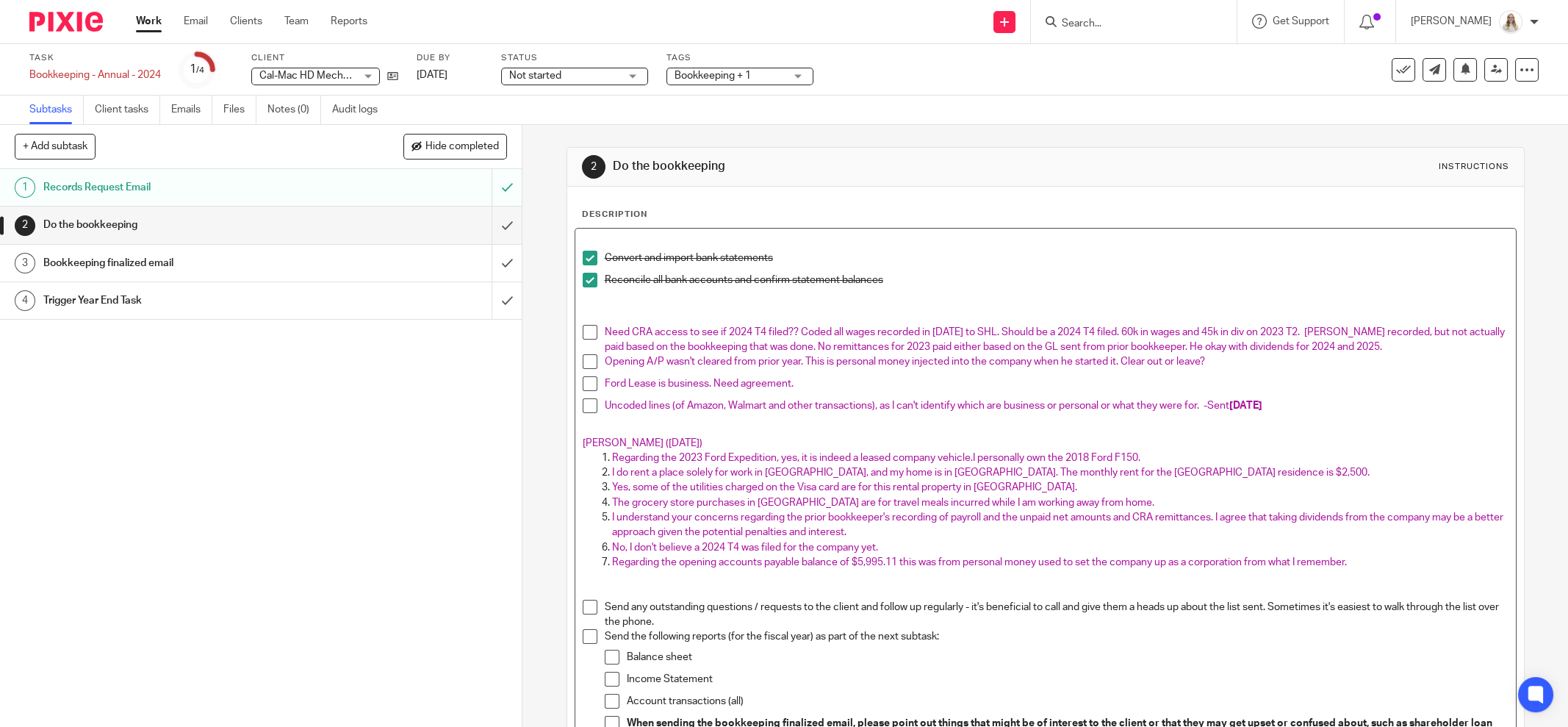
click at [983, 357] on span "Opening A/P wasn't cleared from prior year. This is personal money injected int…" at bounding box center [905, 361] width 601 height 11
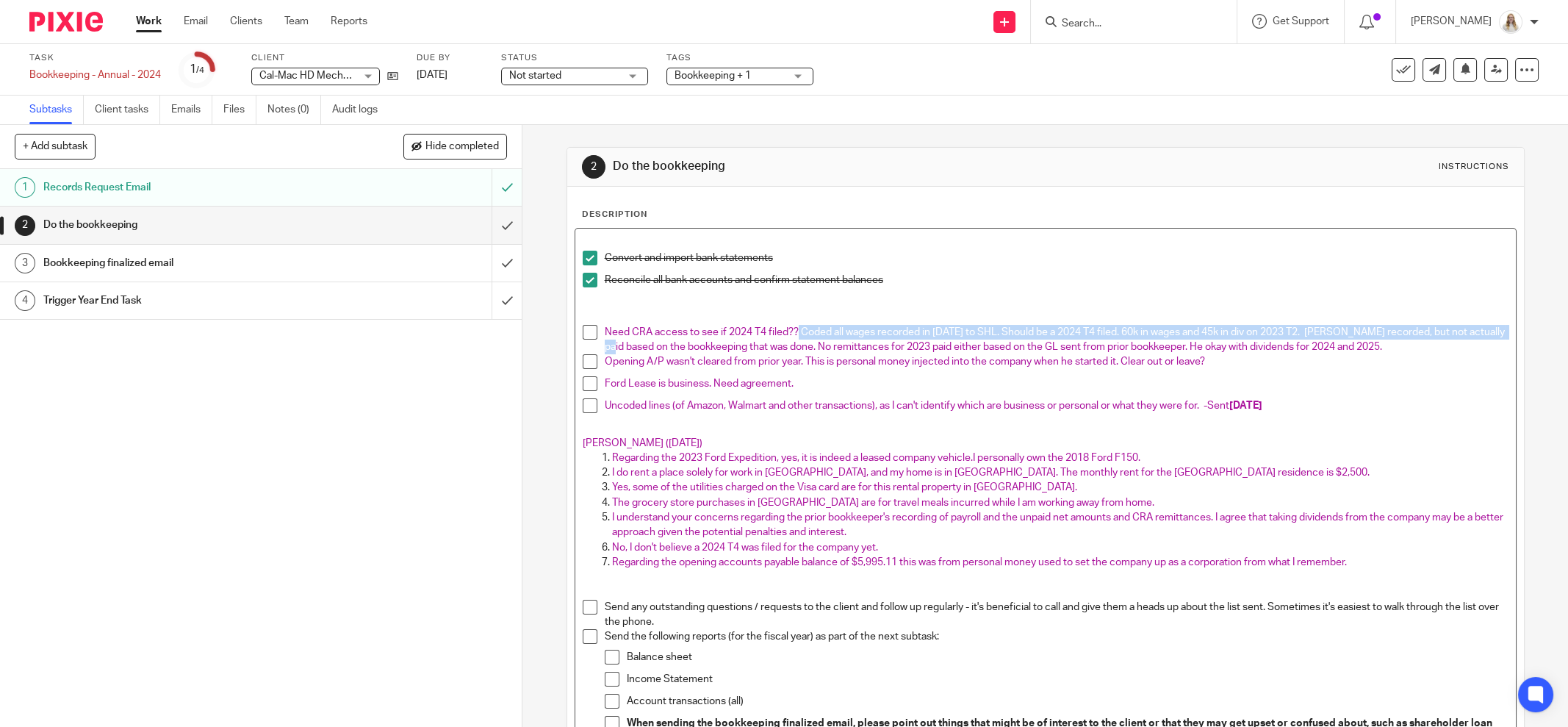
drag, startPoint x: 793, startPoint y: 328, endPoint x: 625, endPoint y: 341, distance: 168.5
click at [625, 341] on span "Need CRA access to see if 2024 T4 filed?? Coded all wages recorded in 2024 to S…" at bounding box center [1056, 340] width 903 height 25
click at [971, 390] on p "Ford Lease is business. Need agreement." at bounding box center [1057, 384] width 904 height 15
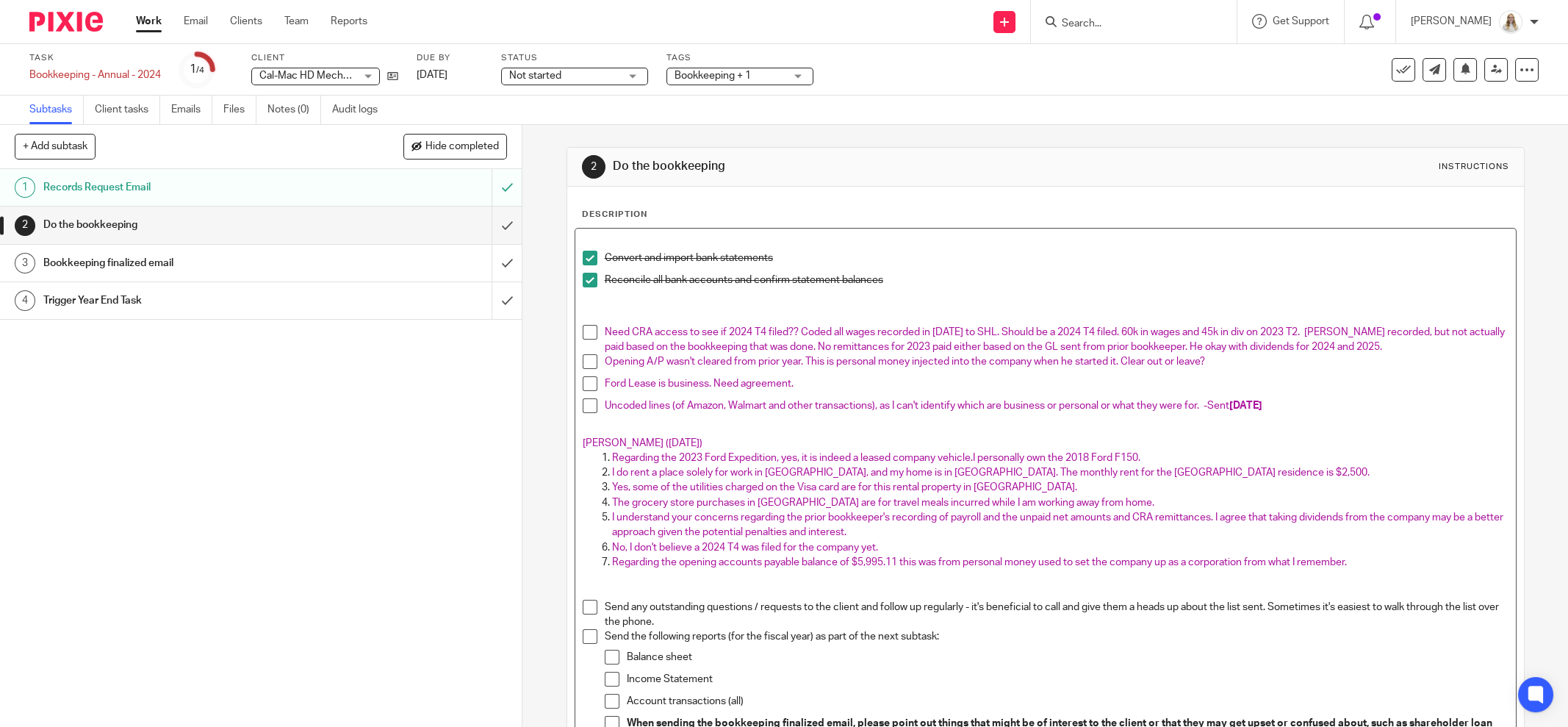
scroll to position [156, 0]
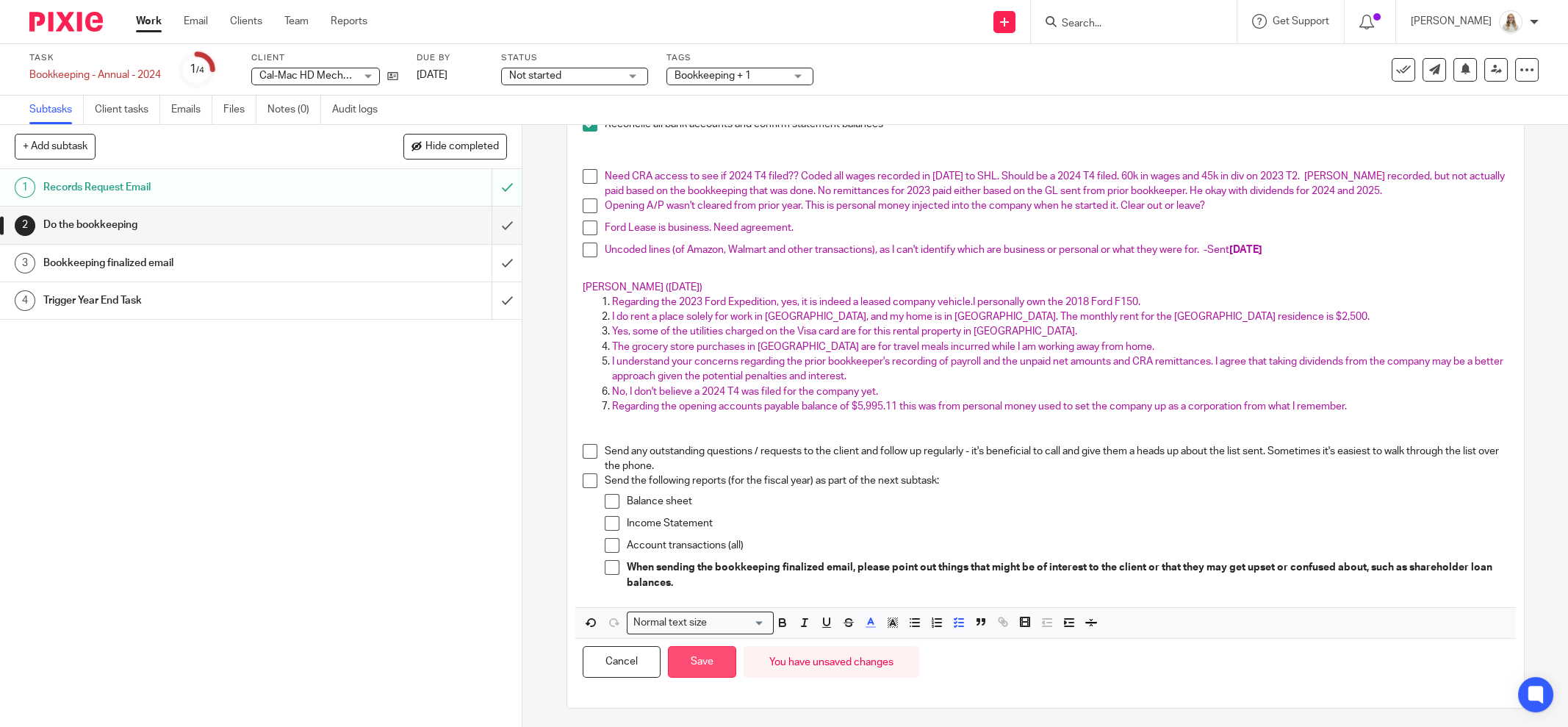
drag, startPoint x: 702, startPoint y: 662, endPoint x: 719, endPoint y: 650, distance: 20.8
click at [702, 661] on button "Save" at bounding box center [702, 661] width 68 height 32
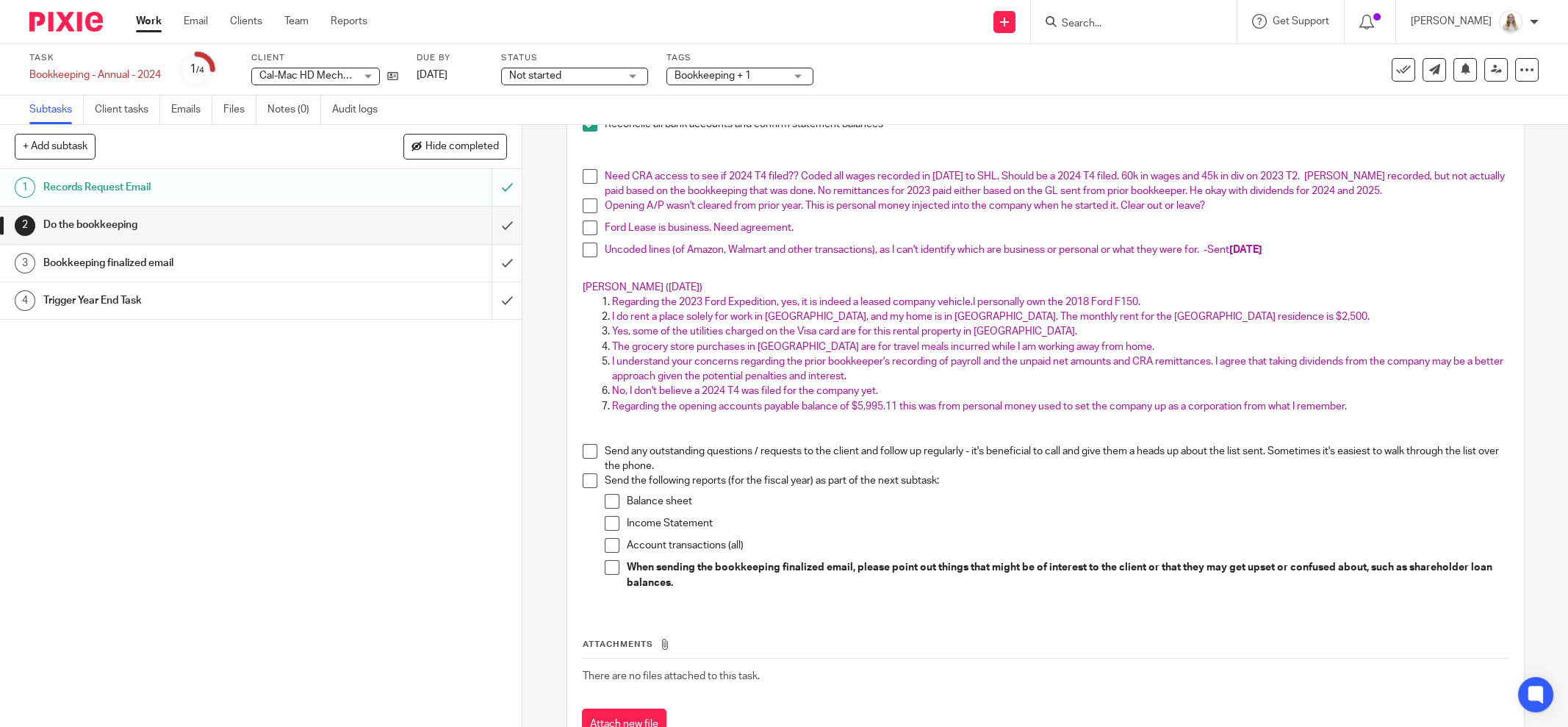
click at [1071, 354] on p "I understand your concerns regarding the prior bookkeeper's recording of payrol…" at bounding box center [1060, 369] width 897 height 30
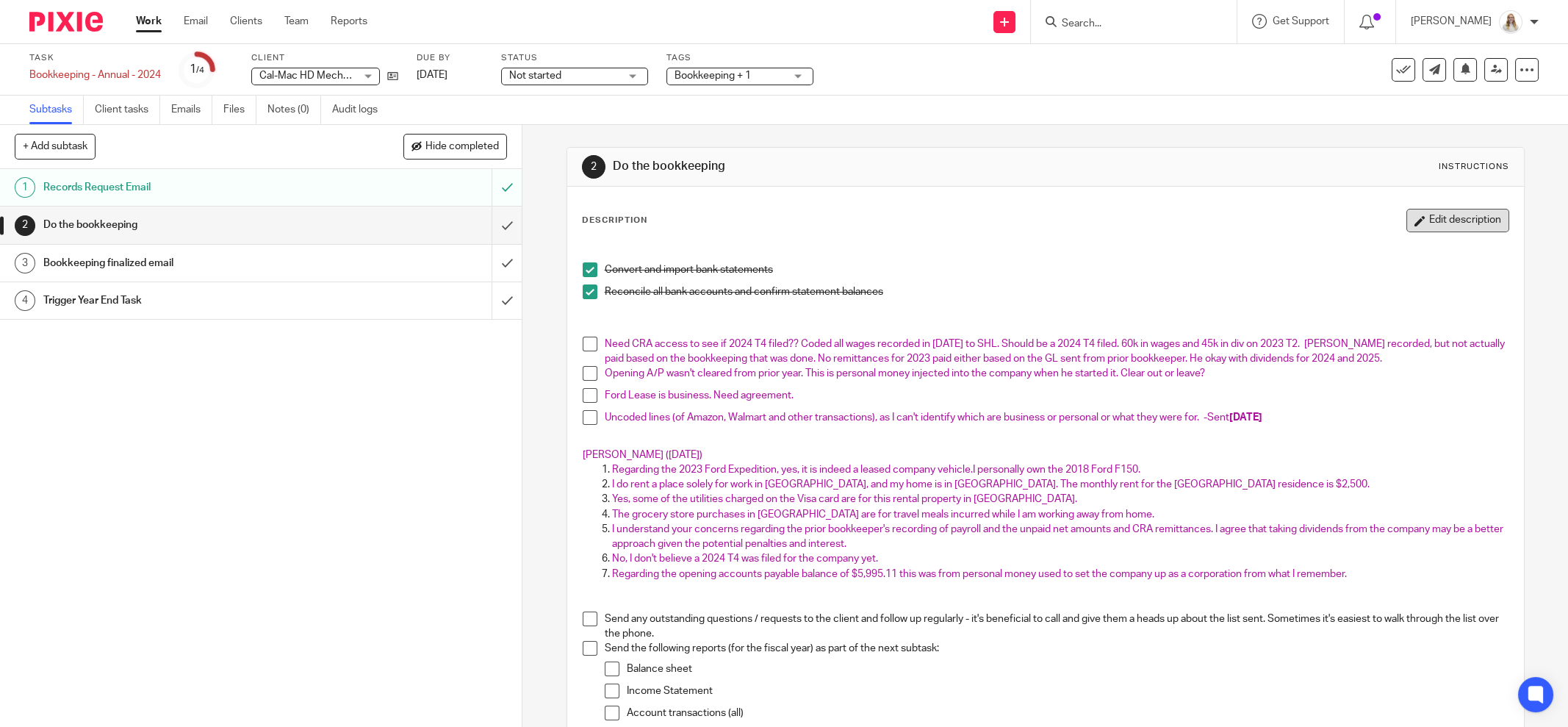
click at [1441, 230] on button "Edit description" at bounding box center [1457, 220] width 103 height 24
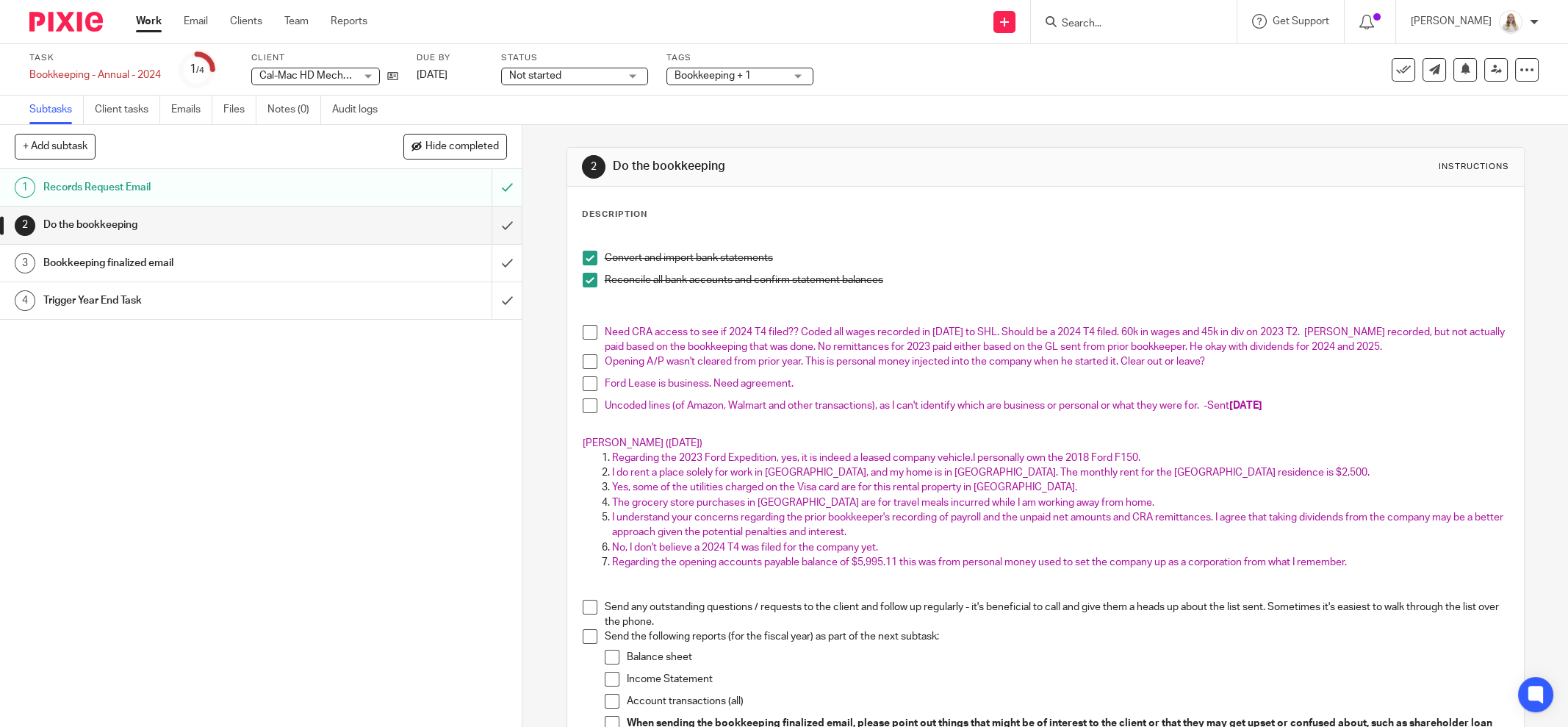
click at [990, 333] on span "Need CRA access to see if 2024 T4 filed?? Coded all wages recorded in 2024 to S…" at bounding box center [1056, 340] width 903 height 25
click at [1063, 329] on span "Need CRA access to see if 2024 T4 filed?? Coded all wages recorded in 2024 to S…" at bounding box center [1056, 340] width 903 height 25
click at [1122, 329] on span "Need CRA access to see if 2024 T4 filed?? Coded all wages recorded in 2024 to S…" at bounding box center [1056, 340] width 903 height 25
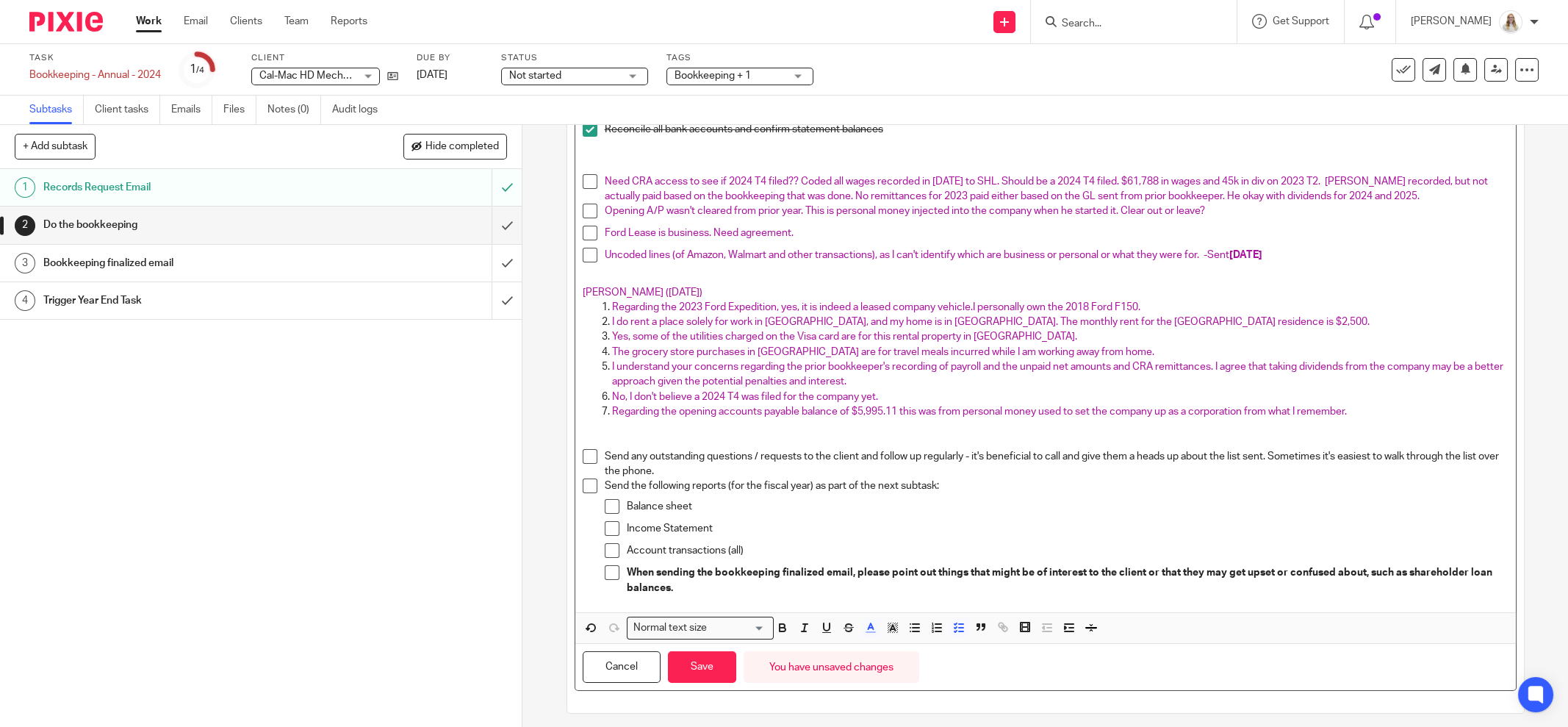
scroll to position [156, 0]
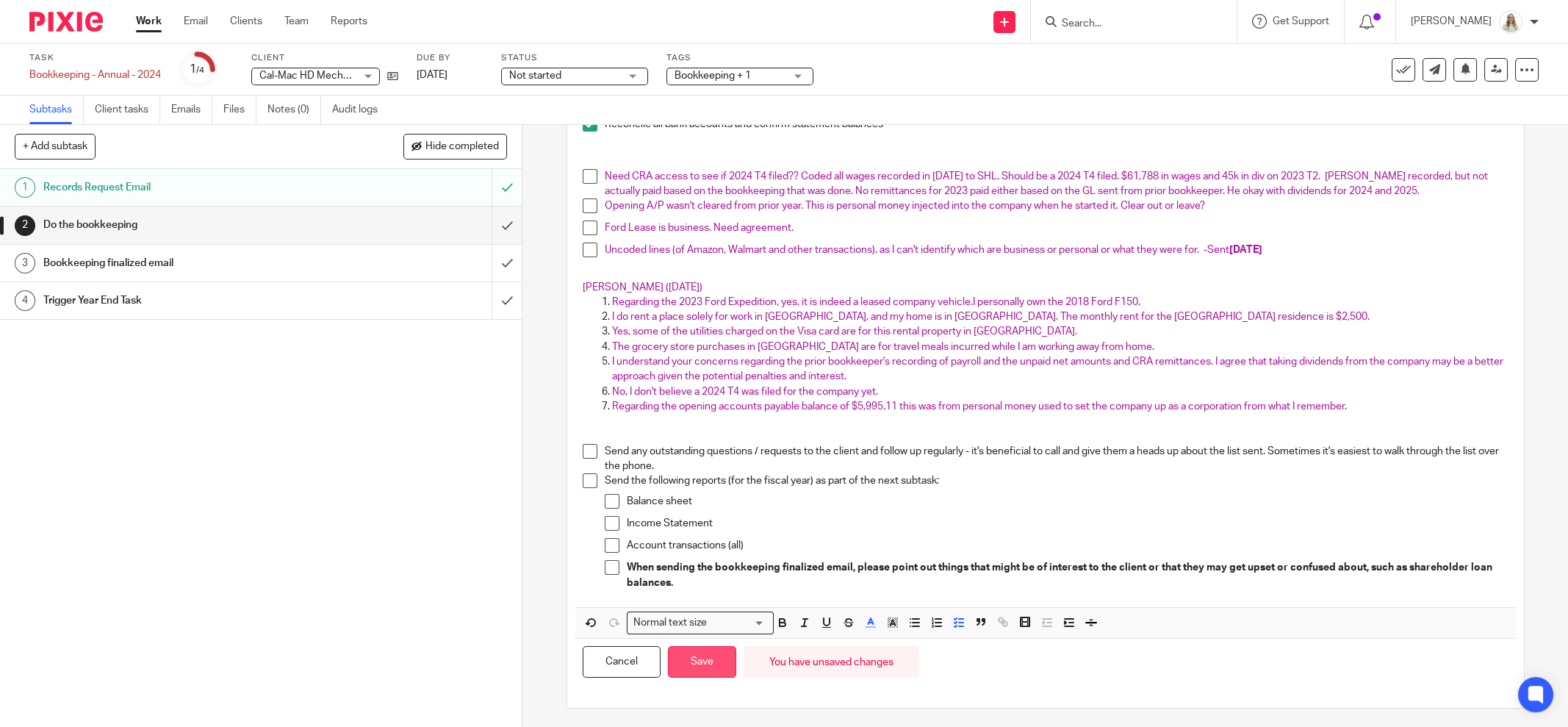
click at [708, 661] on button "Save" at bounding box center [702, 661] width 68 height 32
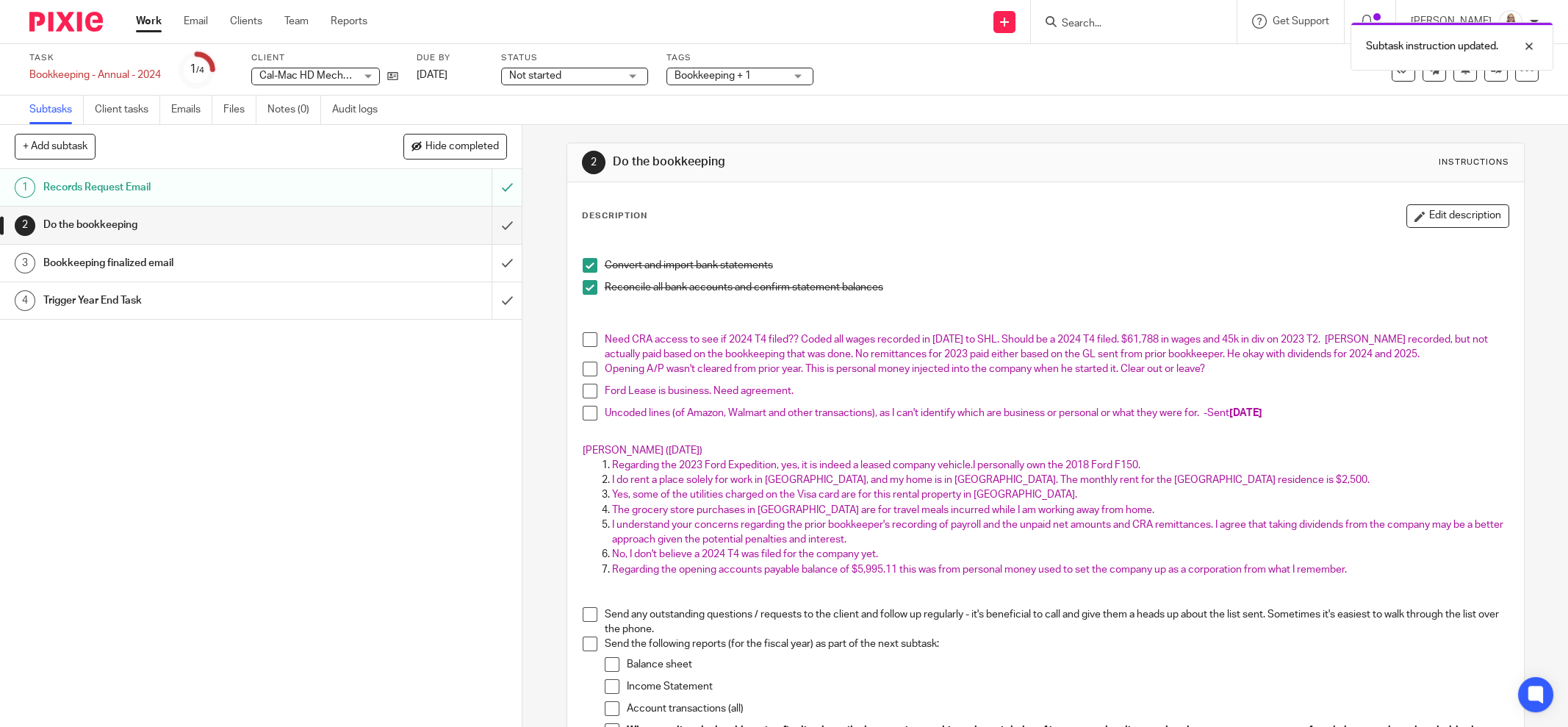
scroll to position [0, 0]
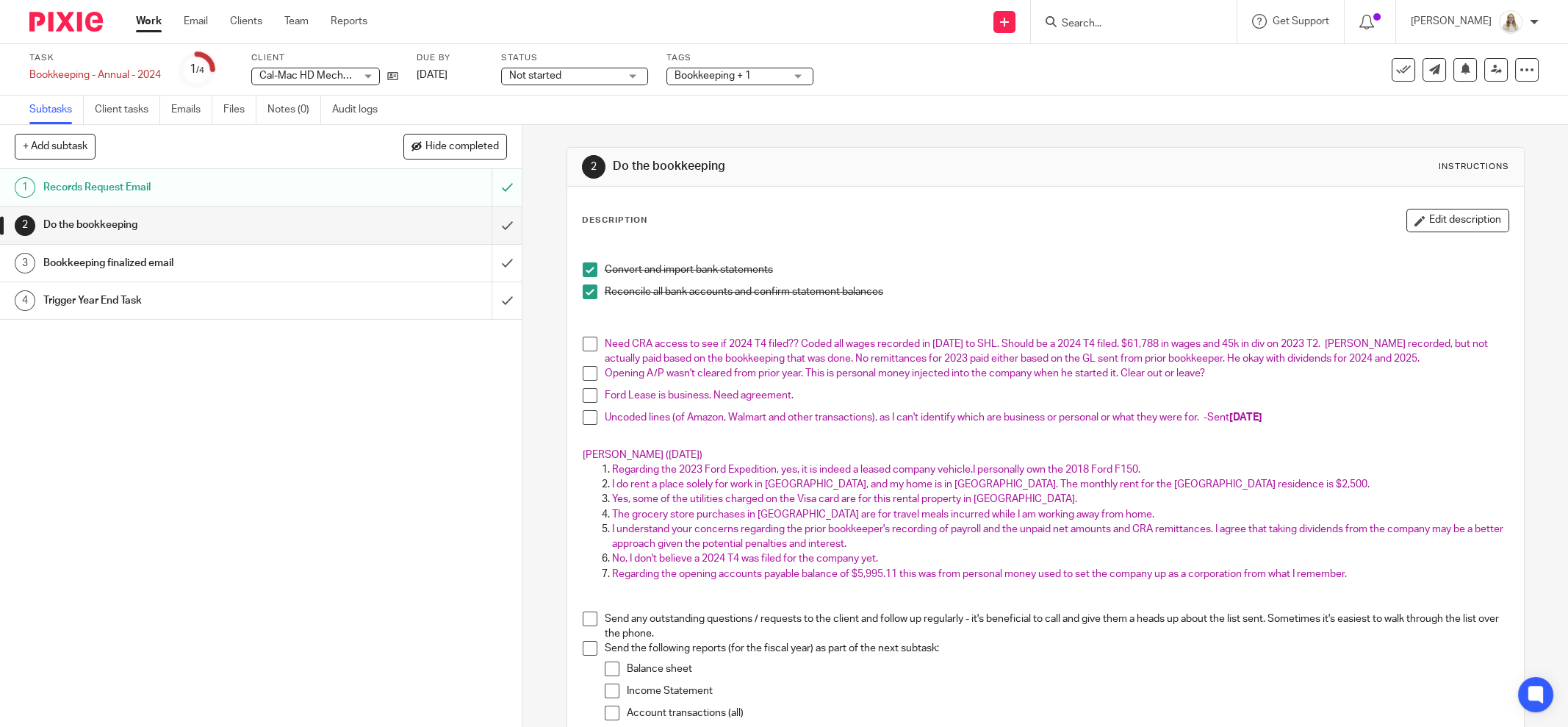
click at [862, 331] on p at bounding box center [1045, 329] width 926 height 15
click at [765, 89] on div "Task Bookkeeping - Annual - 2024 Save Bookkeeping - Annual - 2024 1 /4 Client C…" at bounding box center [784, 70] width 1568 height 52
click at [752, 398] on span "Ford Lease is business. Need agreement." at bounding box center [699, 396] width 189 height 11
click at [899, 396] on p "Ford Lease is business. Need agreement." at bounding box center [1057, 396] width 904 height 15
drag, startPoint x: 1046, startPoint y: 442, endPoint x: 1046, endPoint y: 433, distance: 9.0
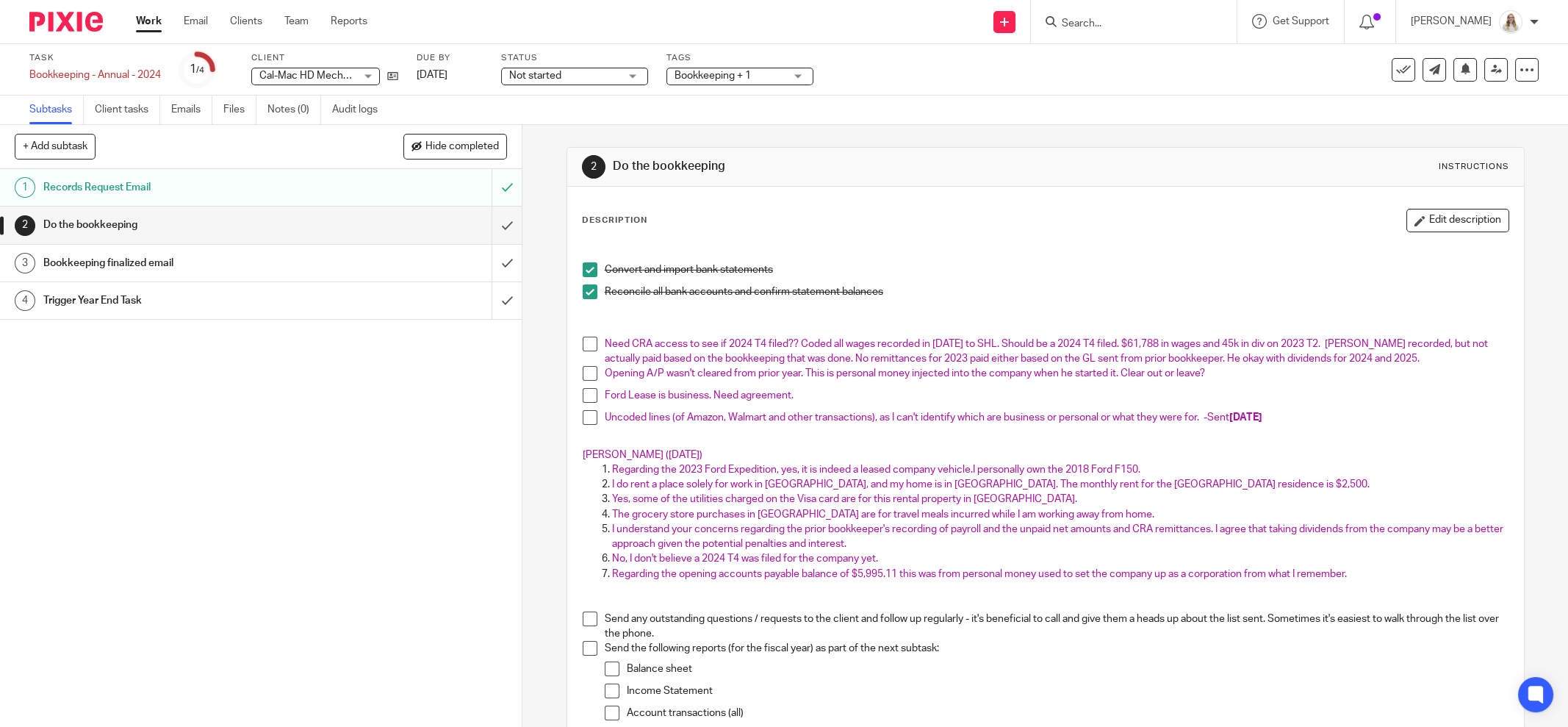
click at [1046, 442] on p at bounding box center [1045, 440] width 926 height 15
drag, startPoint x: 1302, startPoint y: 234, endPoint x: 1334, endPoint y: 222, distance: 34.2
click at [1304, 234] on div "Description Edit description Convert and import bank statements Reconcile all b…" at bounding box center [1045, 492] width 927 height 567
click at [1433, 218] on button "Edit description" at bounding box center [1457, 220] width 103 height 24
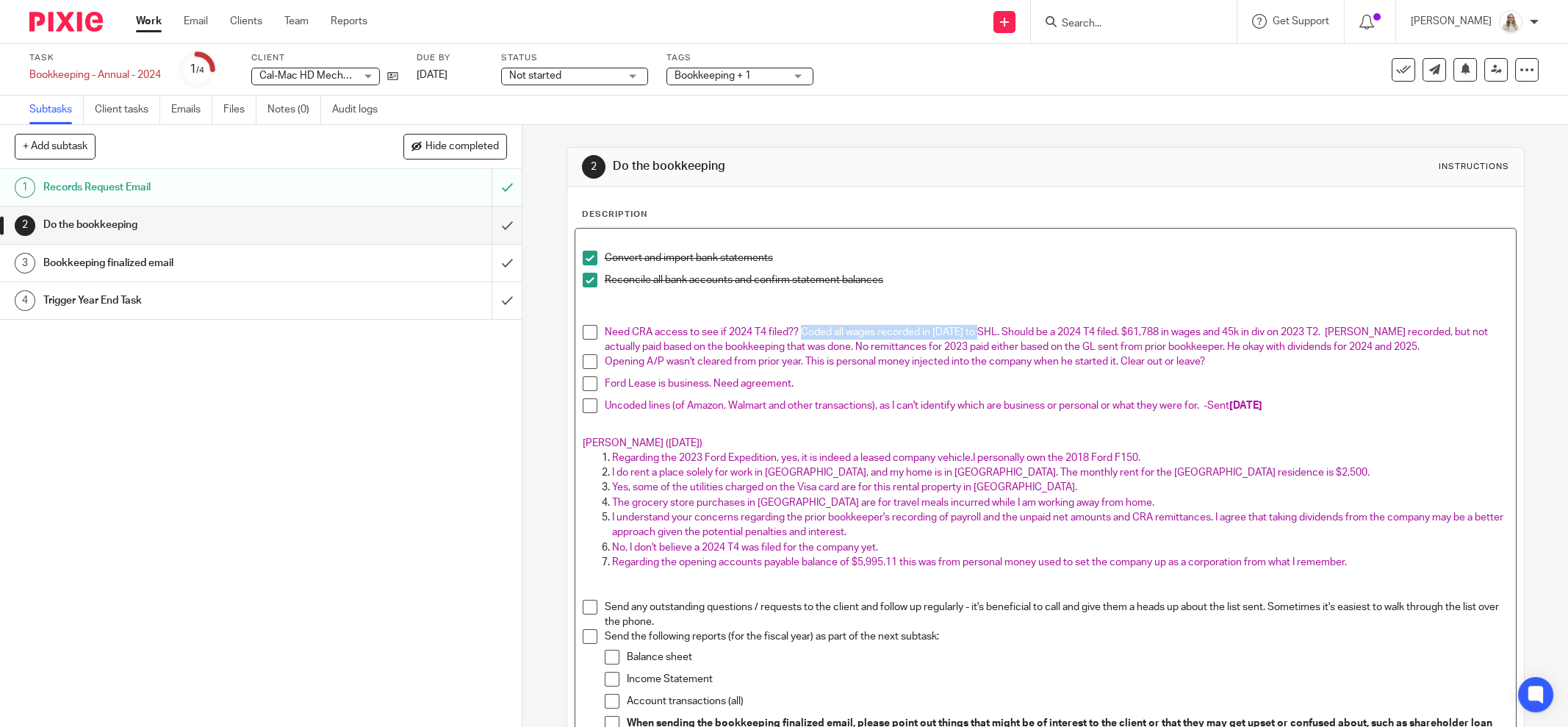
drag, startPoint x: 796, startPoint y: 327, endPoint x: 983, endPoint y: 328, distance: 187.0
click at [983, 328] on span "Need CRA access to see if 2024 T4 filed?? Coded all wages recorded in 2024 to S…" at bounding box center [1047, 340] width 885 height 25
click at [1220, 368] on p "Opening A/P wasn't cleared from prior year. This is personal money injected int…" at bounding box center [1057, 362] width 904 height 15
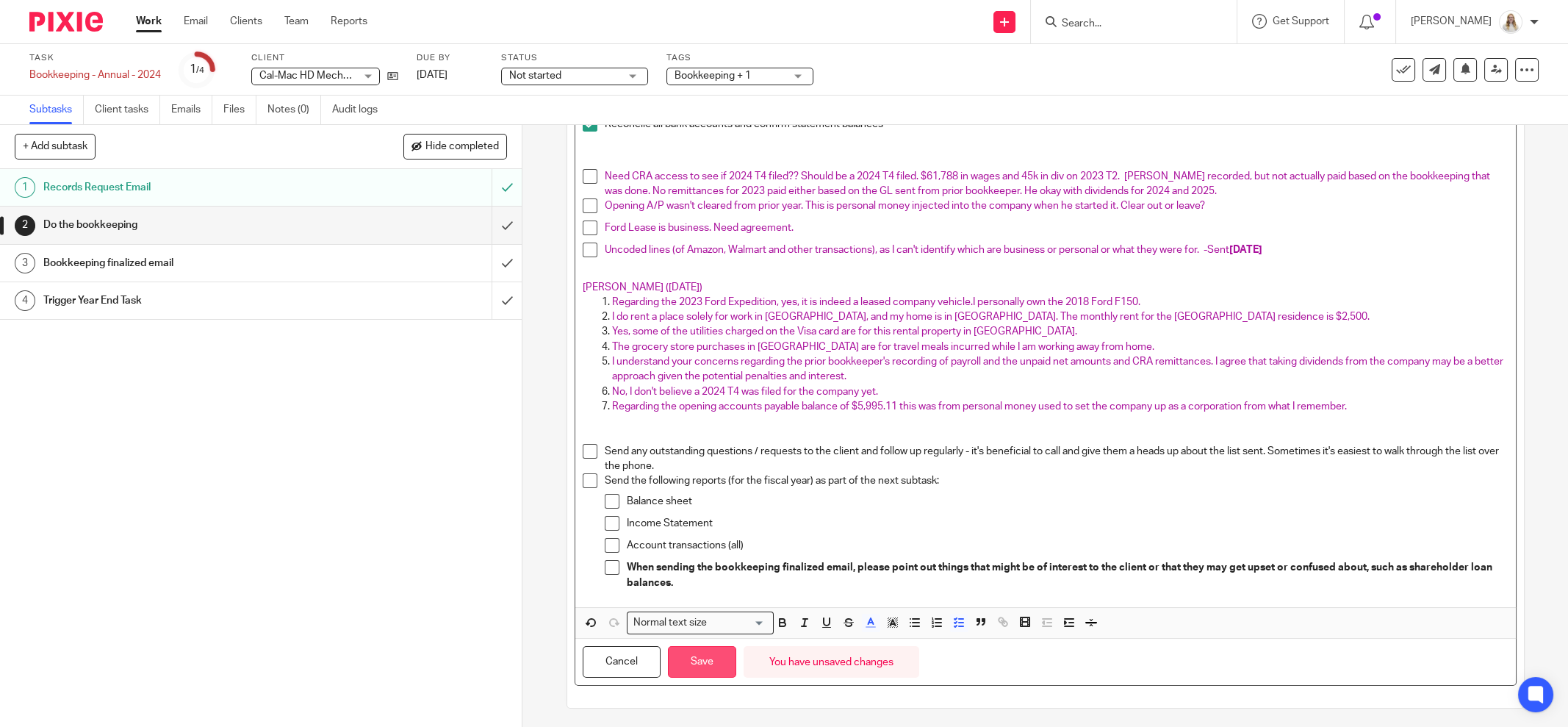
drag, startPoint x: 712, startPoint y: 652, endPoint x: 722, endPoint y: 645, distance: 12.2
click at [712, 652] on button "Save" at bounding box center [702, 661] width 68 height 32
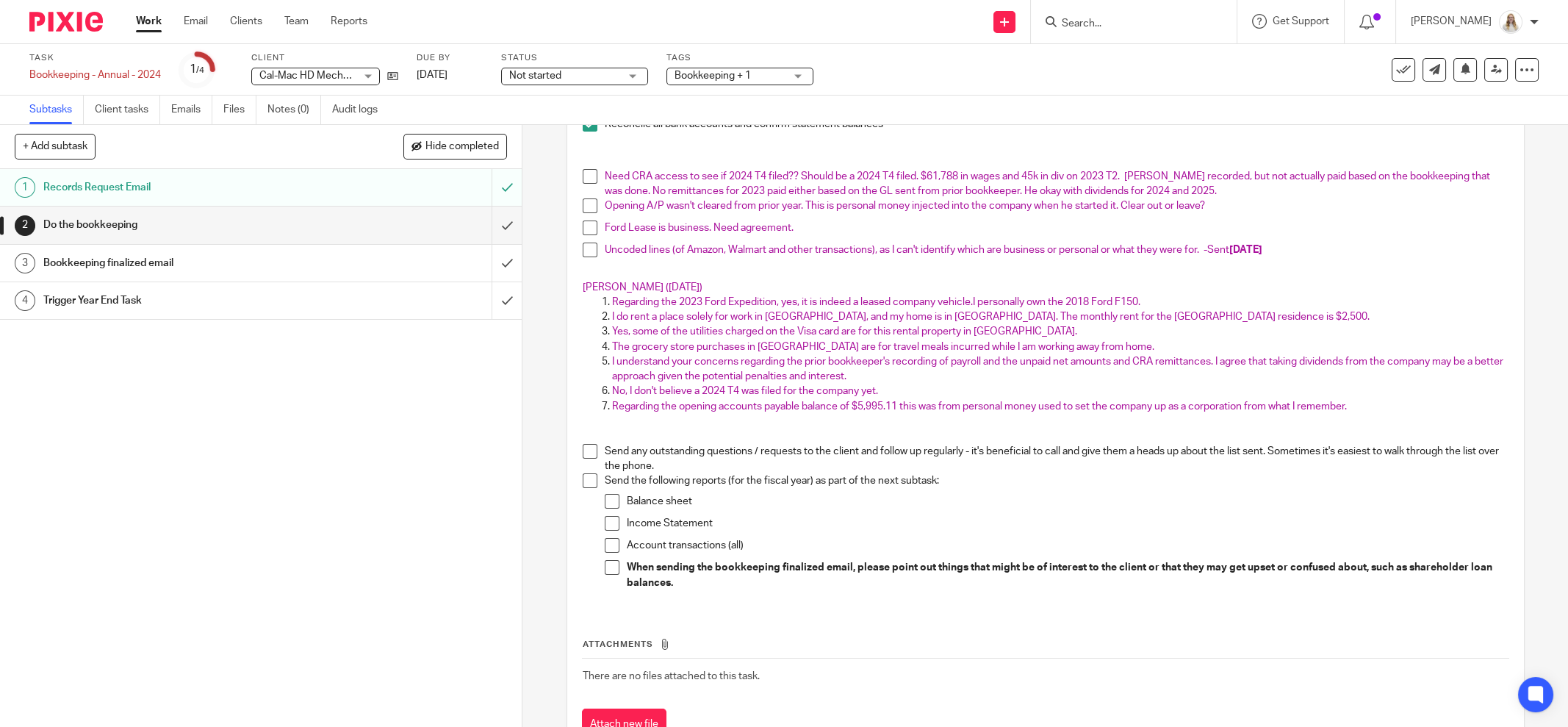
click at [866, 313] on span "I do rent a place solely for work in Grande Prairie, and my home is in Cold Lak…" at bounding box center [990, 317] width 757 height 11
drag, startPoint x: 715, startPoint y: 304, endPoint x: 976, endPoint y: 296, distance: 261.1
click at [976, 297] on span "Regarding the 2023 Ford Expedition, yes, it is indeed a leased company vehicle.…" at bounding box center [876, 302] width 528 height 11
click at [990, 401] on span "Regarding the opening accounts payable balance of $5,995.11 this was from perso…" at bounding box center [980, 406] width 735 height 11
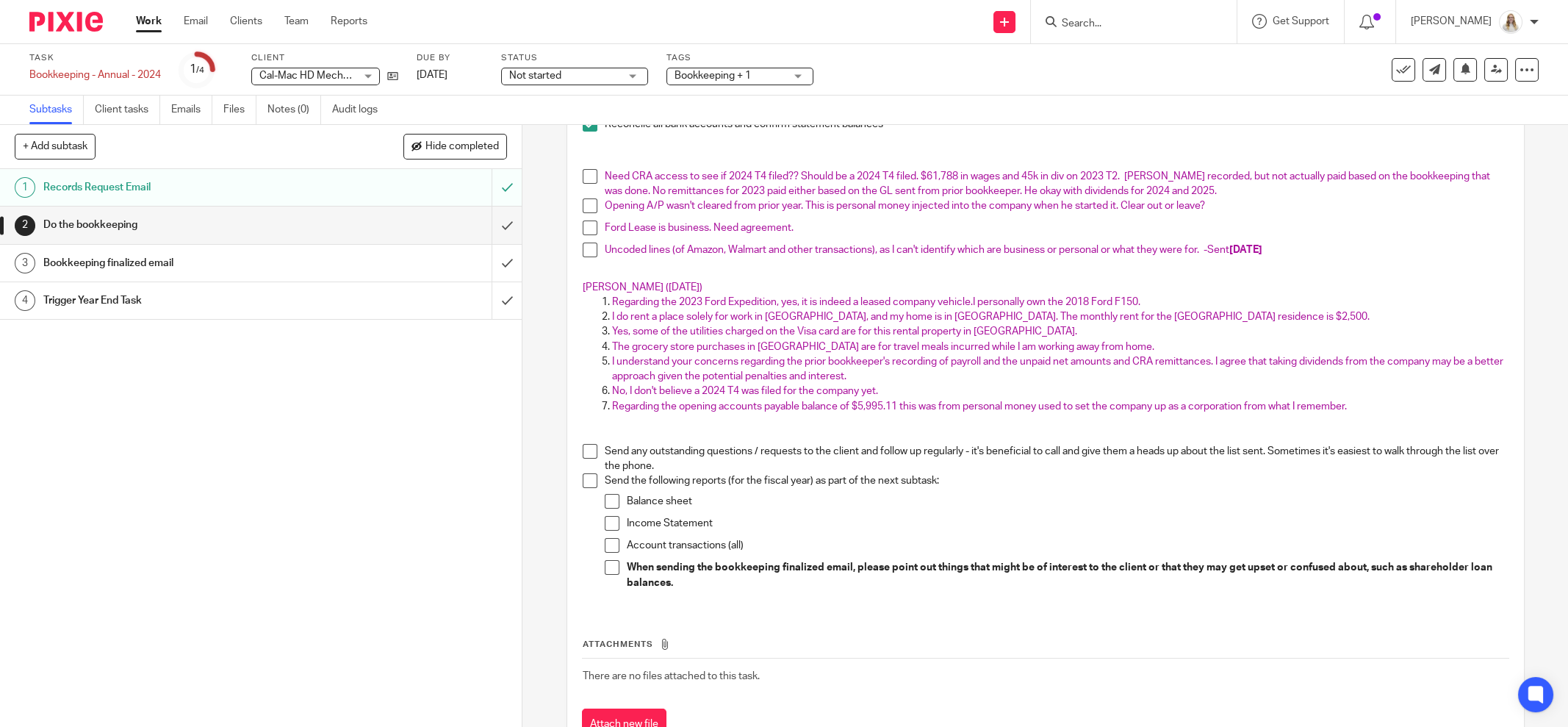
click at [823, 345] on span "The grocery store purchases in Grande Prairie are for travel meals incurred whi…" at bounding box center [883, 346] width 542 height 11
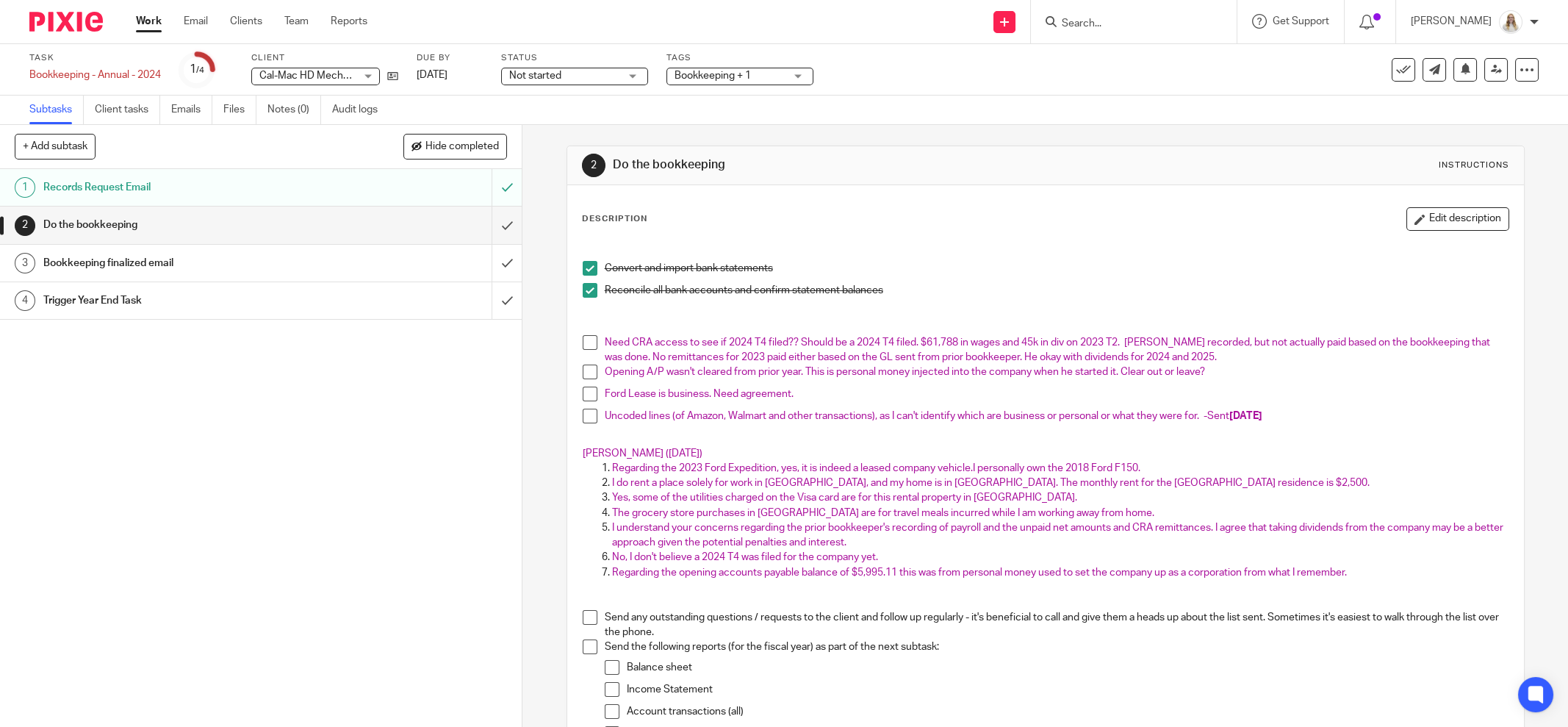
scroll to position [0, 0]
click at [1135, 45] on div "Task Bookkeeping - Annual - 2024 Save Bookkeeping - Annual - 2024 1 /4 Client C…" at bounding box center [784, 70] width 1568 height 52
click at [1109, 44] on div "Task Bookkeeping - Annual - 2024 Save Bookkeeping - Annual - 2024 1 /4 Client C…" at bounding box center [784, 70] width 1568 height 52
click at [1117, 74] on div "Task Bookkeeping - Annual - 2024 Save Bookkeeping - Annual - 2024 1 /4 Client C…" at bounding box center [658, 70] width 1258 height 35
click at [1164, 319] on p at bounding box center [1045, 313] width 926 height 15
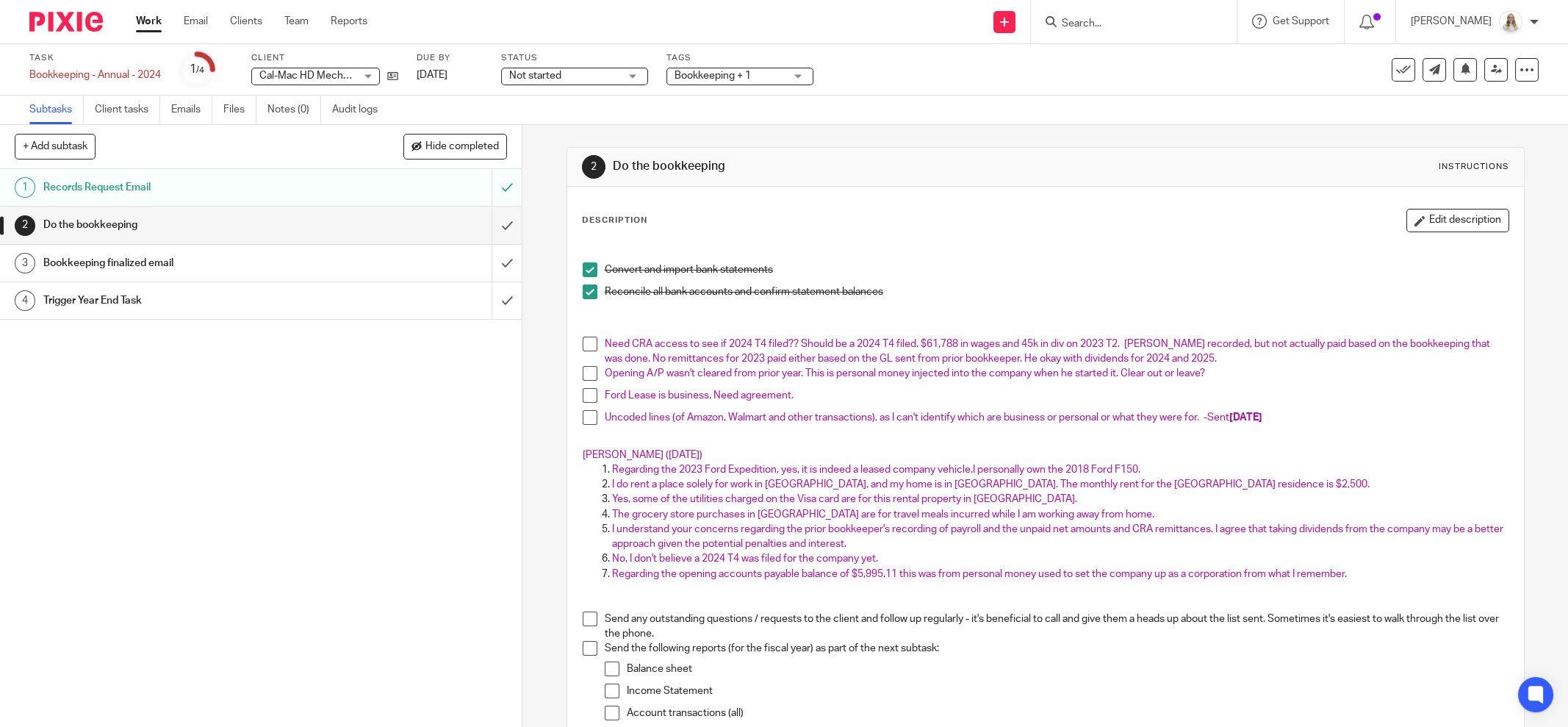
drag, startPoint x: 1421, startPoint y: 218, endPoint x: 1412, endPoint y: 229, distance: 14.2
click at [1420, 219] on button "Edit description" at bounding box center [1457, 220] width 103 height 24
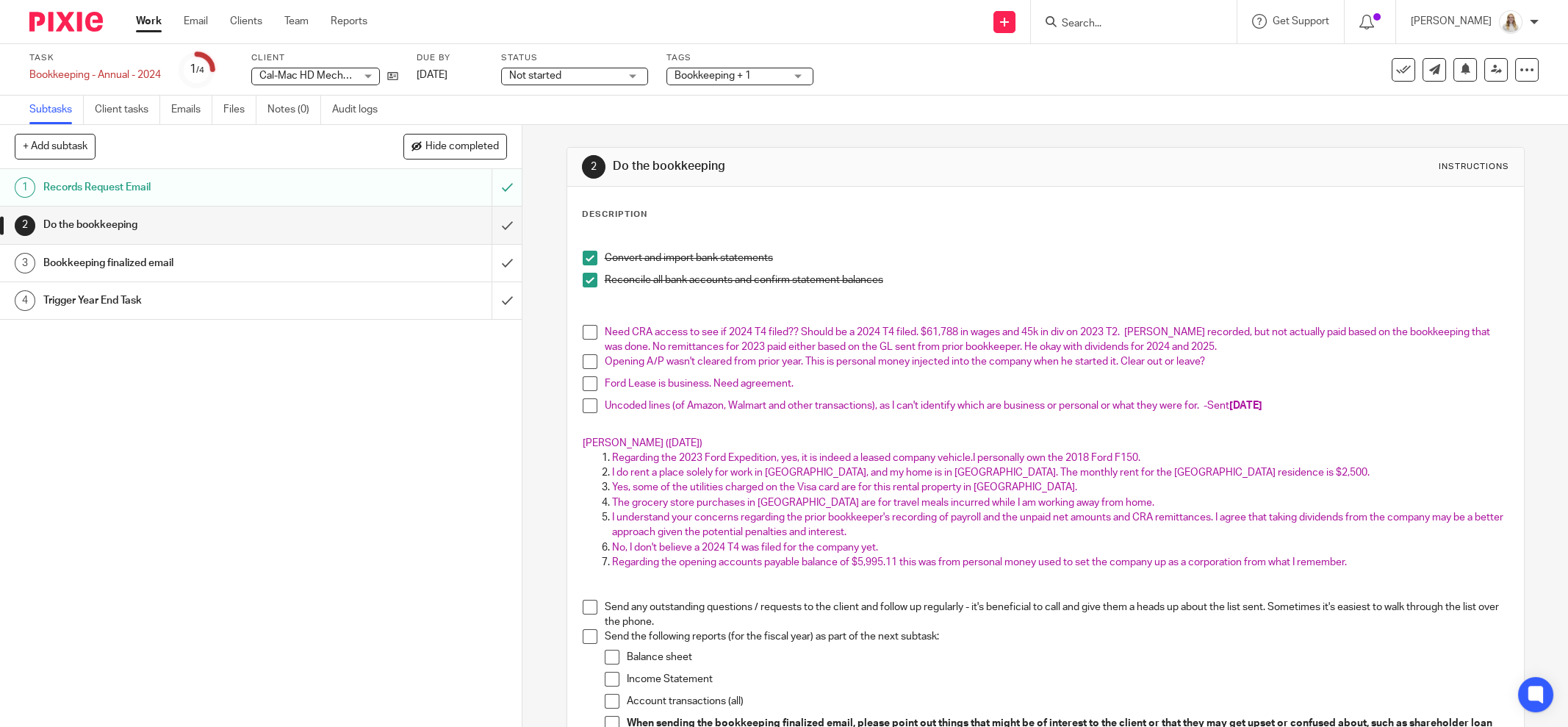
click at [832, 387] on p "Ford Lease is business. Need agreement." at bounding box center [1057, 384] width 904 height 15
click at [1217, 380] on p "Ford Lease is business. Need agreement. Only FOrd credit payments coming out. N…" at bounding box center [1057, 384] width 904 height 15
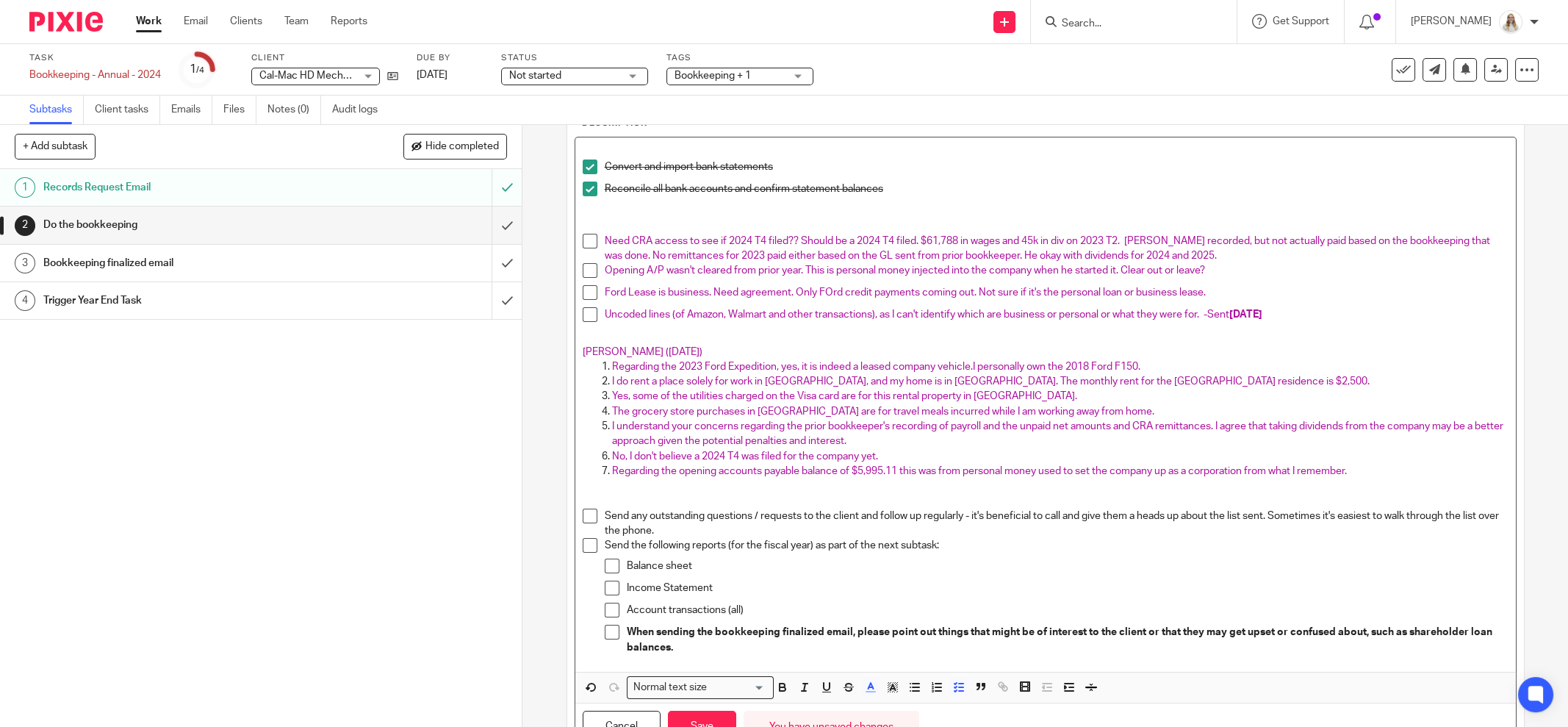
drag, startPoint x: 828, startPoint y: 290, endPoint x: 832, endPoint y: 282, distance: 8.9
click at [829, 290] on span "Ford Lease is business. Need agreement. Only FOrd credit payments coming out. N…" at bounding box center [905, 292] width 601 height 11
click at [1113, 290] on span "Ford Lease is business. Need agreement. Only Ford credit payments coming out. N…" at bounding box center [904, 292] width 599 height 11
click at [1061, 295] on span "Ford Lease is business. Need agreement. Only Ford credit payments coming out. N…" at bounding box center [904, 292] width 599 height 11
drag, startPoint x: 1107, startPoint y: 289, endPoint x: 1117, endPoint y: 286, distance: 10.4
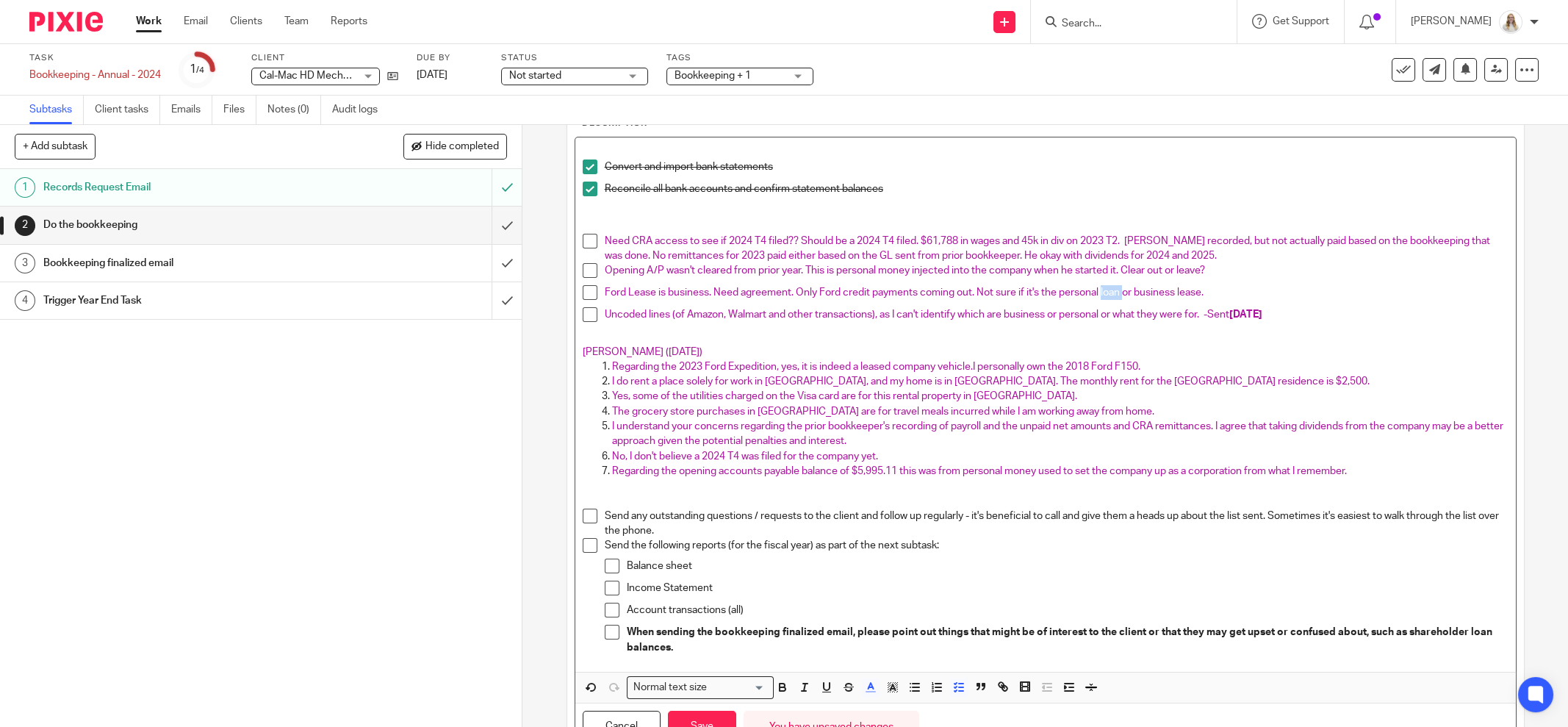
click at [1117, 287] on span "Ford Lease is business. Need agreement. Only Ford credit payments coming out. N…" at bounding box center [904, 292] width 599 height 11
click at [1152, 250] on span "Need CRA access to see if 2024 T4 filed?? Should be a 2024 T4 filed. $61,788 in…" at bounding box center [1049, 249] width 888 height 25
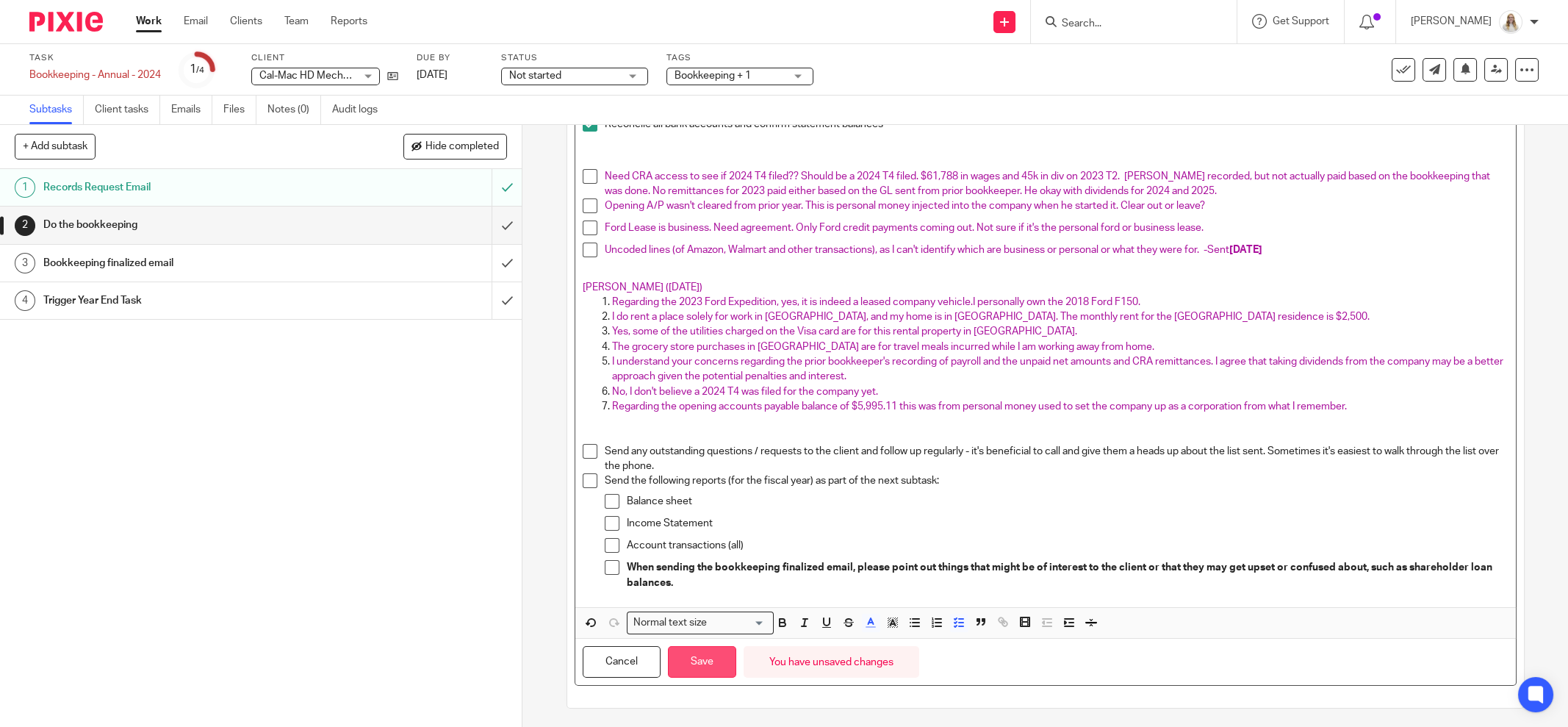
click at [682, 667] on button "Save" at bounding box center [702, 661] width 68 height 32
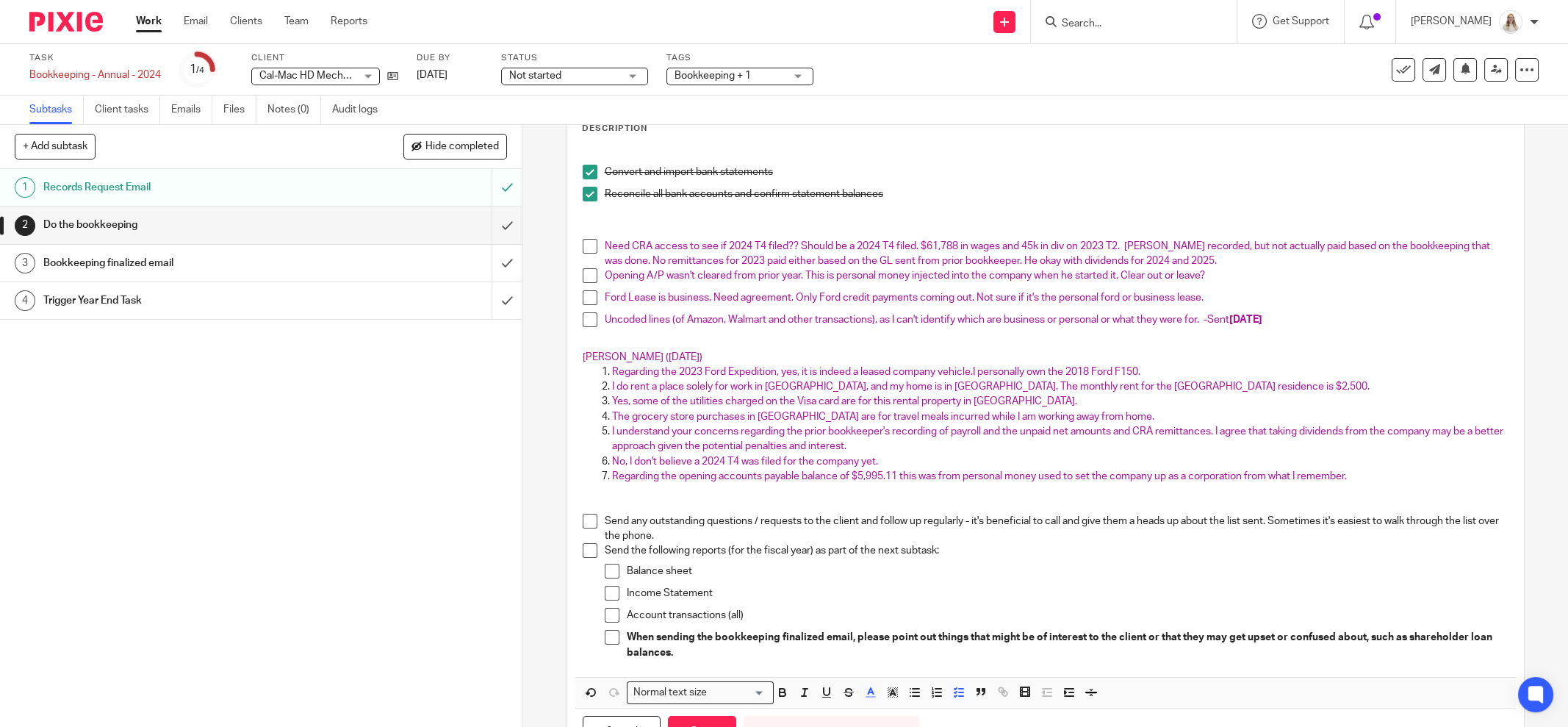
scroll to position [0, 0]
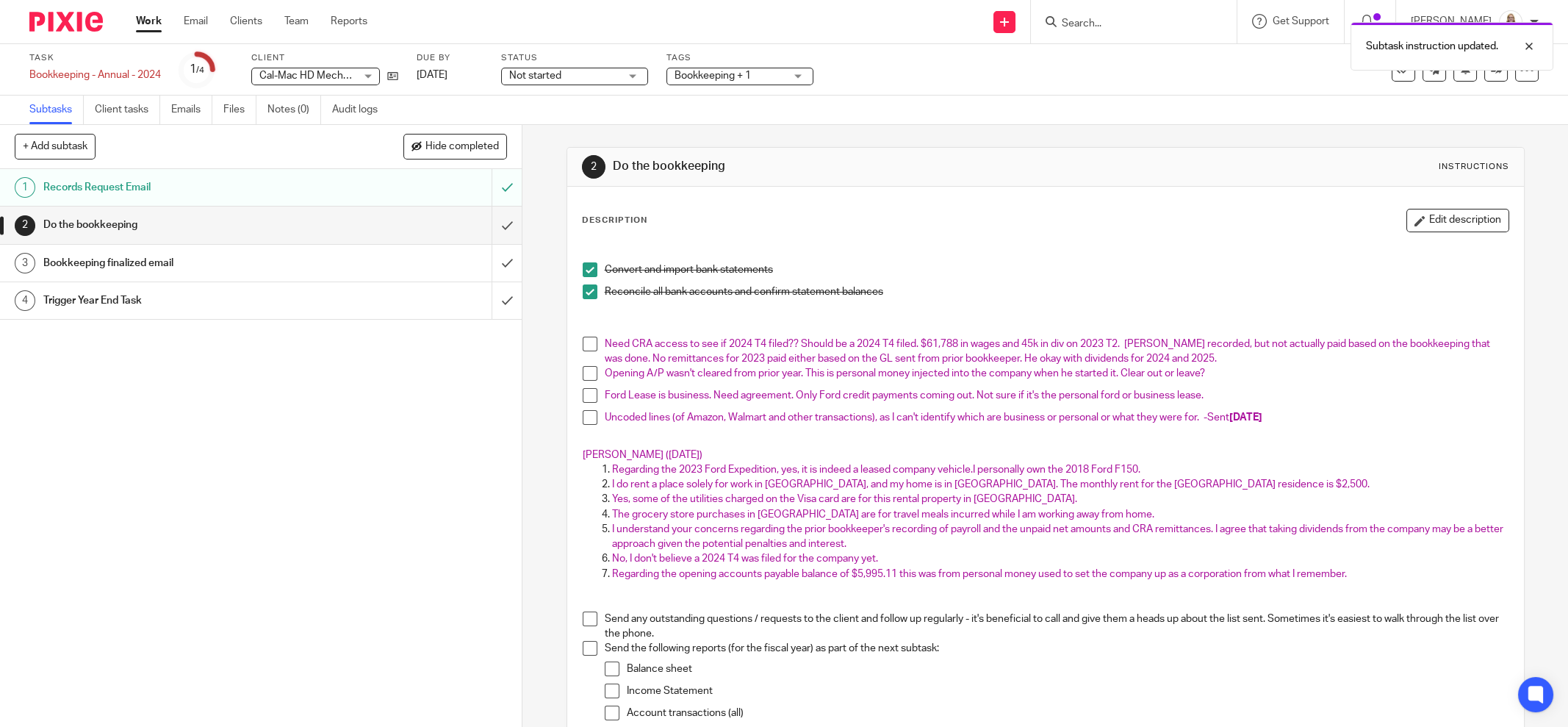
click at [144, 15] on link "Work" at bounding box center [149, 21] width 25 height 15
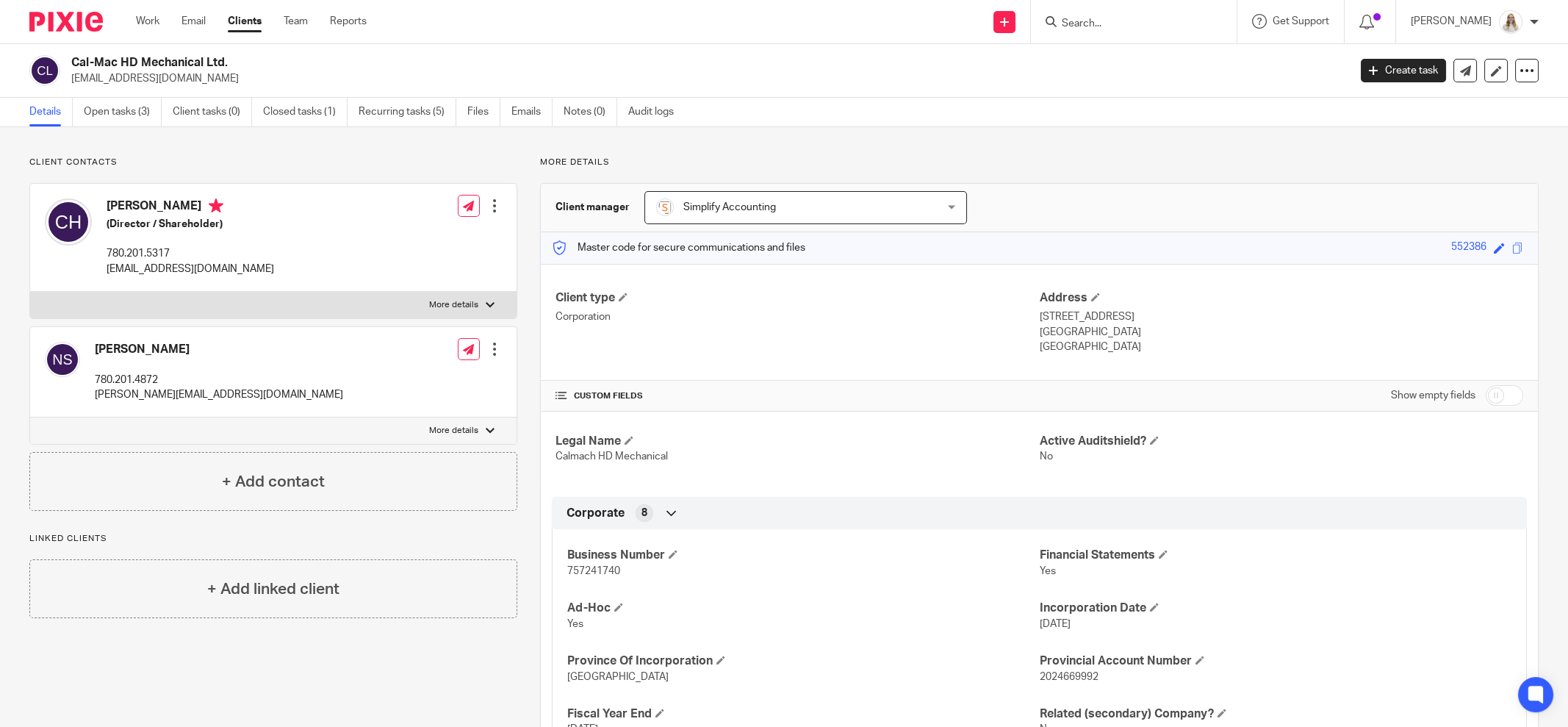
scroll to position [91, 0]
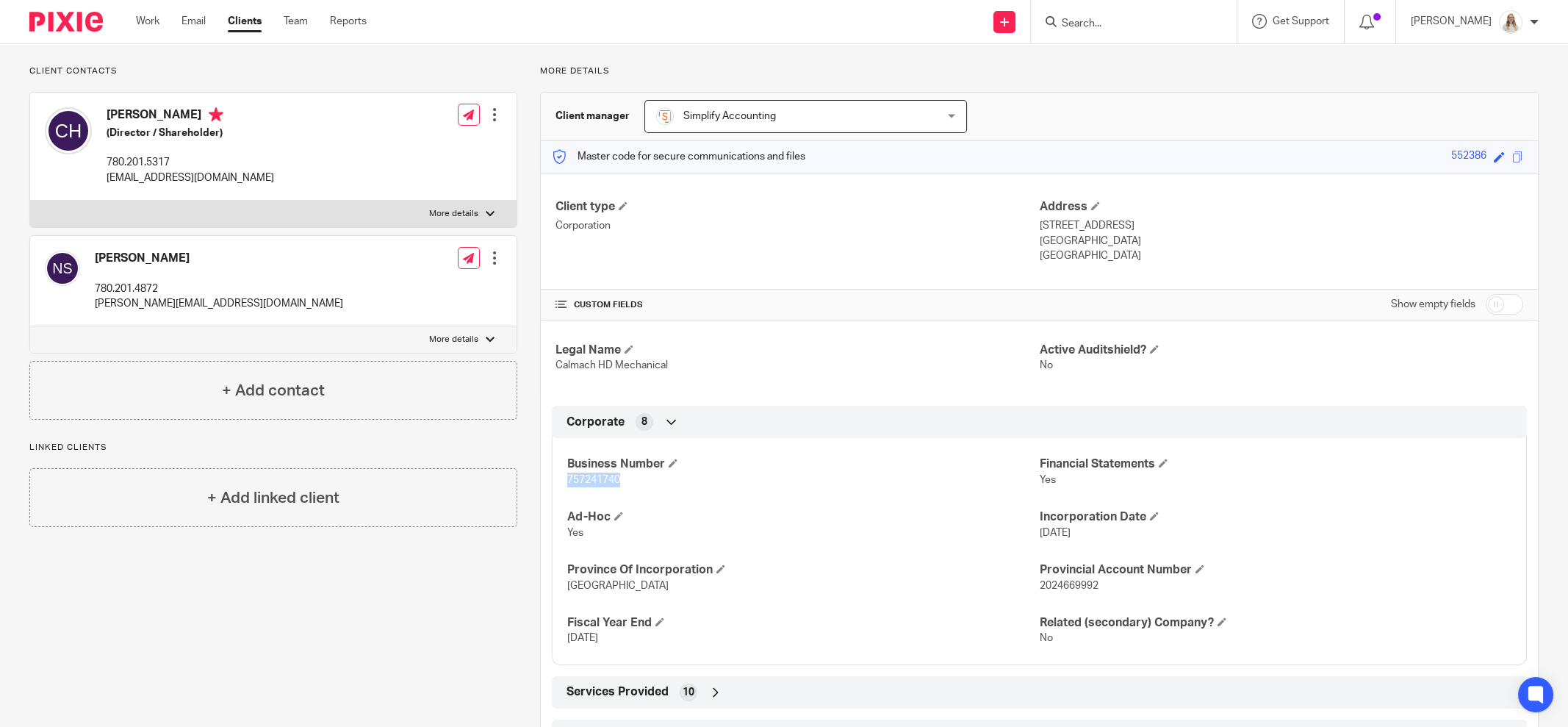
drag, startPoint x: 604, startPoint y: 473, endPoint x: 560, endPoint y: 473, distance: 44.0
click at [560, 473] on div "Business Number 757241740 Financial Statements Yes Ad-Hoc Yes Incorporation Dat…" at bounding box center [1040, 545] width 976 height 237
click at [455, 223] on label "More details" at bounding box center [273, 214] width 487 height 26
click at [30, 201] on input "More details" at bounding box center [30, 200] width 1 height 1
checkbox input "true"
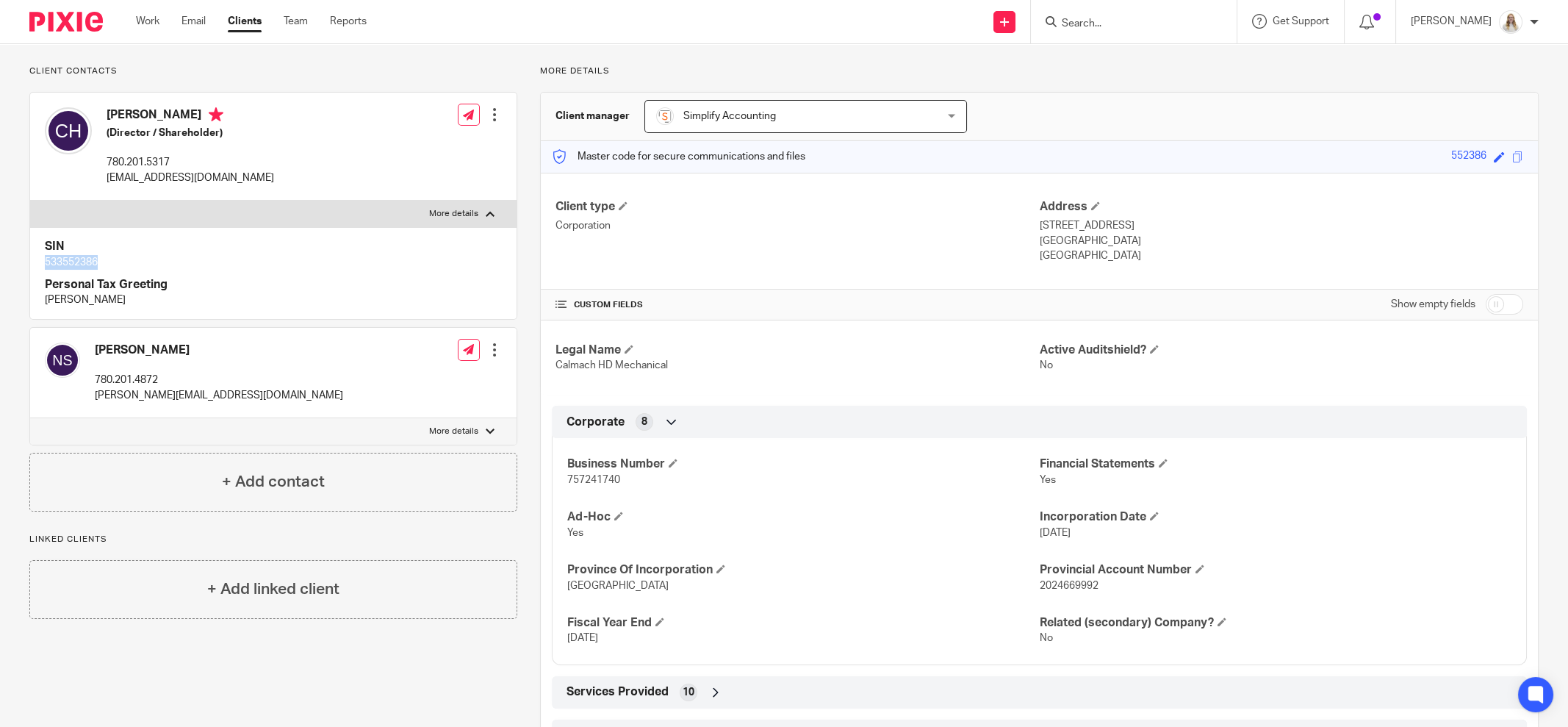
drag, startPoint x: 100, startPoint y: 264, endPoint x: 42, endPoint y: 266, distance: 58.0
click at [42, 266] on div "SIN 533552386 Personal Tax Greeting Chris" at bounding box center [273, 273] width 487 height 92
copy p "533552386"
drag, startPoint x: 1080, startPoint y: 81, endPoint x: 947, endPoint y: 117, distance: 137.8
click at [1081, 83] on div "More details Client manager Simplify Accounting Simplify Accounting Doria Zacha…" at bounding box center [1028, 475] width 1022 height 819
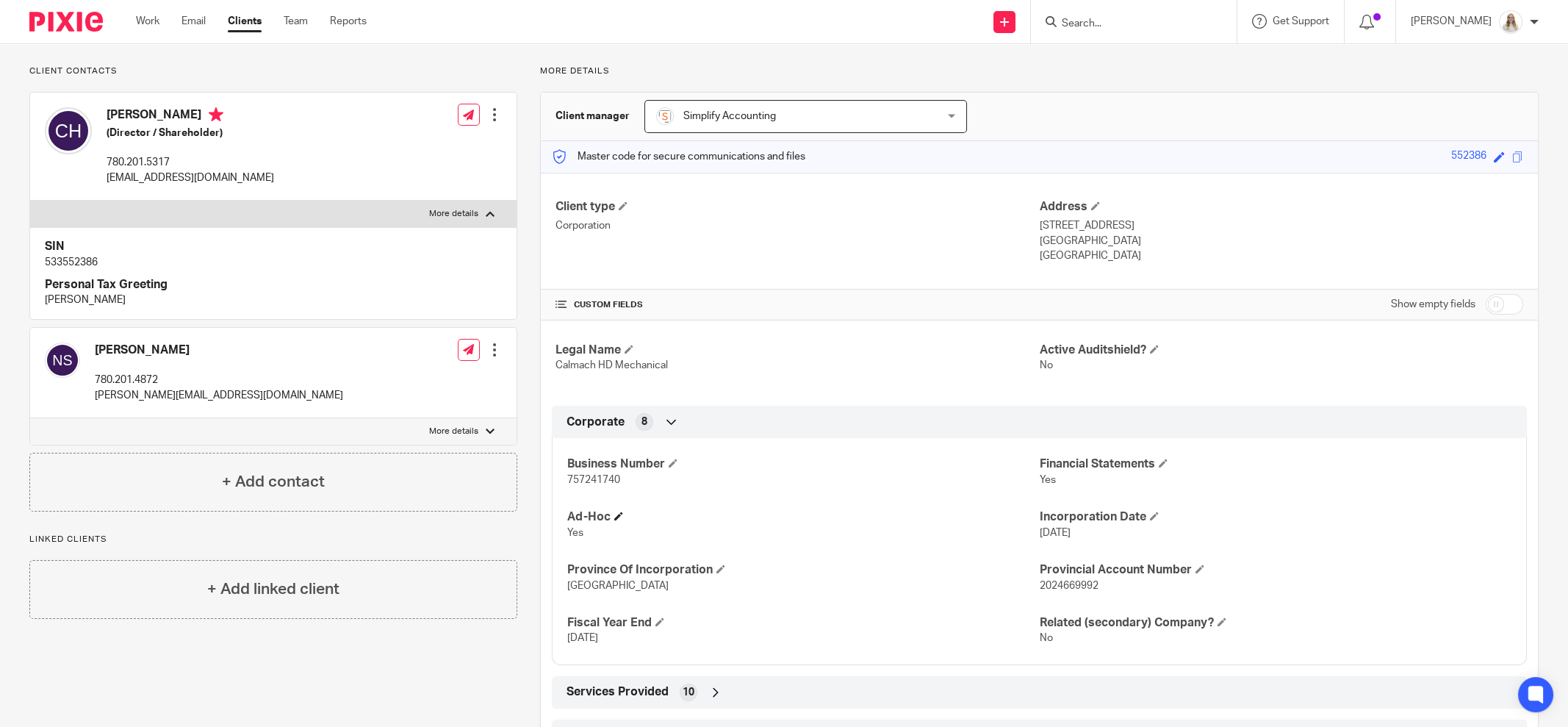
scroll to position [0, 0]
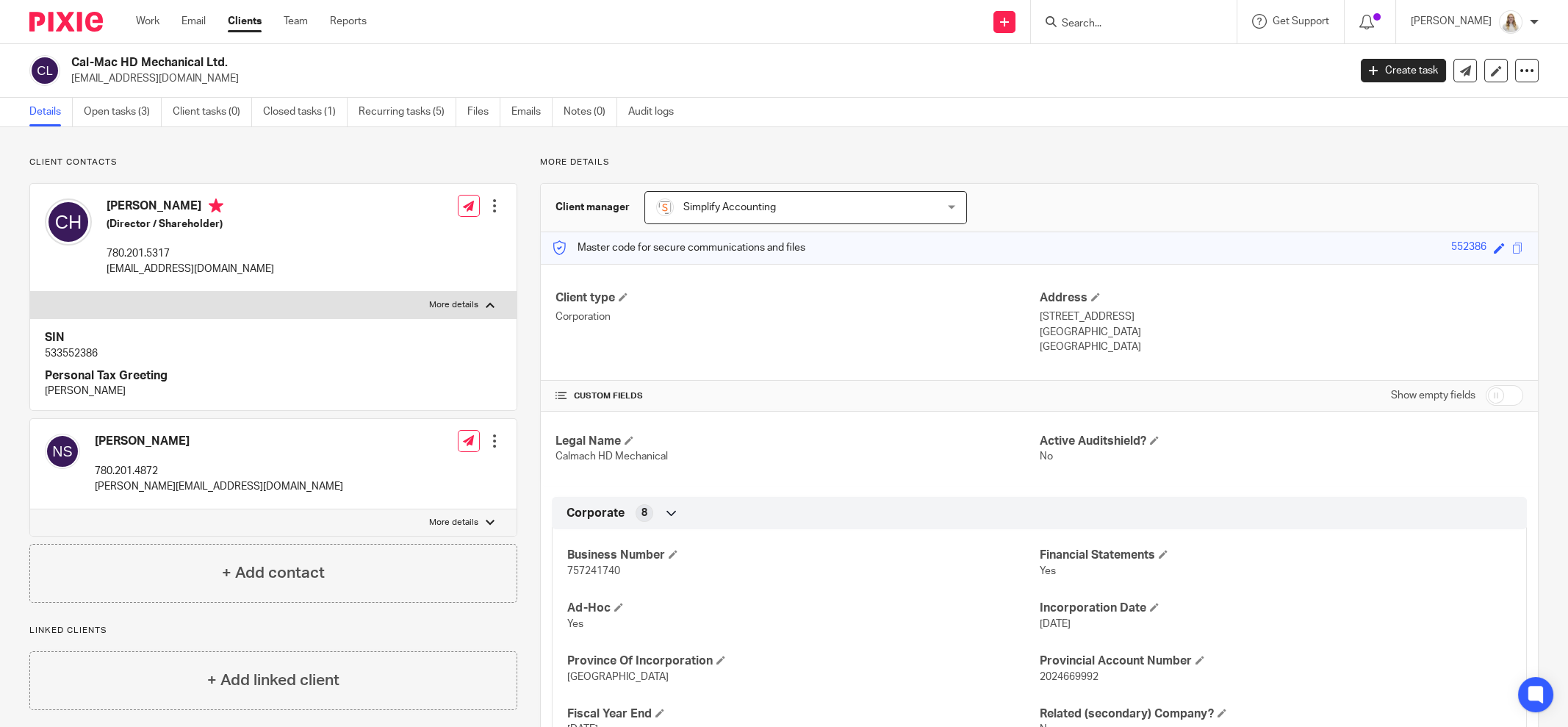
drag, startPoint x: 949, startPoint y: 105, endPoint x: 942, endPoint y: 107, distance: 7.3
click at [949, 105] on div "Details Open tasks (3) Client tasks (0) Closed tasks (1) Recurring tasks (5) Fi…" at bounding box center [784, 112] width 1568 height 30
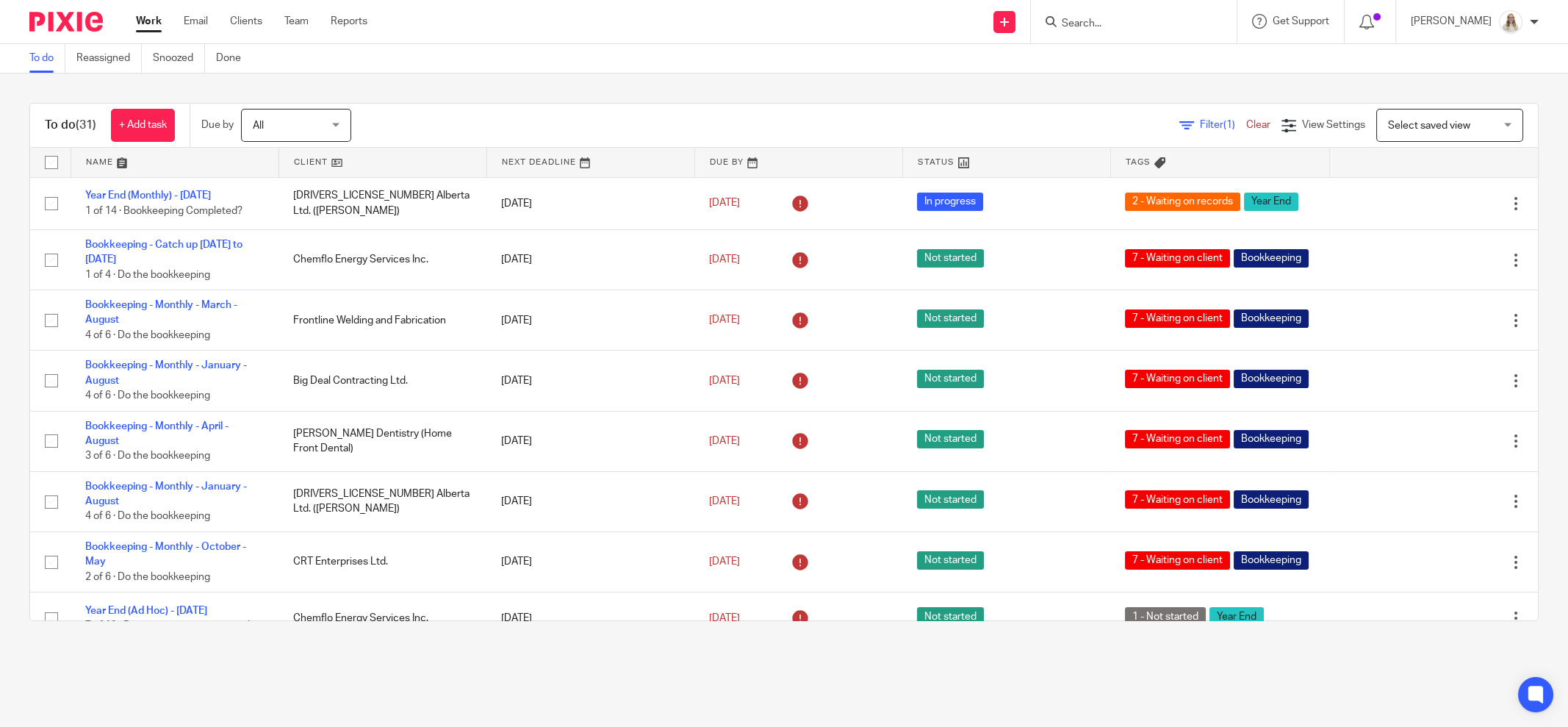
click at [123, 165] on link at bounding box center [175, 162] width 208 height 30
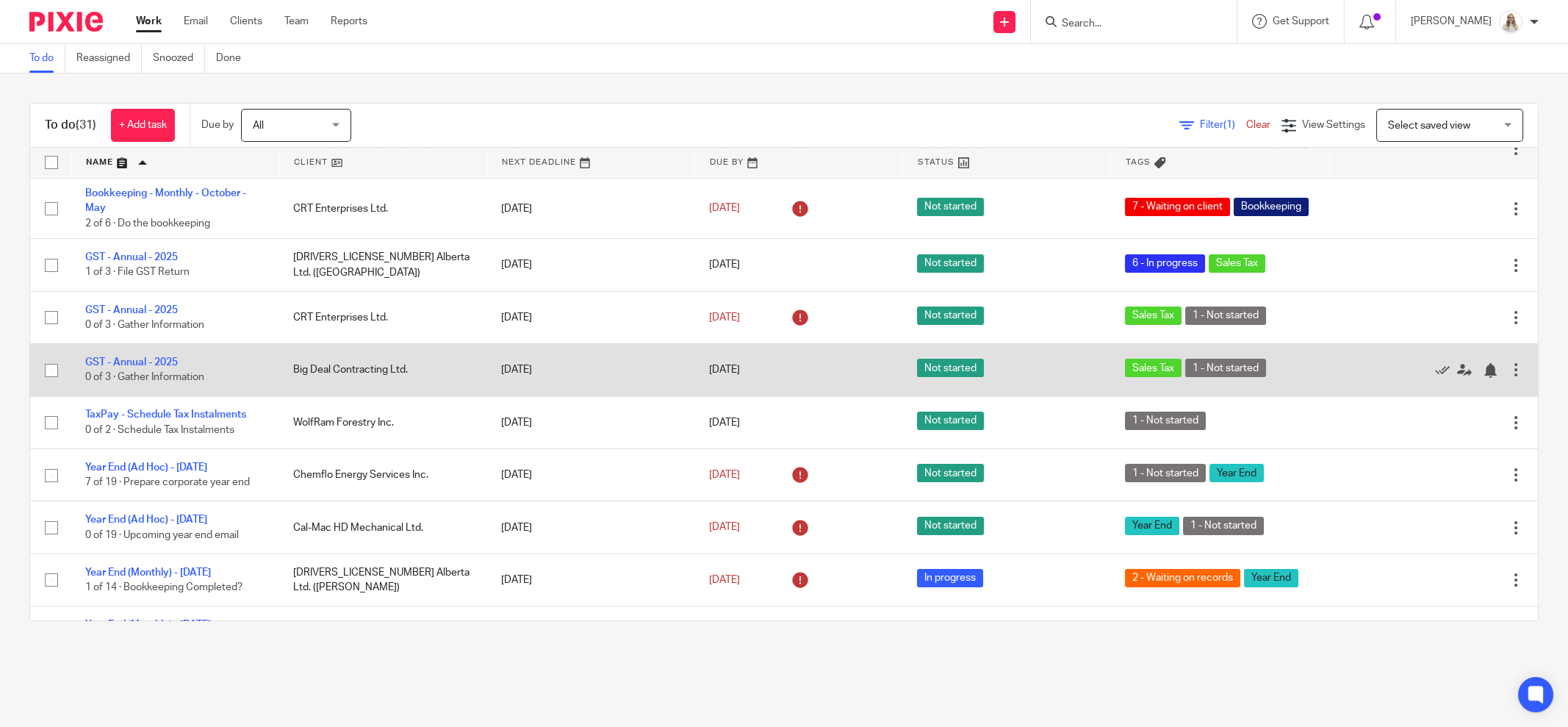
scroll to position [1119, 0]
